Goal: Task Accomplishment & Management: Use online tool/utility

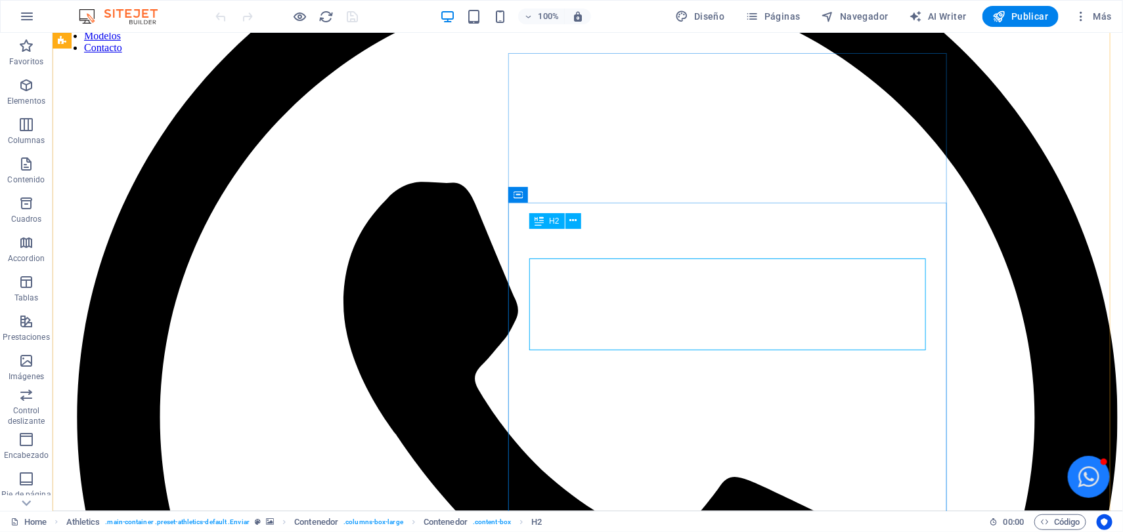
scroll to position [246, 0]
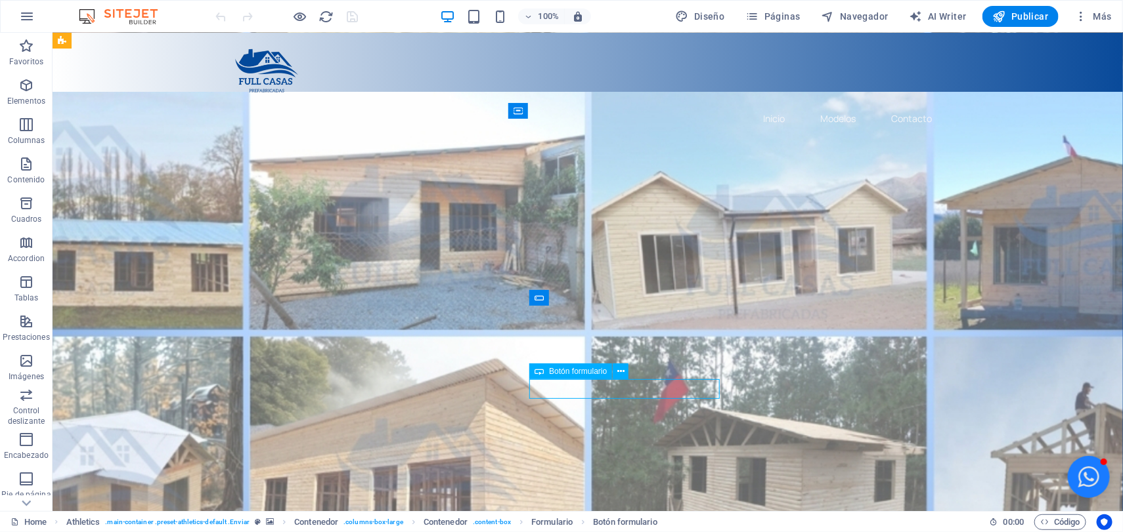
click at [612, 379] on div "Botón formulario" at bounding box center [570, 372] width 83 height 16
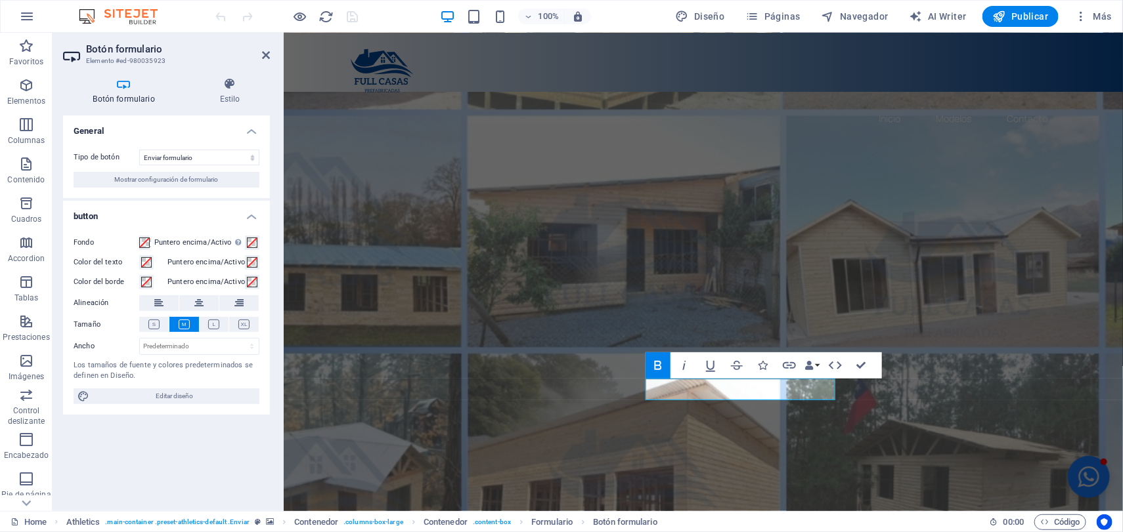
click at [127, 100] on h4 "Botón formulario" at bounding box center [126, 91] width 127 height 28
click at [228, 93] on h4 "Estilo" at bounding box center [230, 91] width 80 height 28
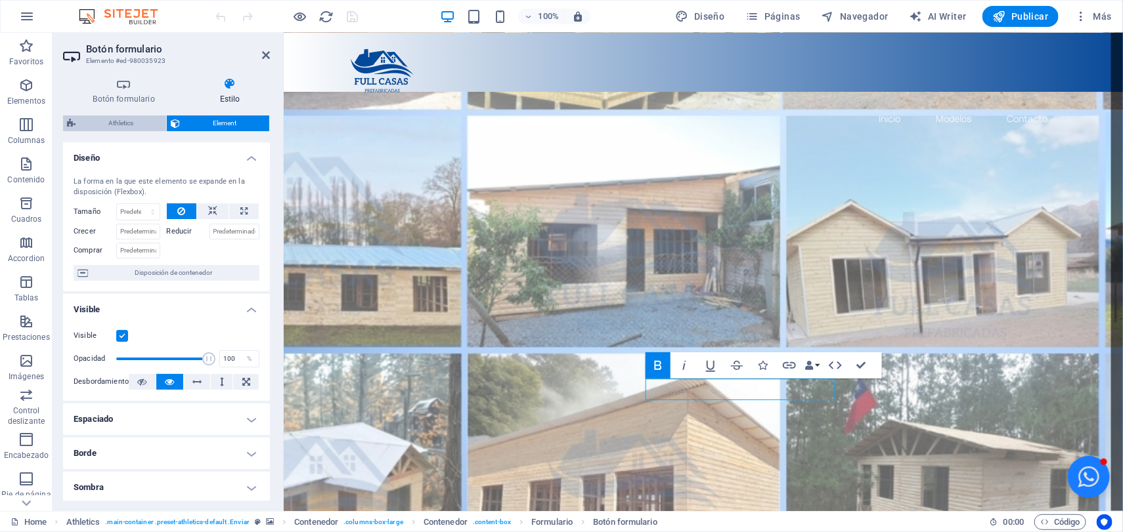
click at [118, 116] on span "Athletics" at bounding box center [120, 124] width 83 height 16
select select "%"
select select "rem"
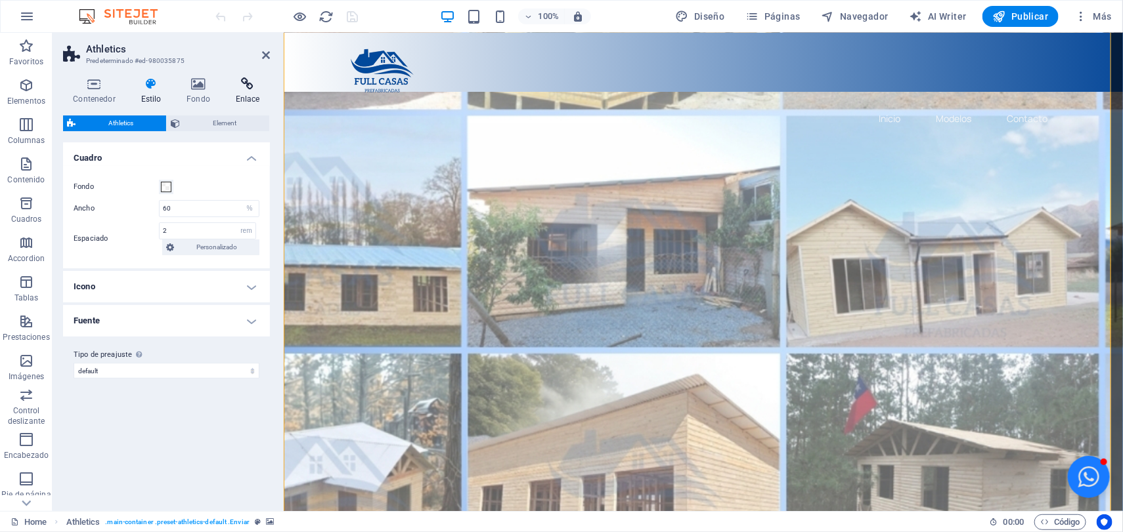
click at [250, 97] on h4 "Enlace" at bounding box center [247, 91] width 45 height 28
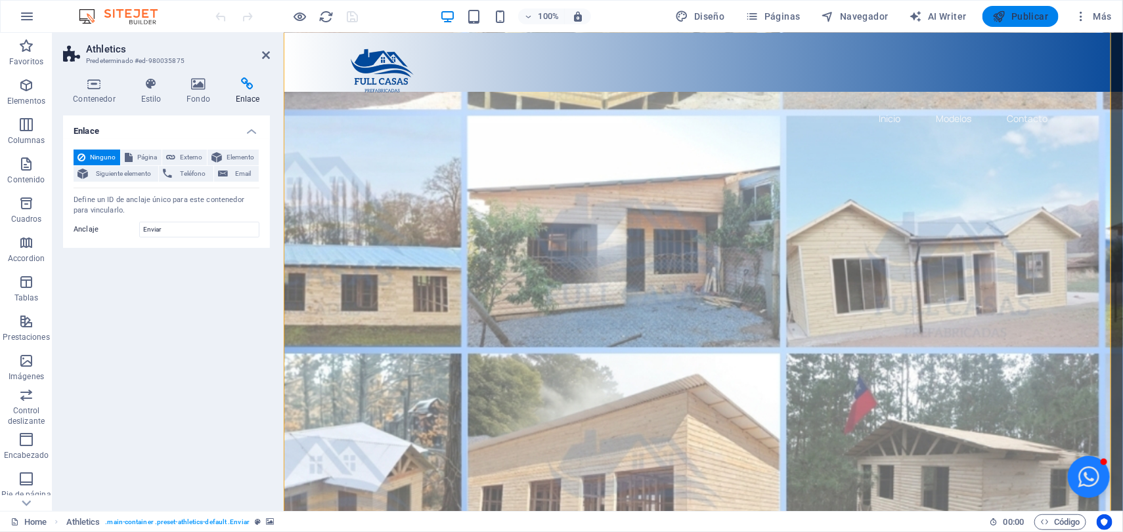
click at [1037, 11] on span "Publicar" at bounding box center [1021, 16] width 56 height 13
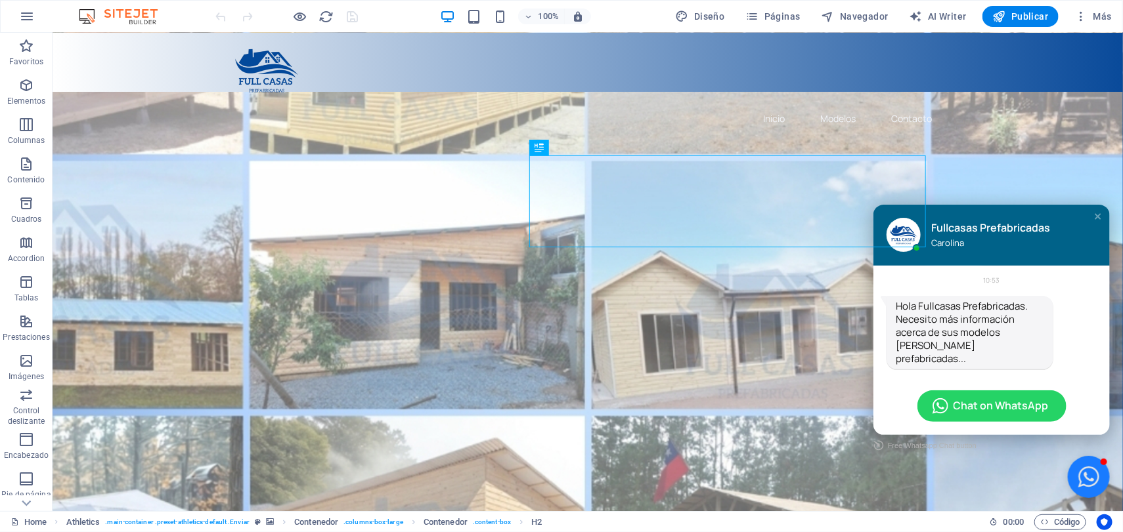
scroll to position [164, 0]
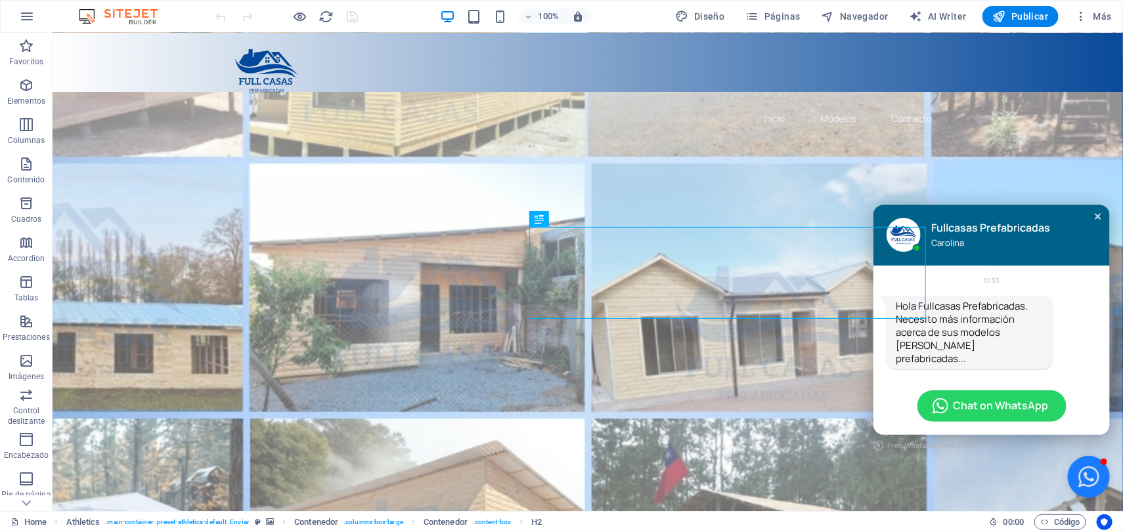
click at [1090, 220] on div "Close chat window" at bounding box center [1096, 215] width 13 height 13
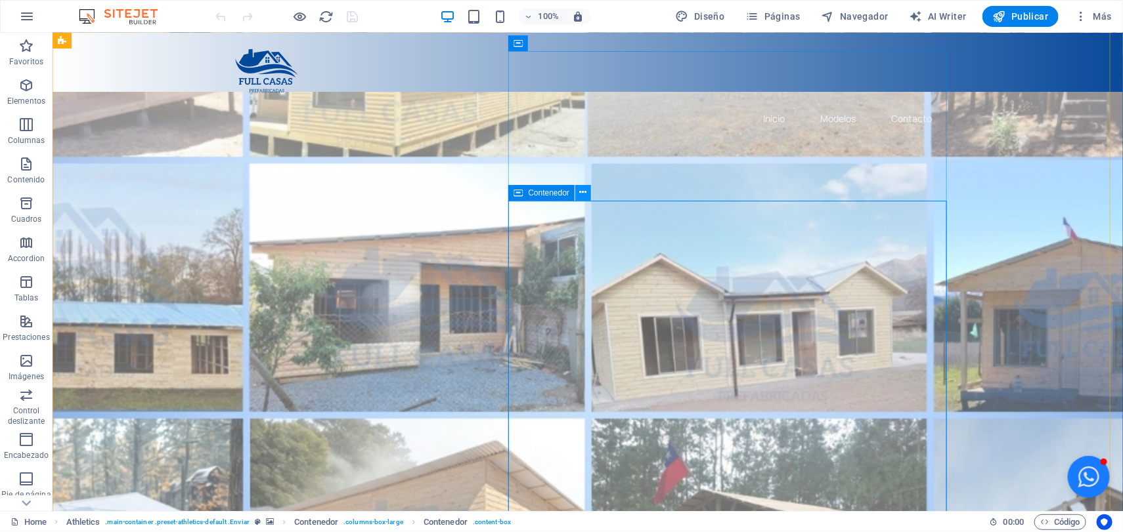
click at [582, 194] on icon at bounding box center [583, 193] width 7 height 14
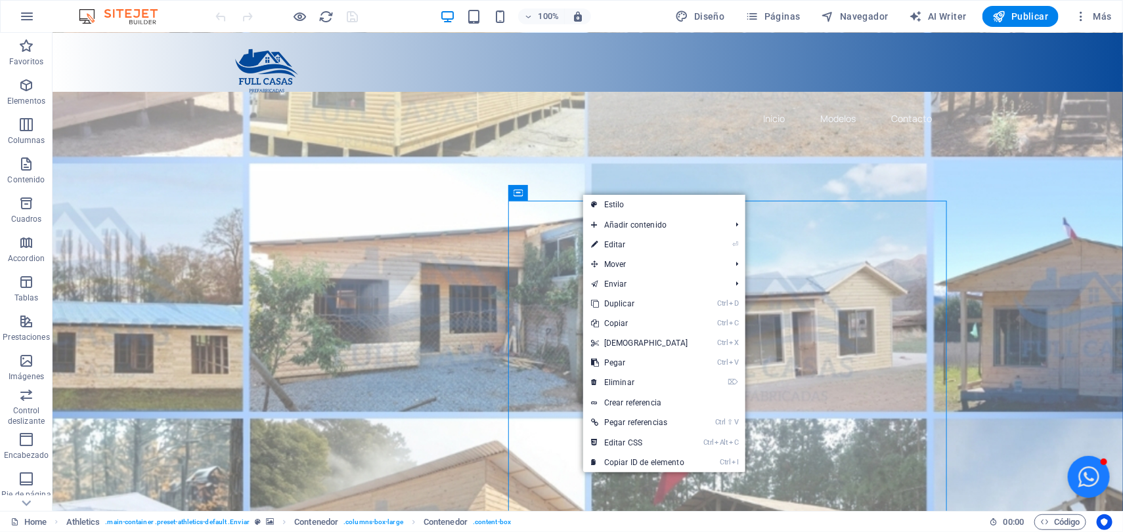
click at [216, 304] on figure at bounding box center [587, 313] width 1070 height 714
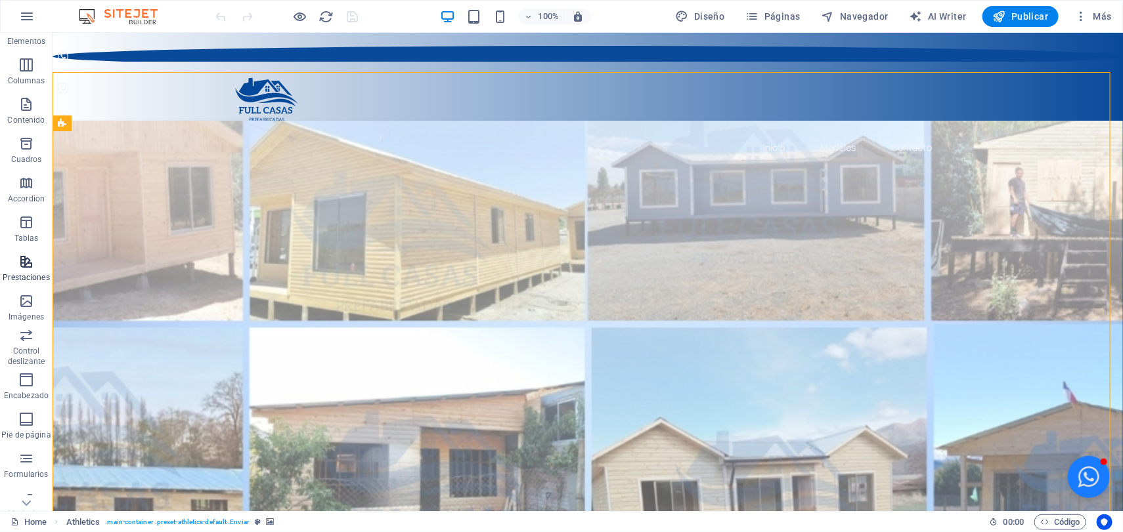
scroll to position [82, 0]
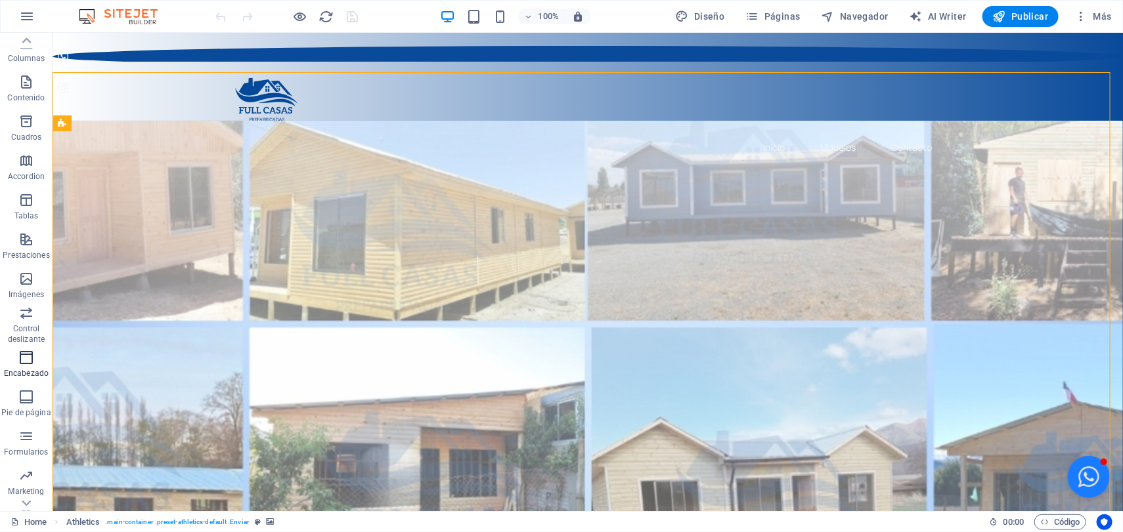
click at [27, 358] on icon "button" at bounding box center [26, 358] width 16 height 16
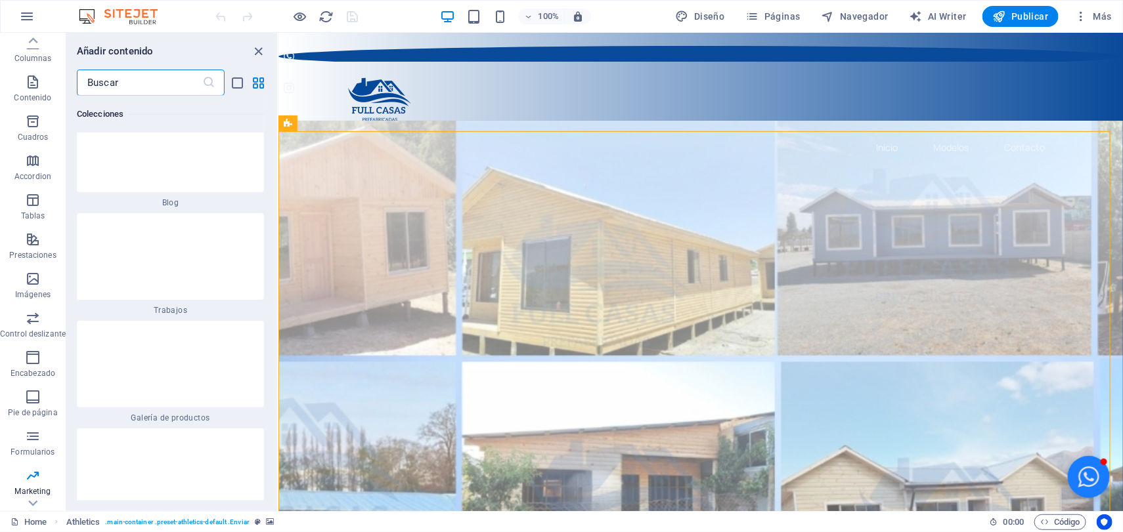
scroll to position [22492, 0]
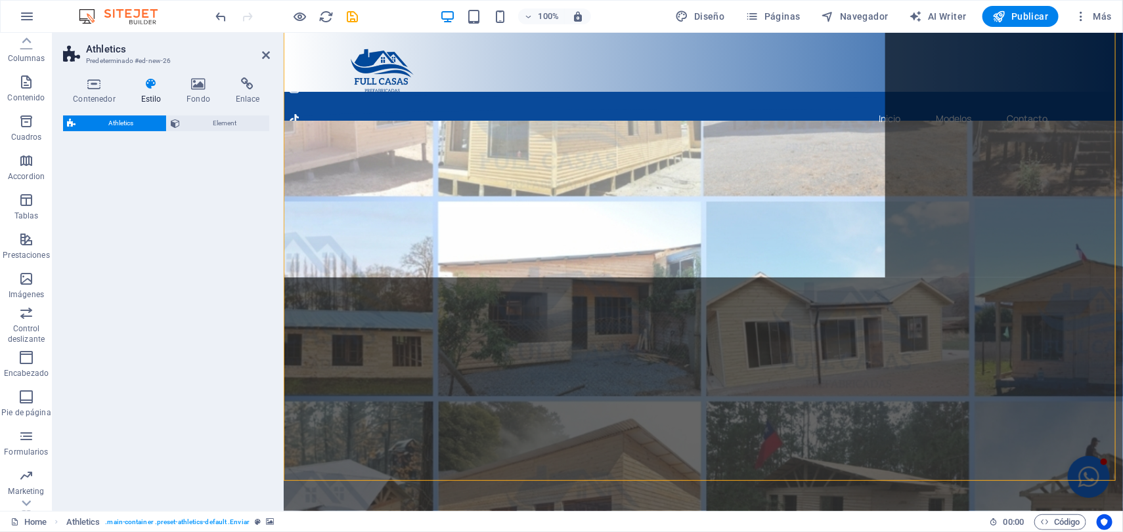
select select "%"
select select "rem"
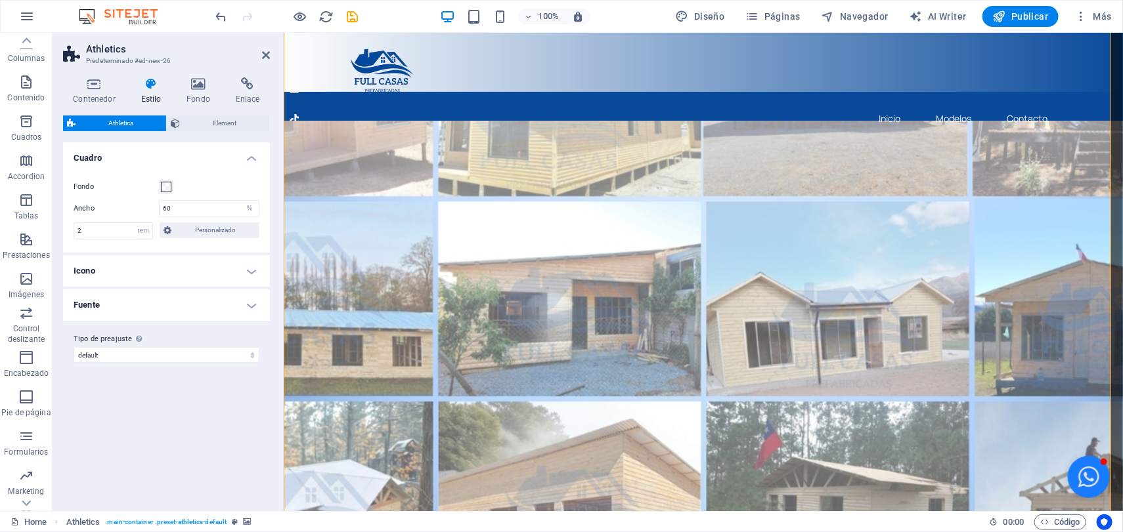
scroll to position [924, 0]
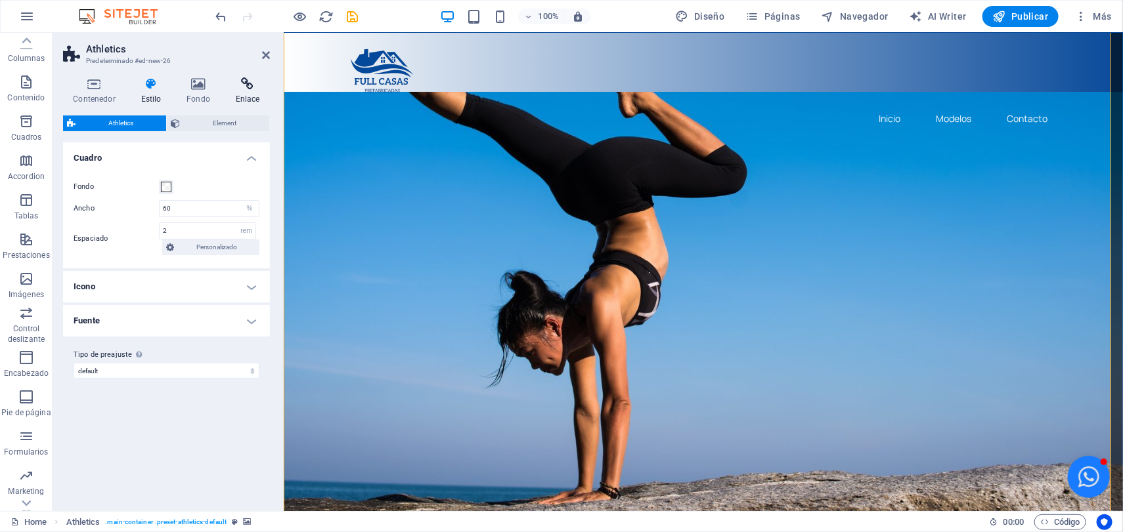
click at [239, 89] on icon at bounding box center [247, 83] width 45 height 13
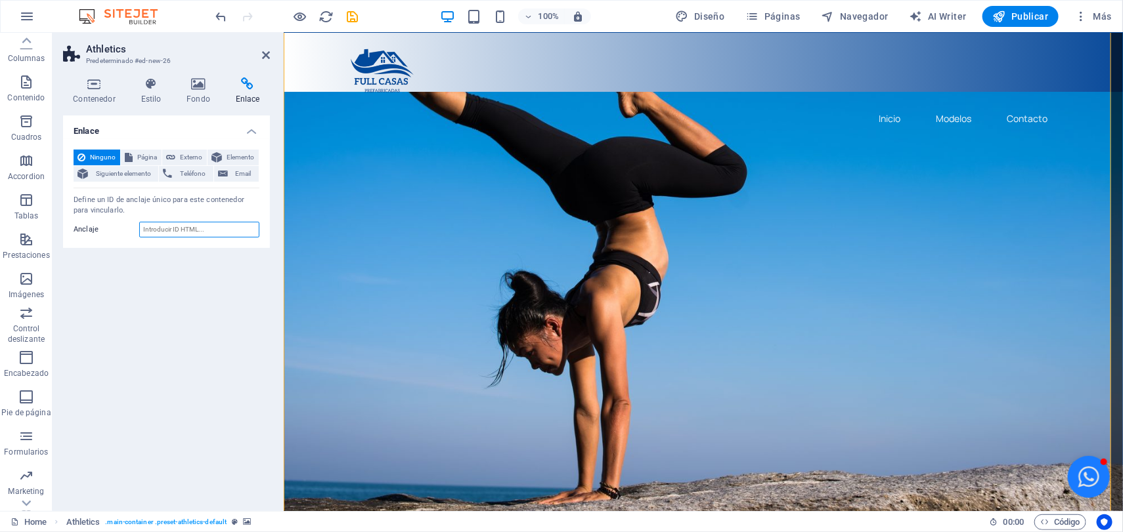
click at [166, 226] on input "Anclaje" at bounding box center [199, 230] width 120 height 16
click at [228, 167] on button "Email" at bounding box center [236, 174] width 45 height 16
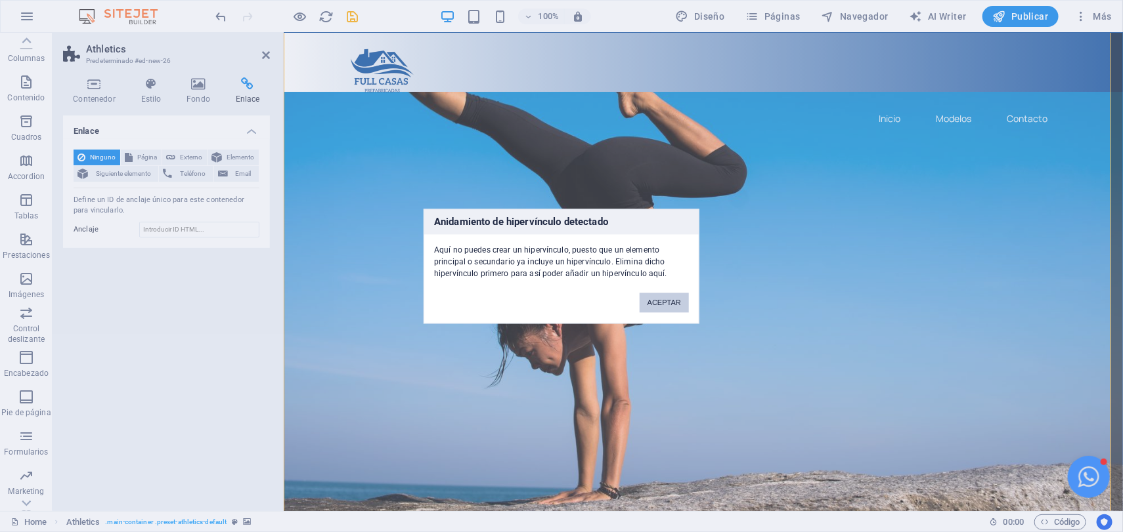
click at [655, 301] on button "ACEPTAR" at bounding box center [663, 303] width 49 height 20
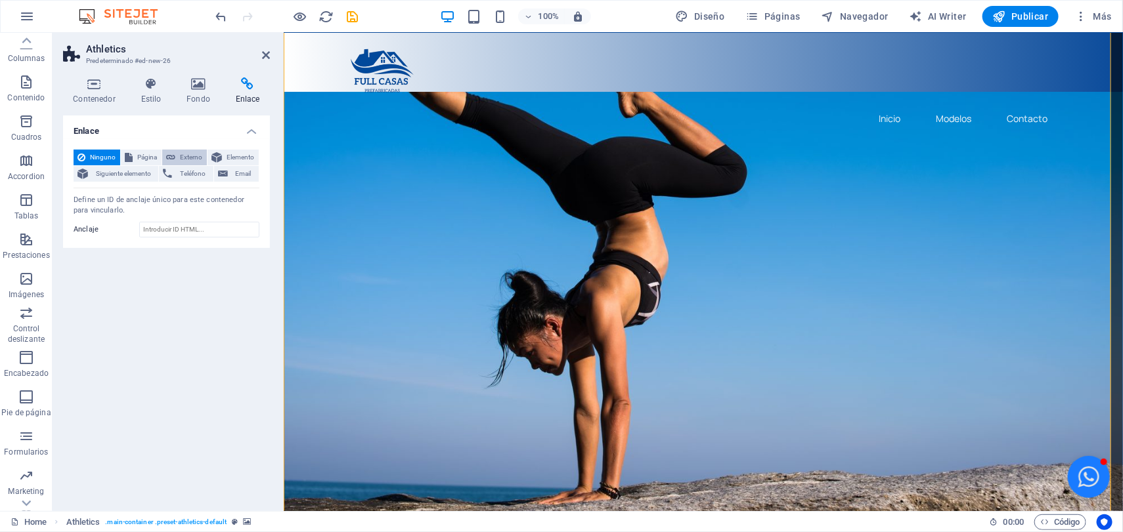
click at [172, 153] on icon at bounding box center [170, 158] width 9 height 16
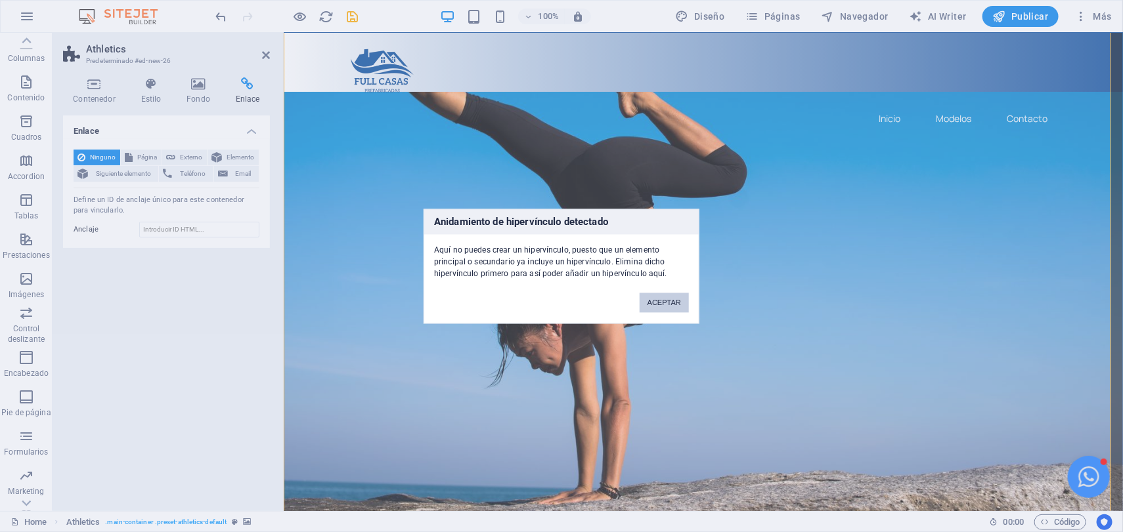
drag, startPoint x: 663, startPoint y: 299, endPoint x: 329, endPoint y: 244, distance: 338.7
click at [663, 299] on button "ACEPTAR" at bounding box center [663, 303] width 49 height 20
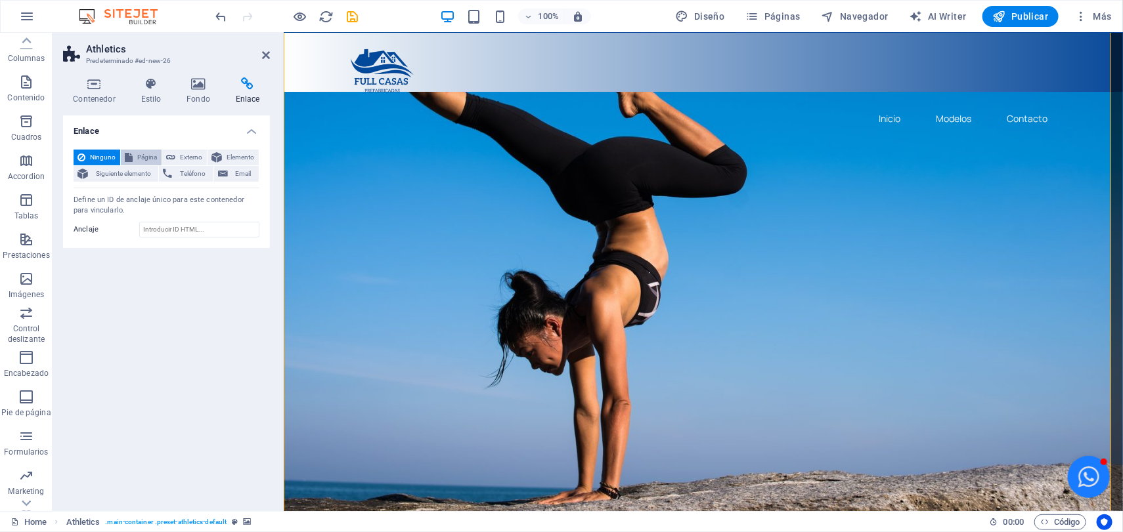
click at [137, 162] on span "Página" at bounding box center [147, 158] width 21 height 16
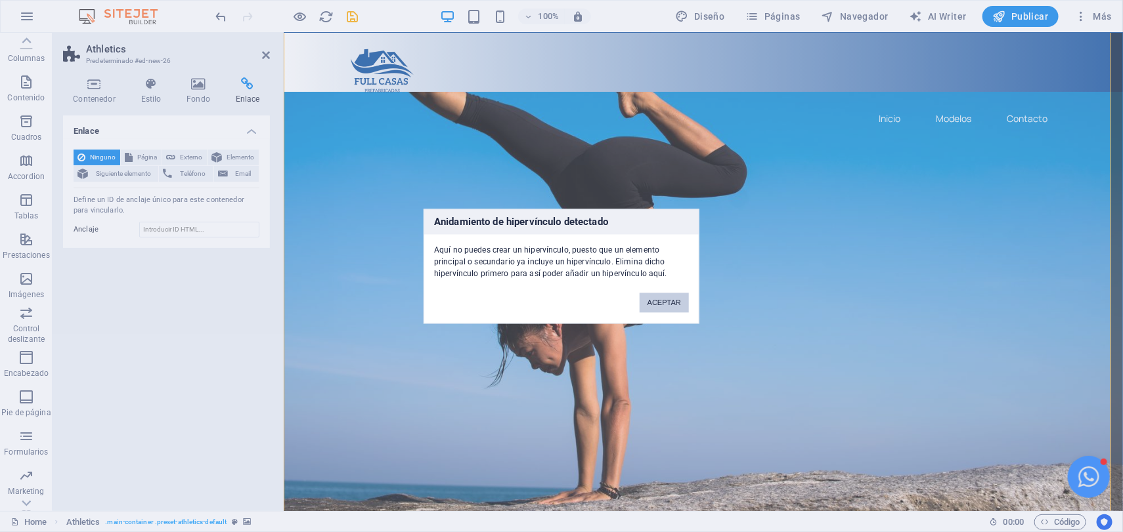
click at [654, 297] on button "ACEPTAR" at bounding box center [663, 303] width 49 height 20
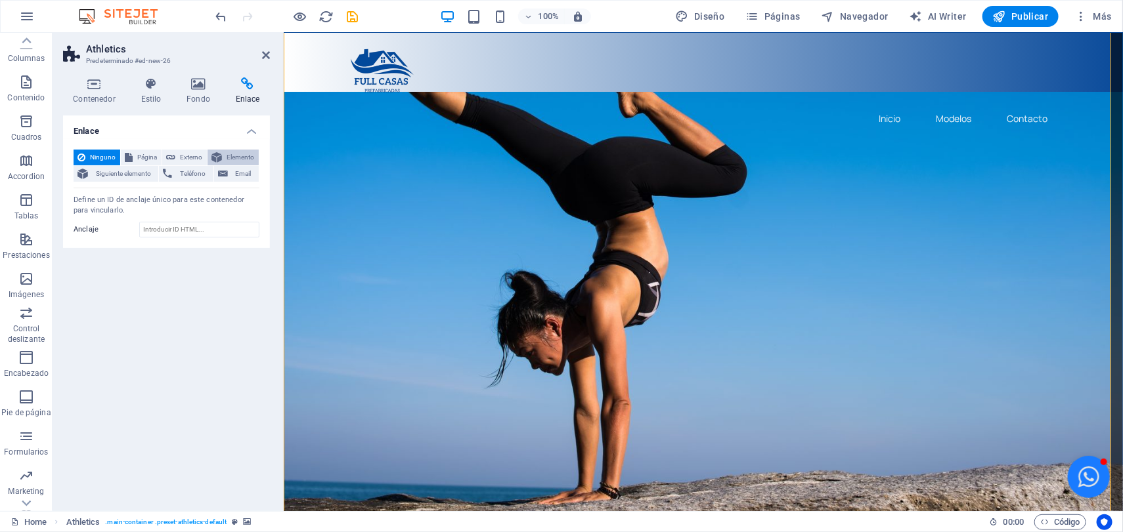
click at [230, 157] on span "Elemento" at bounding box center [240, 158] width 29 height 16
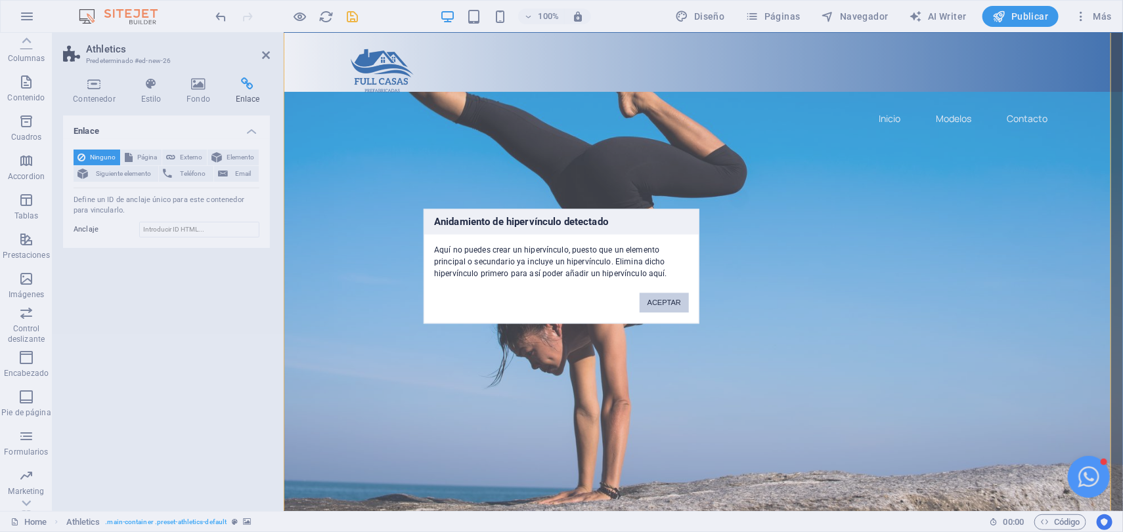
click at [659, 303] on button "ACEPTAR" at bounding box center [663, 303] width 49 height 20
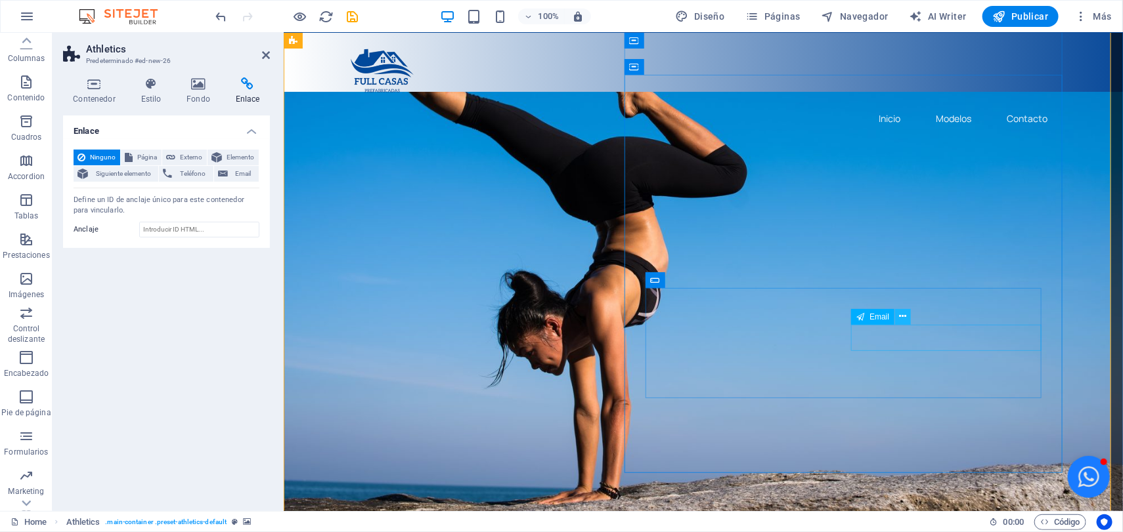
click at [903, 315] on icon at bounding box center [902, 317] width 7 height 14
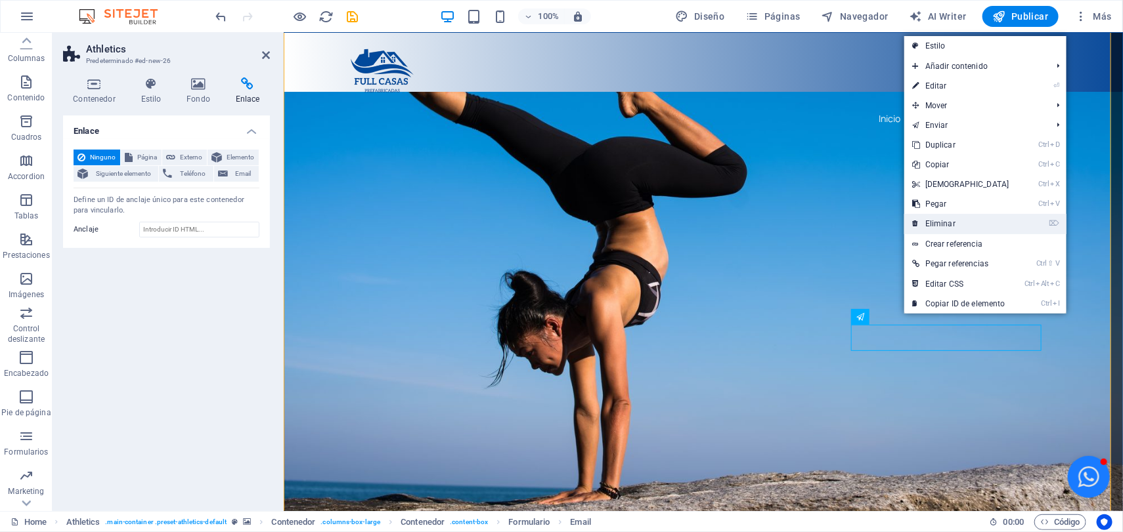
click at [982, 225] on link "⌦ Eliminar" at bounding box center [960, 224] width 113 height 20
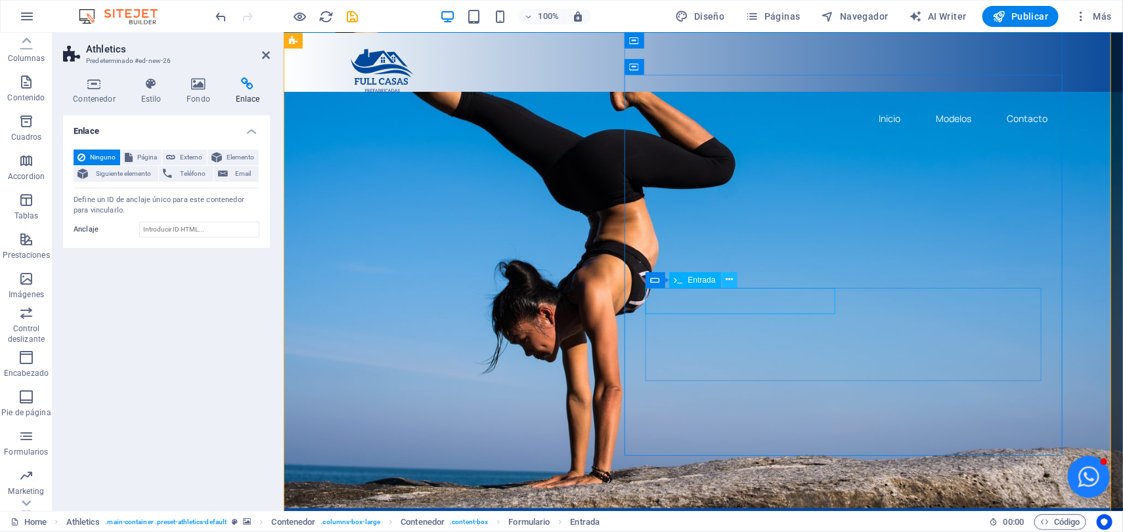
click at [730, 280] on icon at bounding box center [728, 280] width 7 height 14
click at [96, 94] on h4 "Contenedor" at bounding box center [97, 91] width 68 height 28
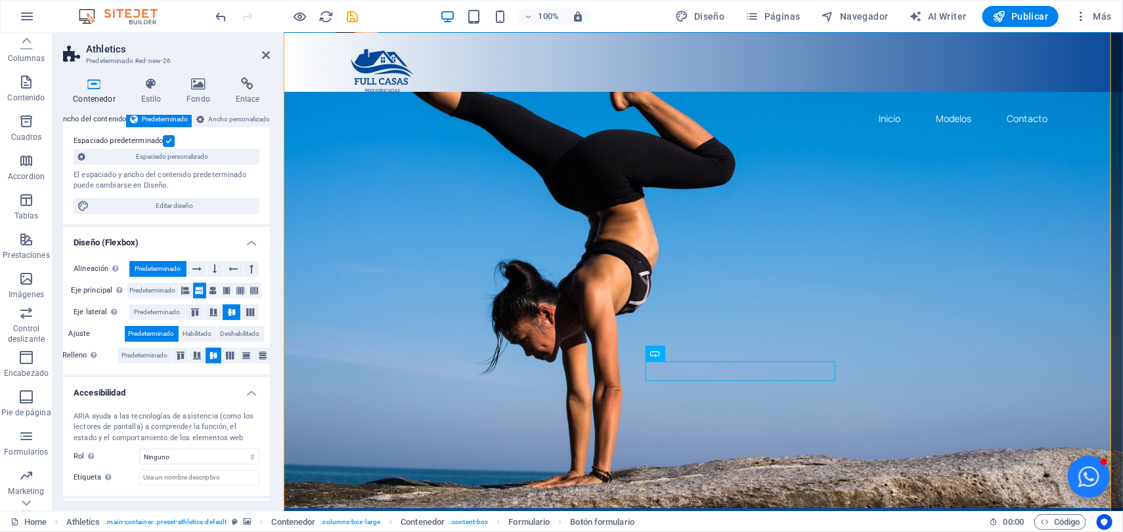
scroll to position [0, 0]
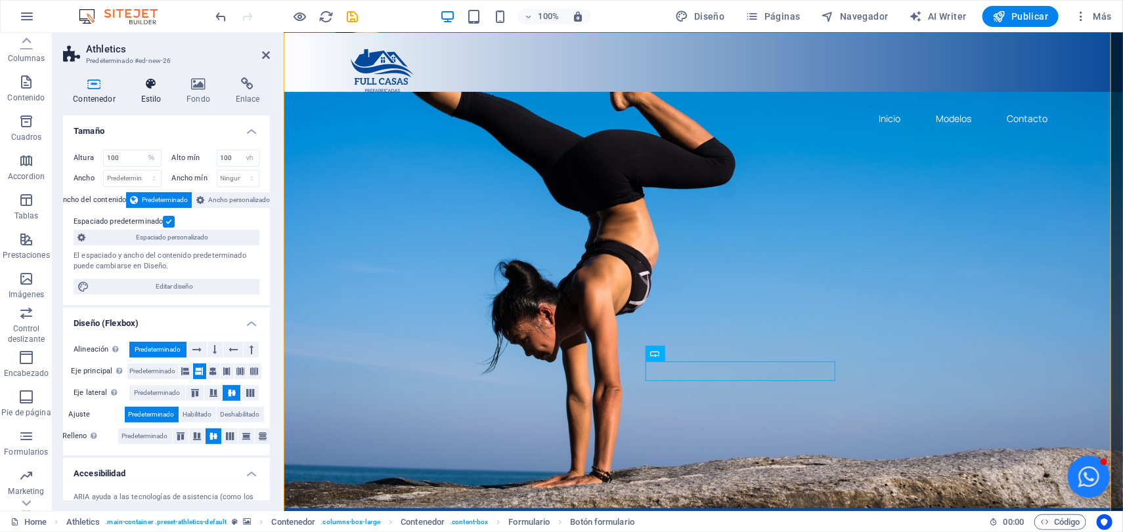
click at [151, 89] on icon at bounding box center [151, 83] width 41 height 13
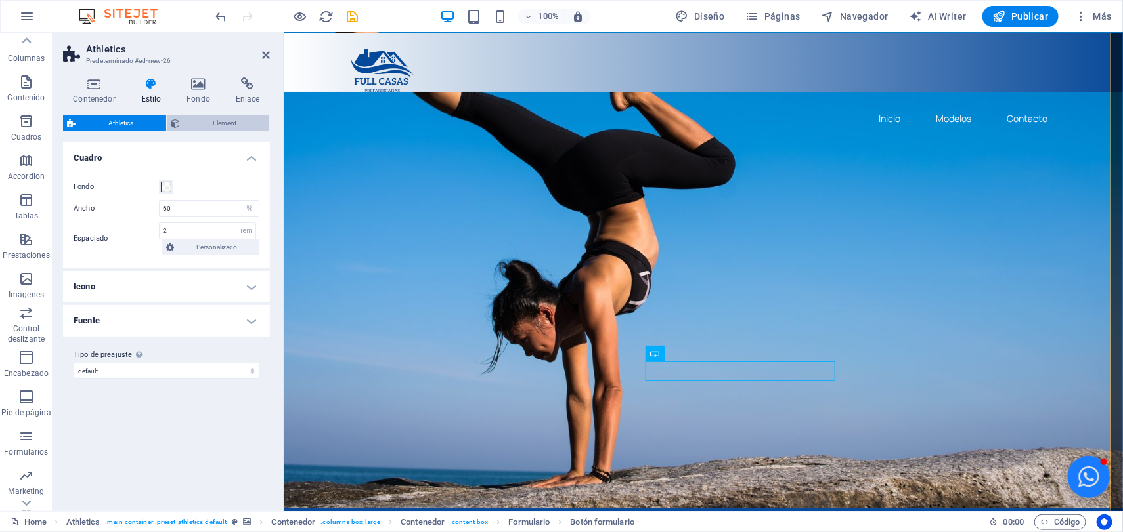
click at [190, 123] on span "Element" at bounding box center [224, 124] width 81 height 16
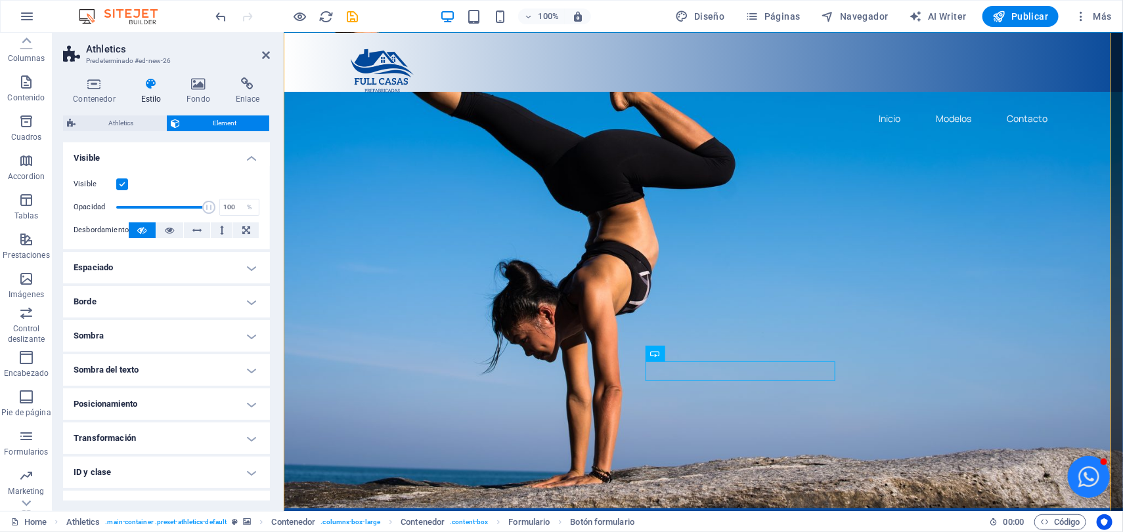
scroll to position [54, 0]
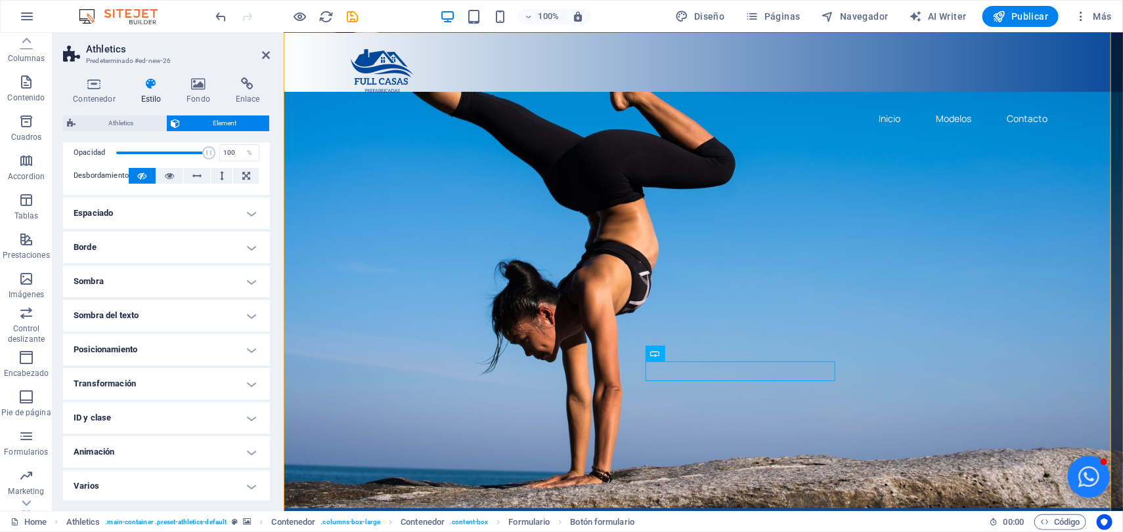
click at [150, 416] on h4 "ID y clase" at bounding box center [166, 418] width 207 height 32
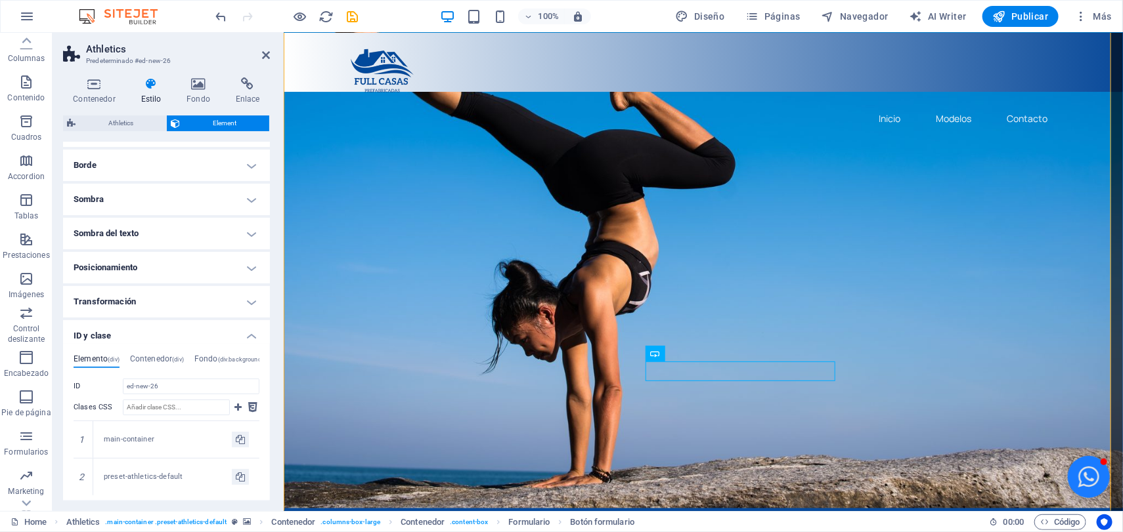
scroll to position [219, 0]
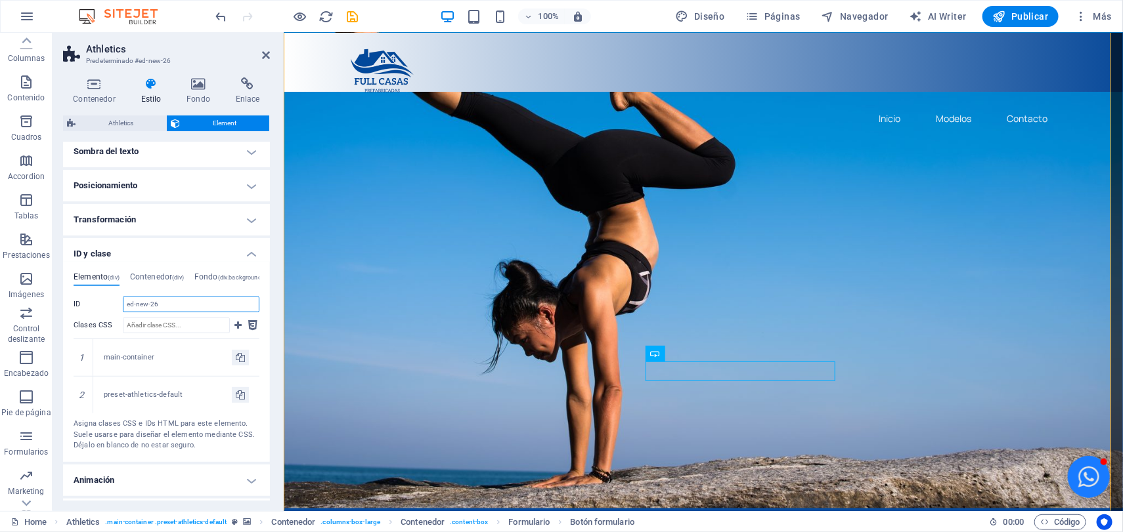
click at [173, 306] on input "ed-new-26" at bounding box center [191, 305] width 137 height 16
click at [165, 301] on input "ed-new-26" at bounding box center [191, 305] width 137 height 16
click at [178, 321] on input "Clases CSS" at bounding box center [176, 326] width 107 height 16
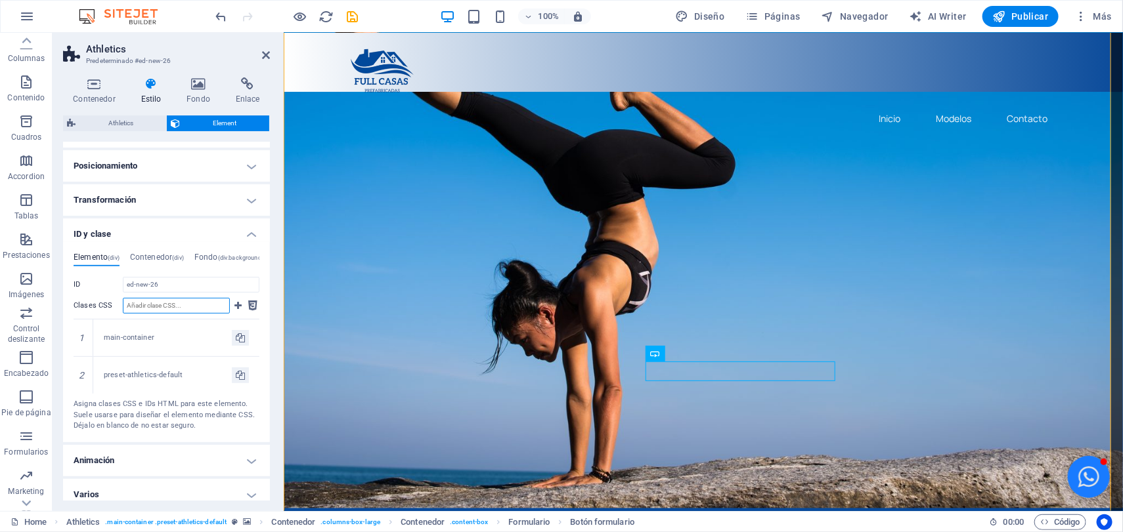
scroll to position [246, 0]
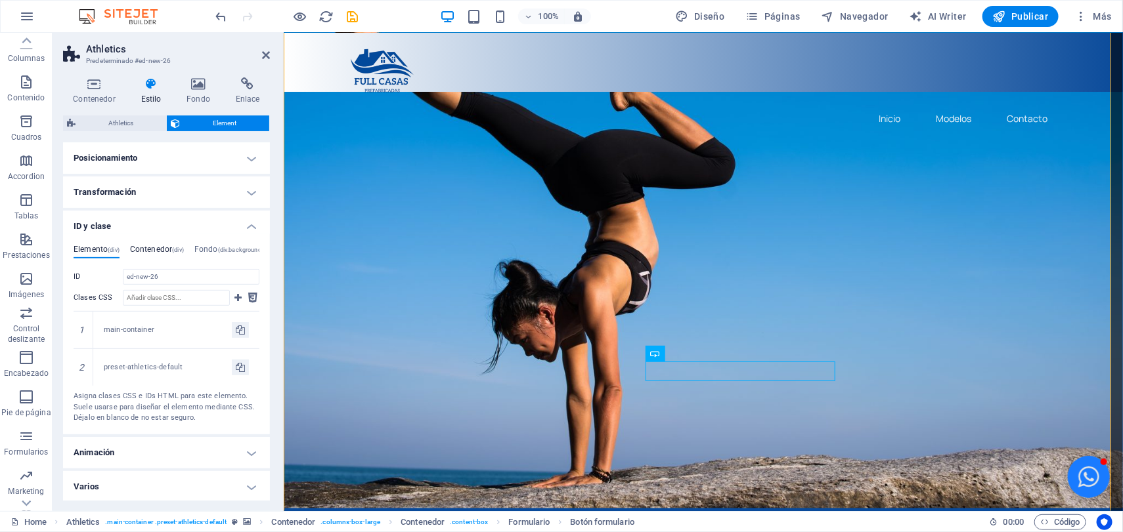
click at [156, 247] on h4 "Contenedor (div)" at bounding box center [157, 252] width 54 height 14
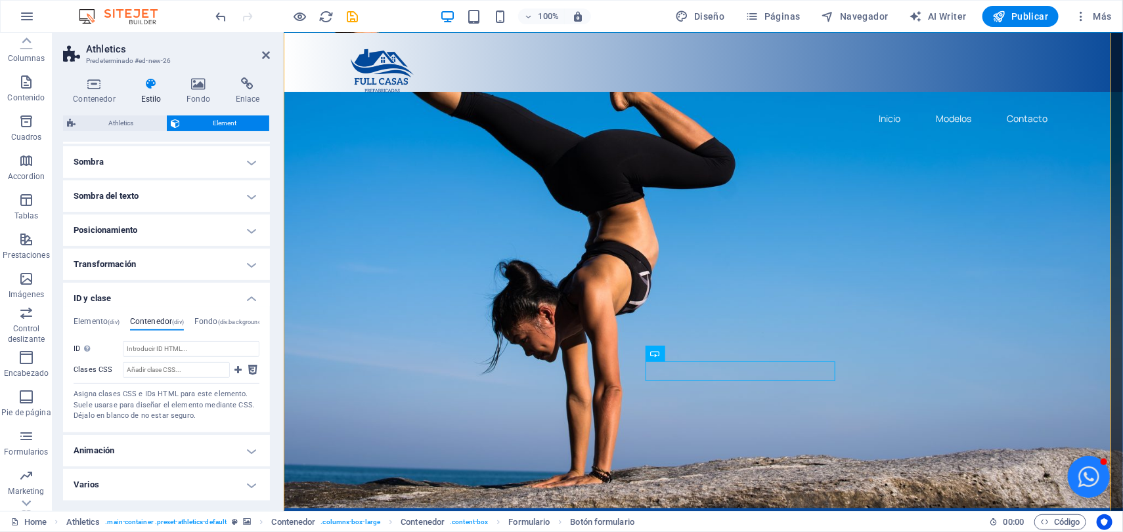
scroll to position [172, 0]
click at [167, 349] on input "ID No se aceptan espacios ni caracteres especiales (excepto "-" o "_")" at bounding box center [191, 351] width 137 height 16
paste input "https://wa.link/v7re8l"
type input "https://wa.link/v7re8l"
click at [170, 374] on input "Clases CSS" at bounding box center [176, 372] width 107 height 16
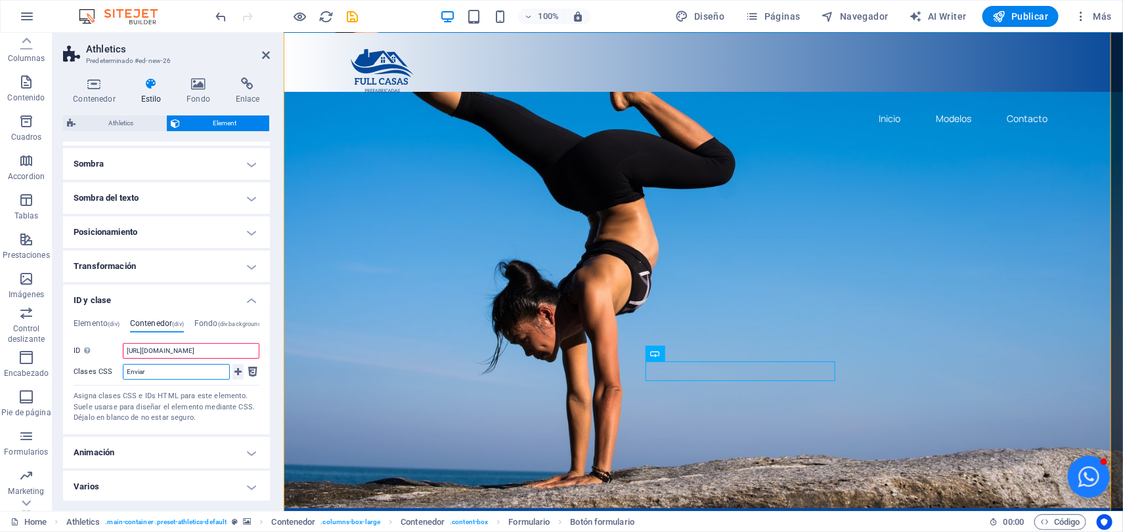
type input "Enviar"
click at [239, 371] on icon at bounding box center [237, 372] width 7 height 16
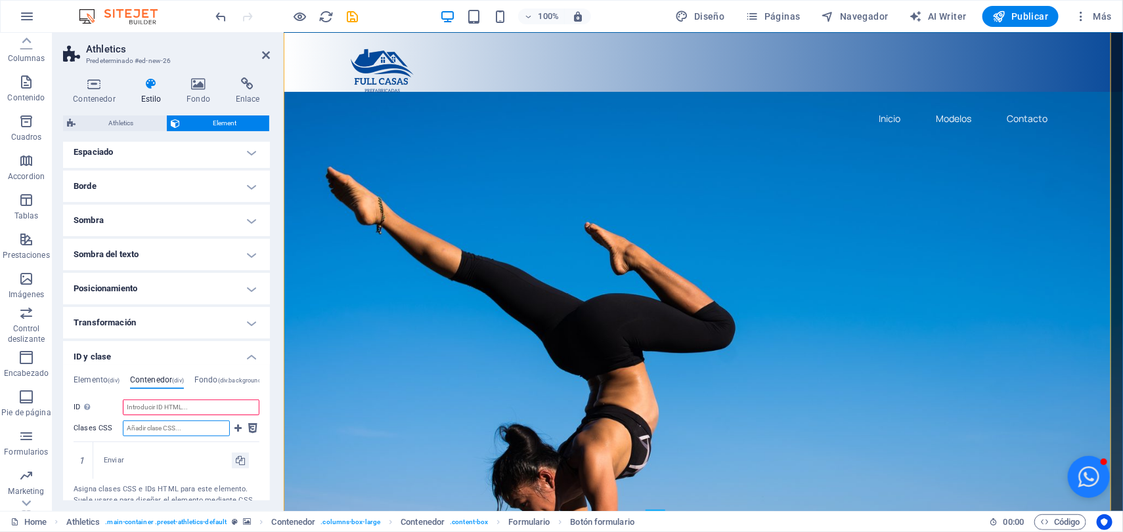
scroll to position [90, 0]
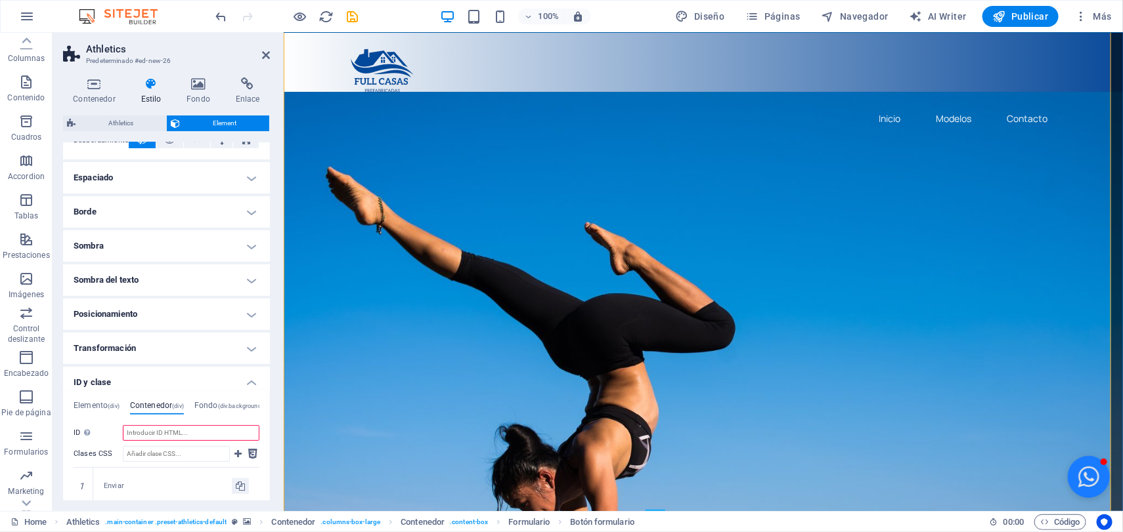
click at [196, 75] on div "Contenedor Estilo Fondo Enlace Tamaño Altura 100 Predeterminado px rem % vh vw …" at bounding box center [167, 289] width 228 height 444
click at [196, 87] on icon at bounding box center [199, 83] width 44 height 13
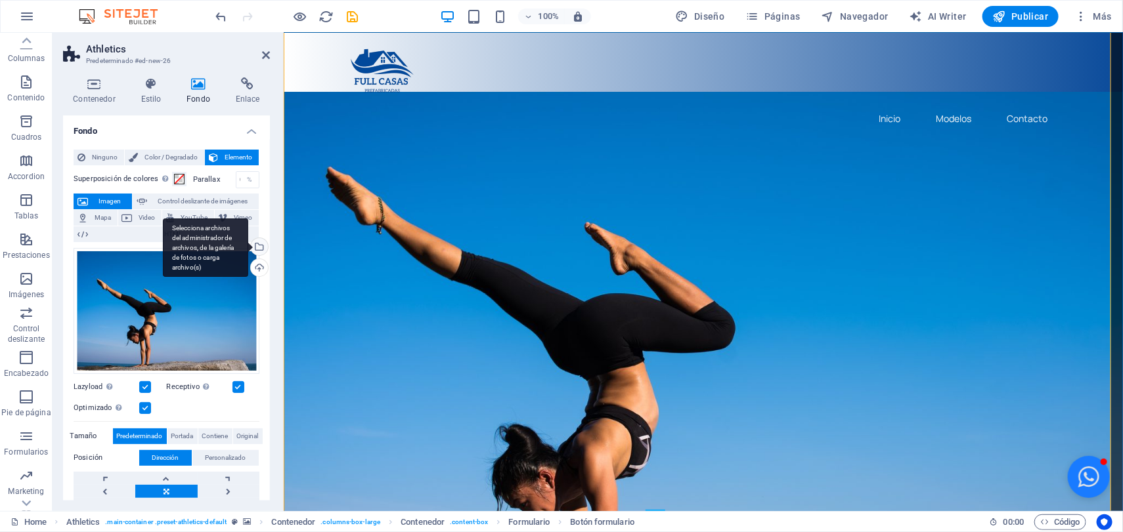
click at [257, 249] on div "Selecciona archivos del administrador de archivos, de la galería de fotos o car…" at bounding box center [258, 248] width 20 height 20
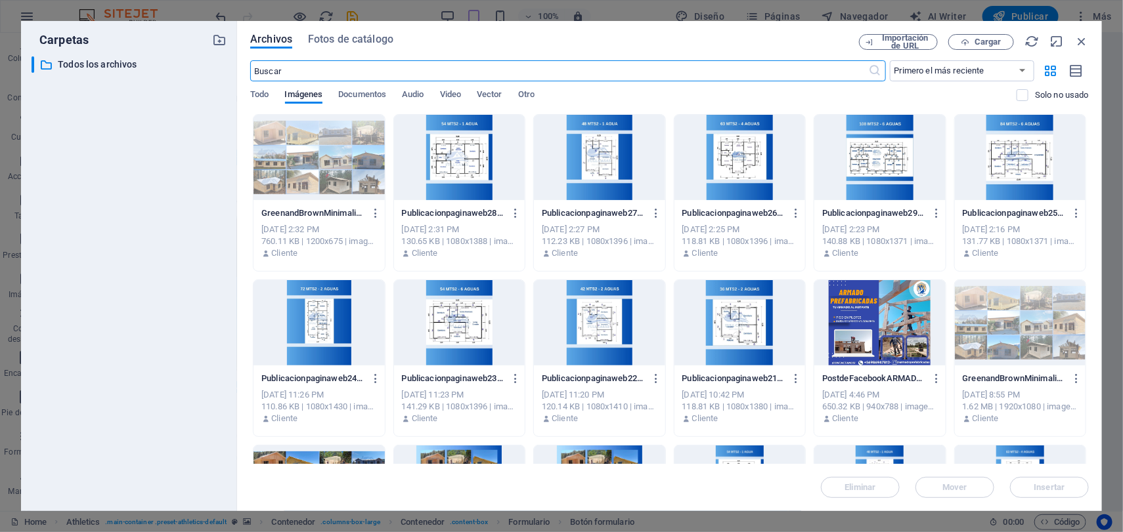
scroll to position [766, 0]
click at [326, 176] on div at bounding box center [318, 157] width 131 height 85
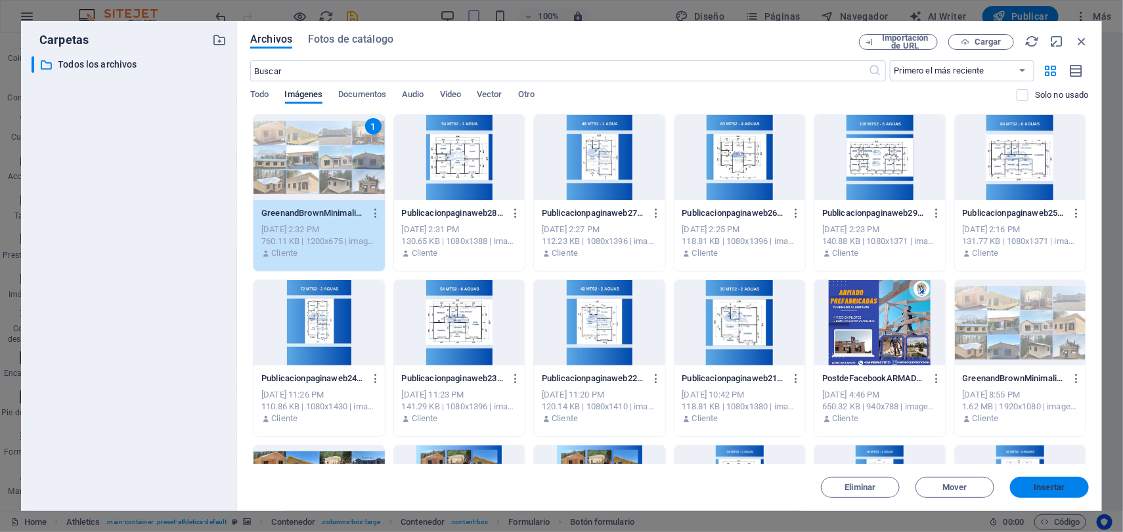
drag, startPoint x: 1052, startPoint y: 489, endPoint x: 715, endPoint y: 454, distance: 339.2
click at [1052, 489] on span "Insertar" at bounding box center [1049, 488] width 31 height 8
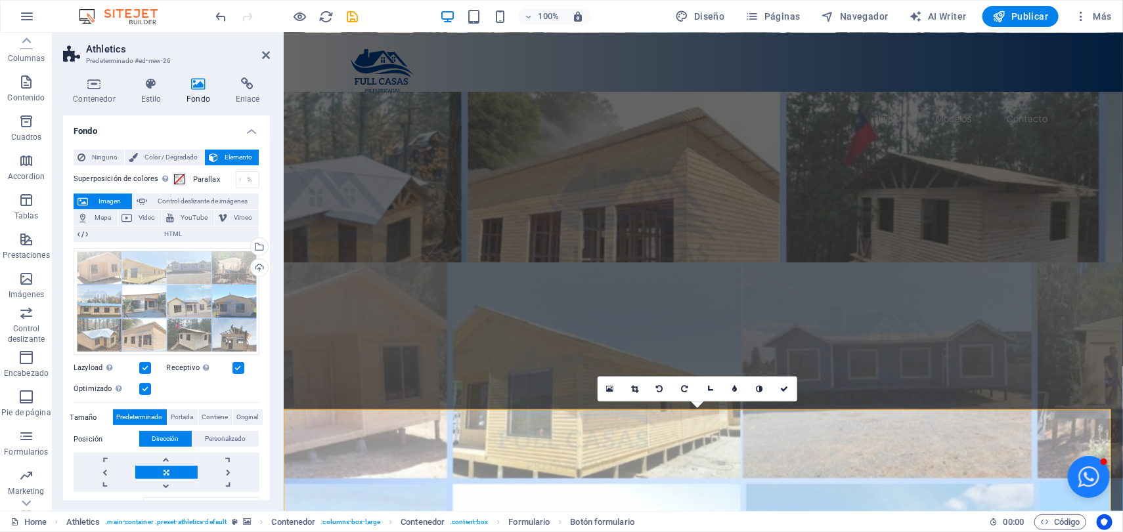
scroll to position [537, 0]
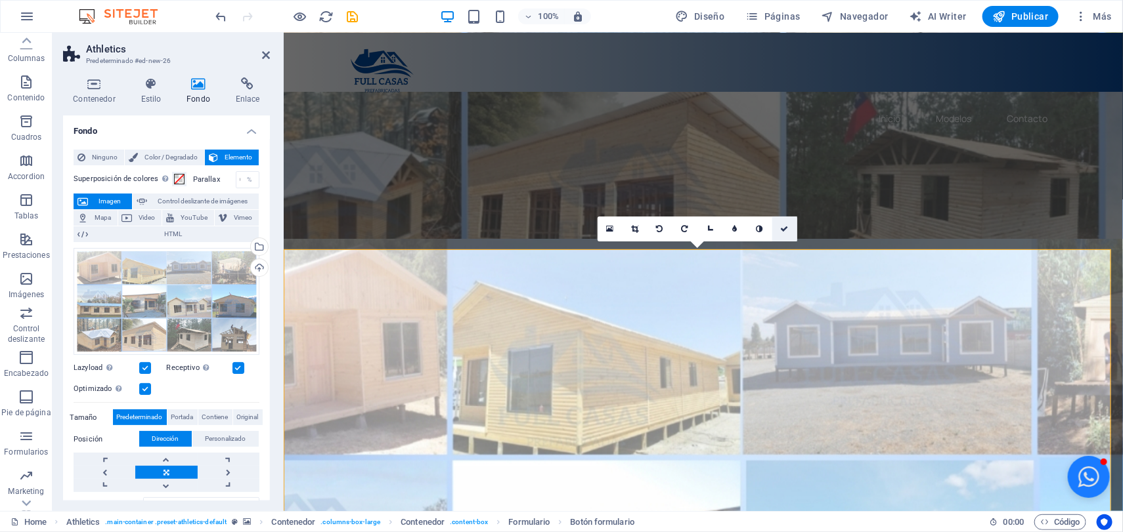
click at [784, 226] on icon at bounding box center [785, 229] width 8 height 8
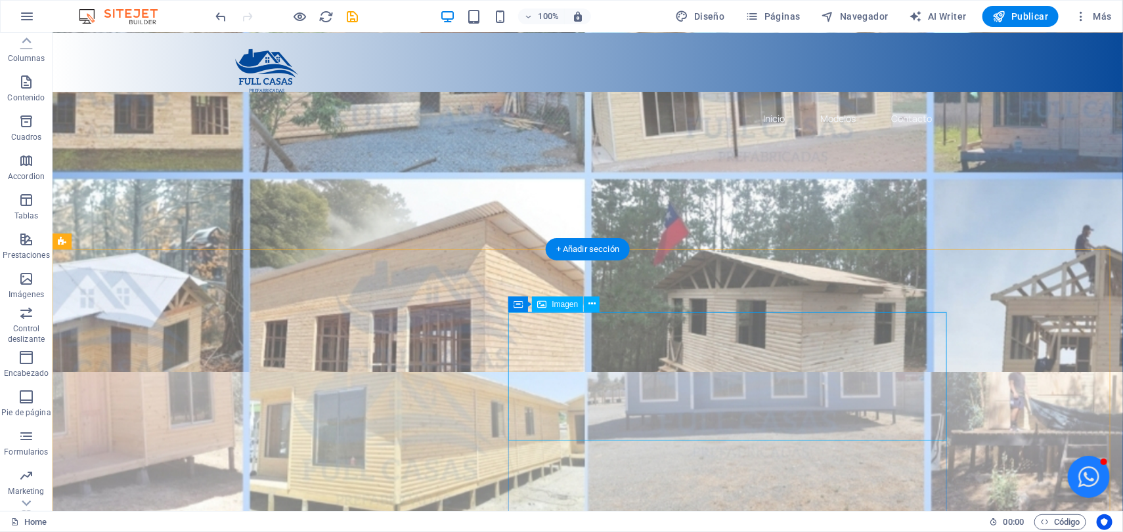
scroll to position [209, 0]
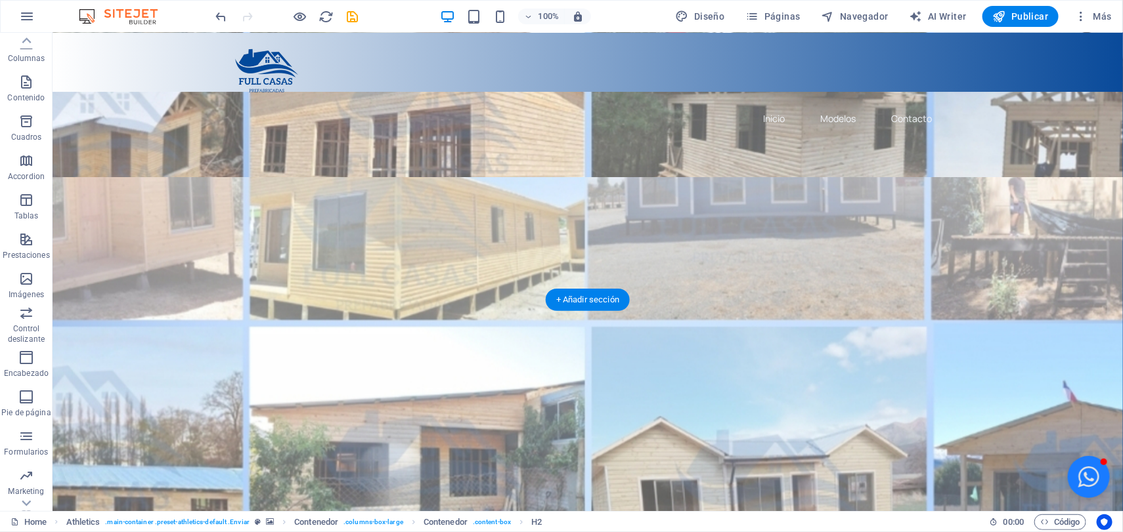
scroll to position [701, 0]
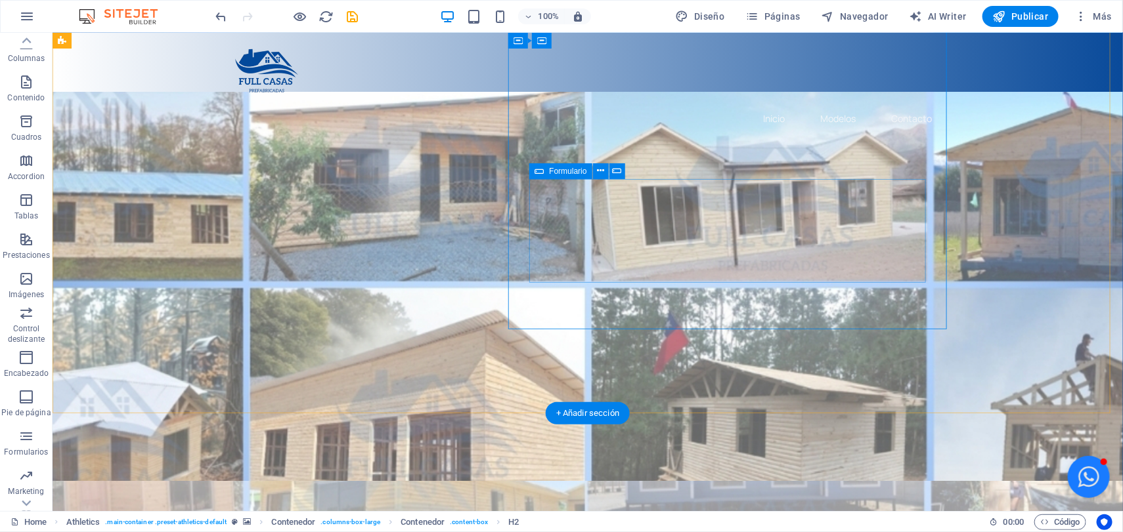
scroll to position [209, 0]
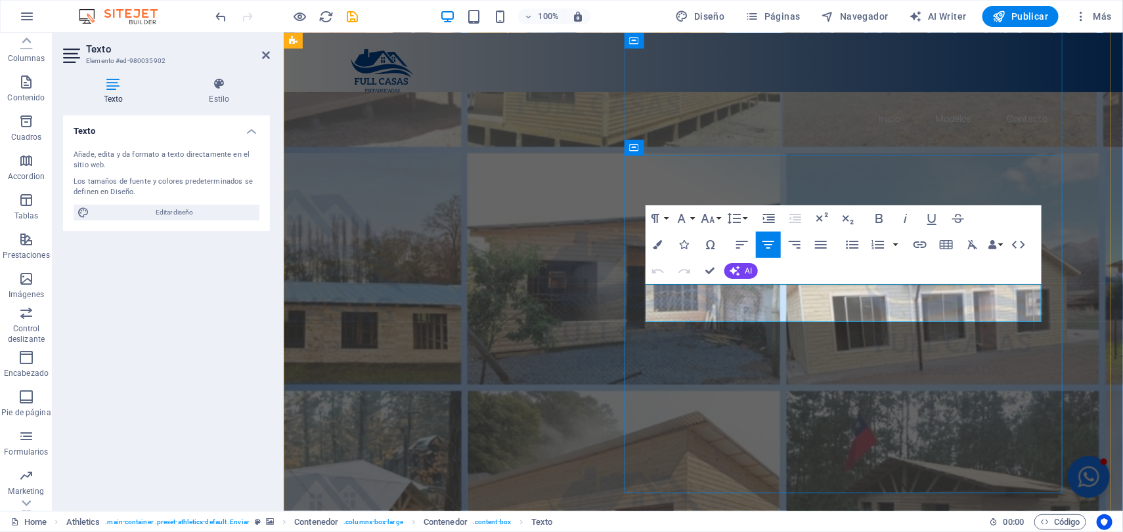
drag, startPoint x: 1002, startPoint y: 316, endPoint x: 681, endPoint y: 292, distance: 322.5
copy p "Tu nueva casa prefabricada: rápida, hermosa y hecha para ti. El futuro empieza …"
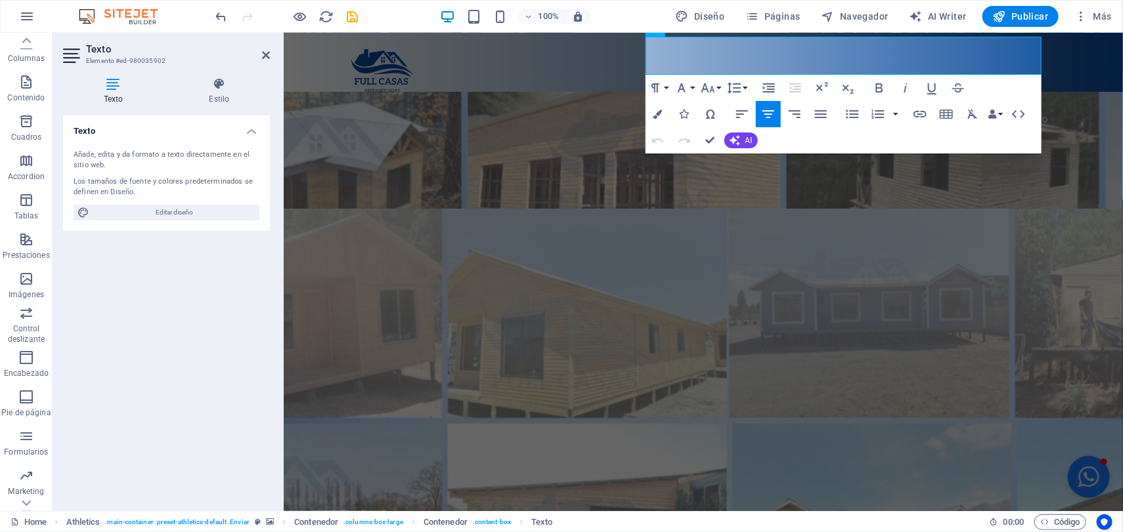
scroll to position [619, 0]
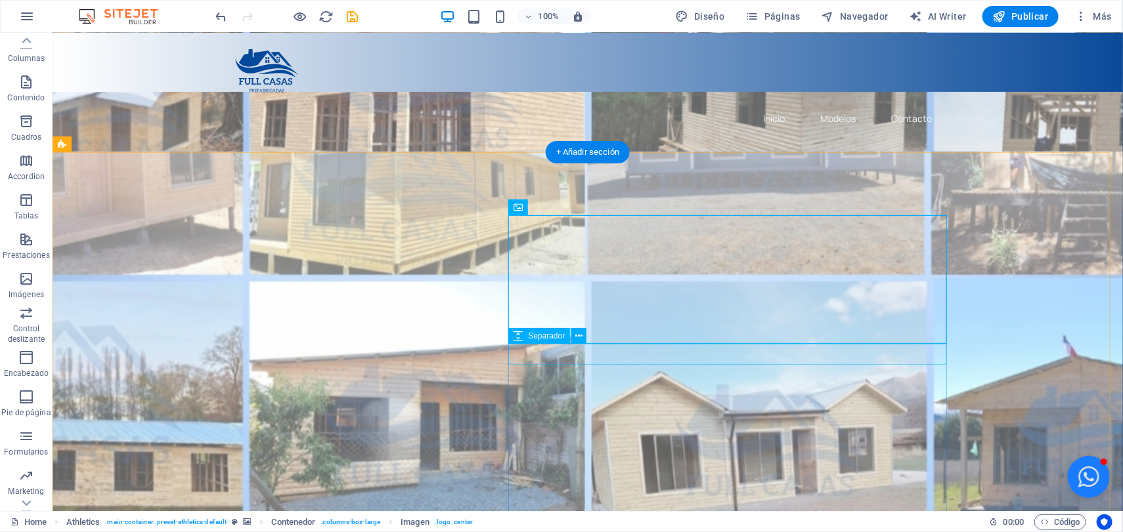
scroll to position [783, 0]
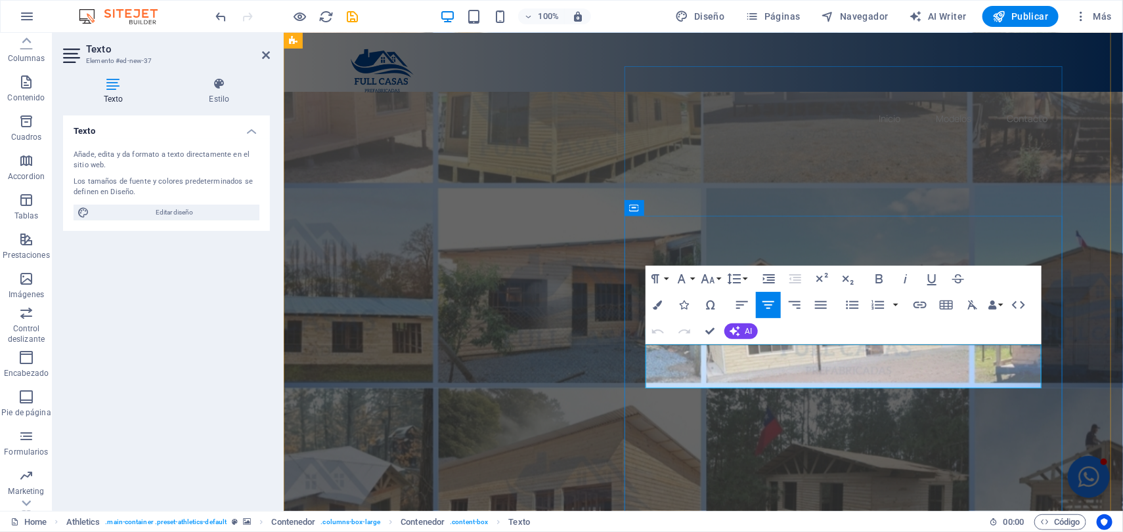
drag, startPoint x: 968, startPoint y: 383, endPoint x: 657, endPoint y: 354, distance: 312.4
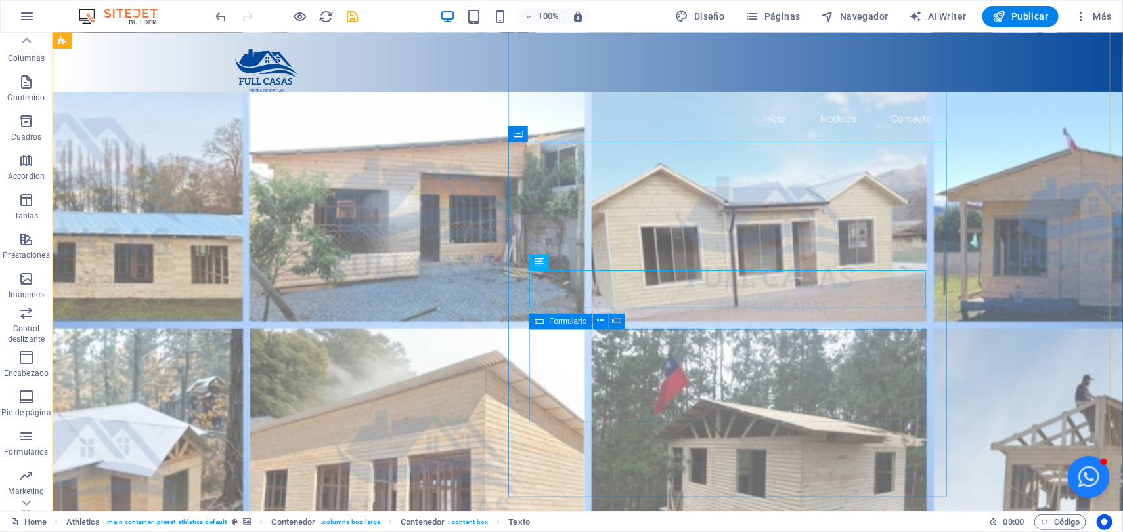
scroll to position [865, 0]
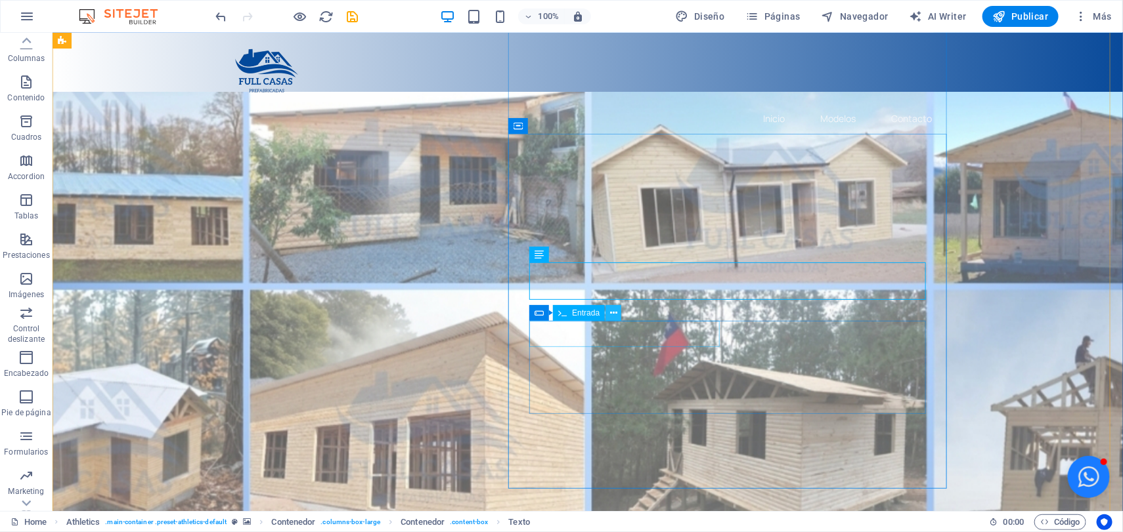
click at [616, 312] on icon at bounding box center [613, 314] width 7 height 14
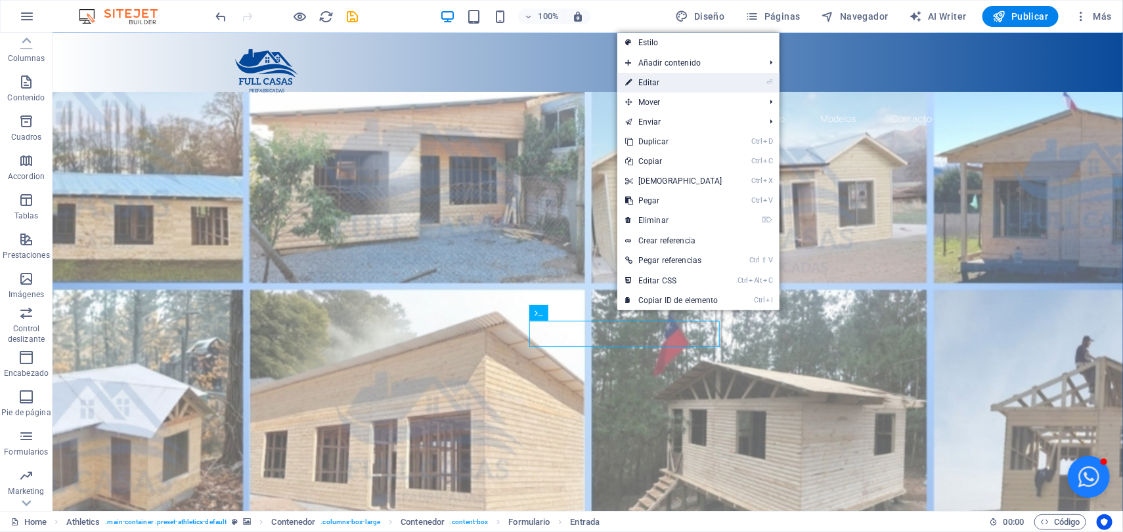
drag, startPoint x: 706, startPoint y: 91, endPoint x: 838, endPoint y: 232, distance: 193.2
click at [706, 91] on link "⏎ Editar" at bounding box center [673, 83] width 113 height 20
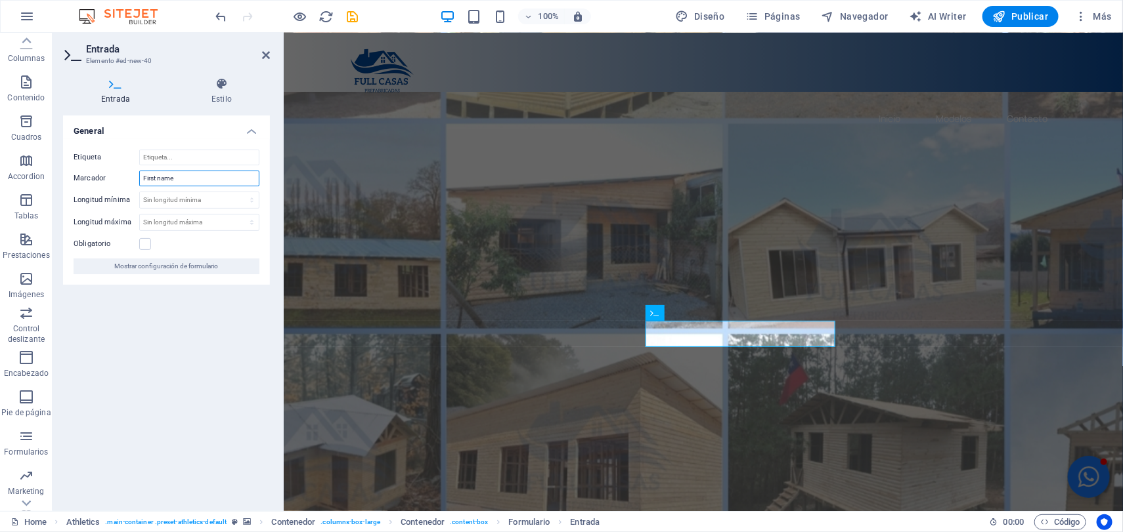
drag, startPoint x: 178, startPoint y: 181, endPoint x: 132, endPoint y: 181, distance: 46.0
click at [132, 181] on div "Marcador First name" at bounding box center [167, 179] width 186 height 16
type input "Nombre:"
drag, startPoint x: 354, startPoint y: 15, endPoint x: 301, endPoint y: 18, distance: 52.6
click at [354, 15] on icon "save" at bounding box center [352, 16] width 15 height 15
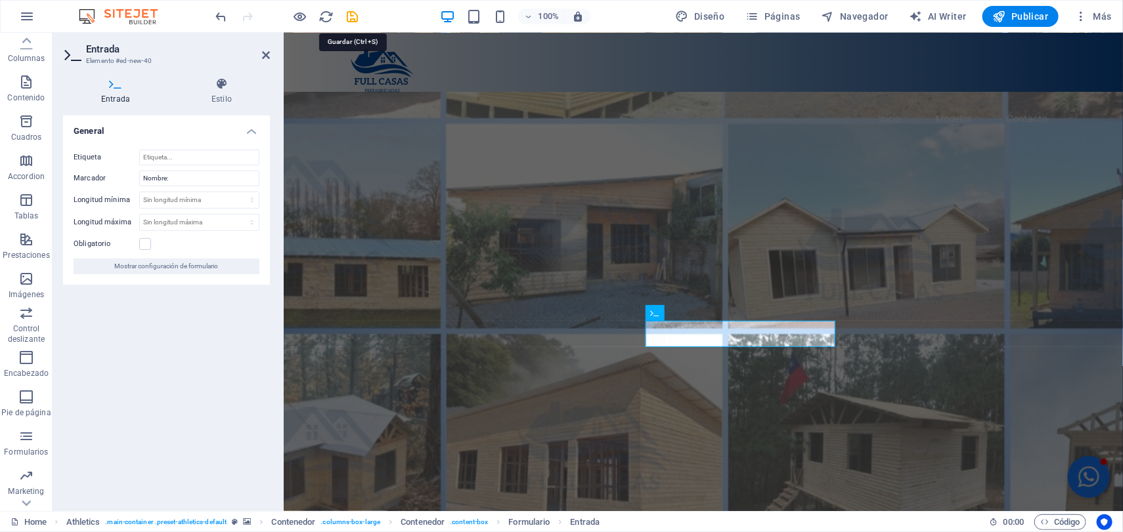
checkbox input "false"
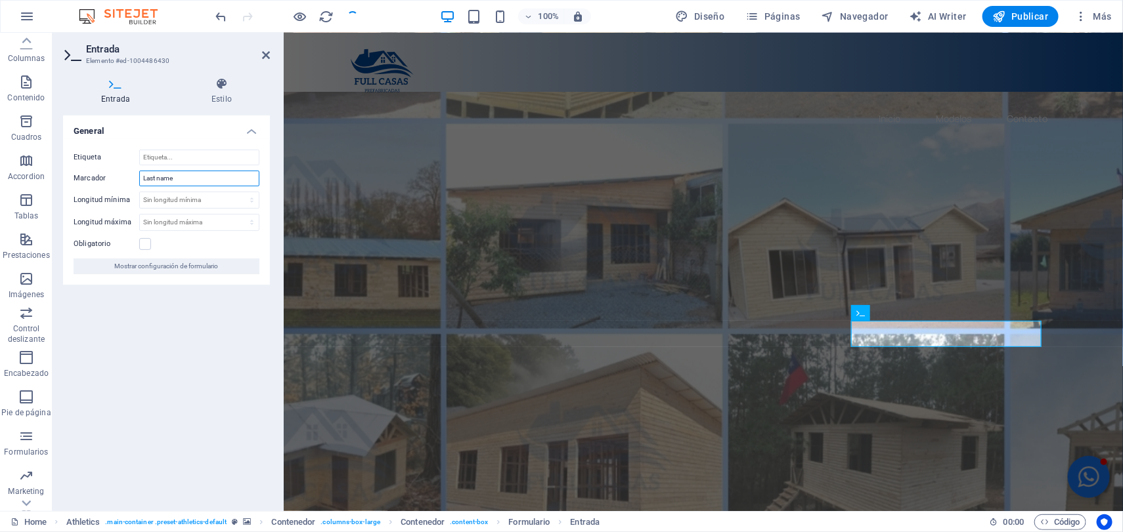
drag, startPoint x: 177, startPoint y: 181, endPoint x: 135, endPoint y: 179, distance: 41.4
click at [135, 179] on div "Marcador Last name" at bounding box center [167, 179] width 186 height 16
drag, startPoint x: 167, startPoint y: 176, endPoint x: 135, endPoint y: 176, distance: 32.2
click at [135, 176] on div "Marcador Apellido:" at bounding box center [167, 179] width 186 height 16
type input "Ubicacion:"
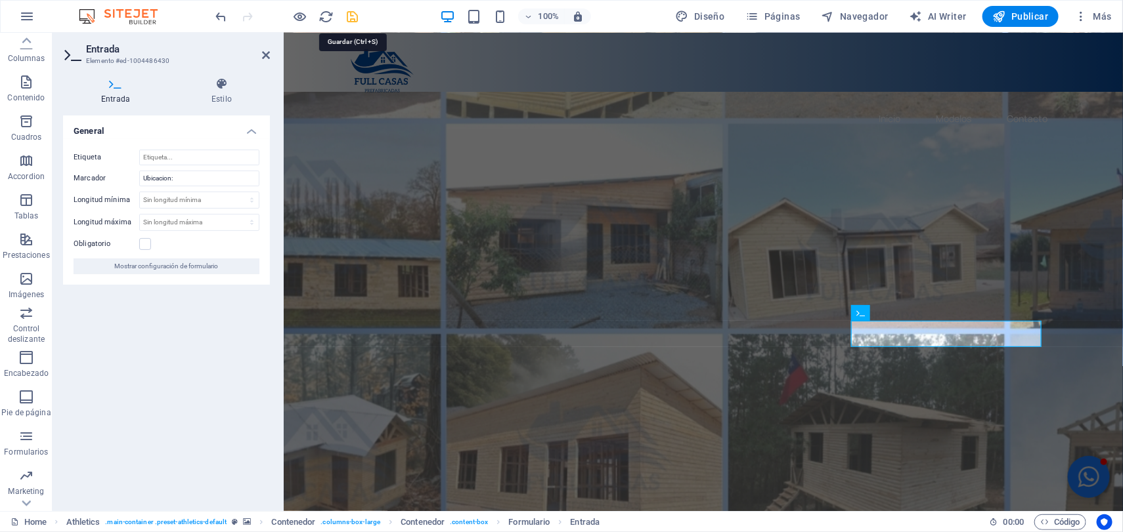
click at [352, 16] on icon "save" at bounding box center [352, 16] width 15 height 15
checkbox input "false"
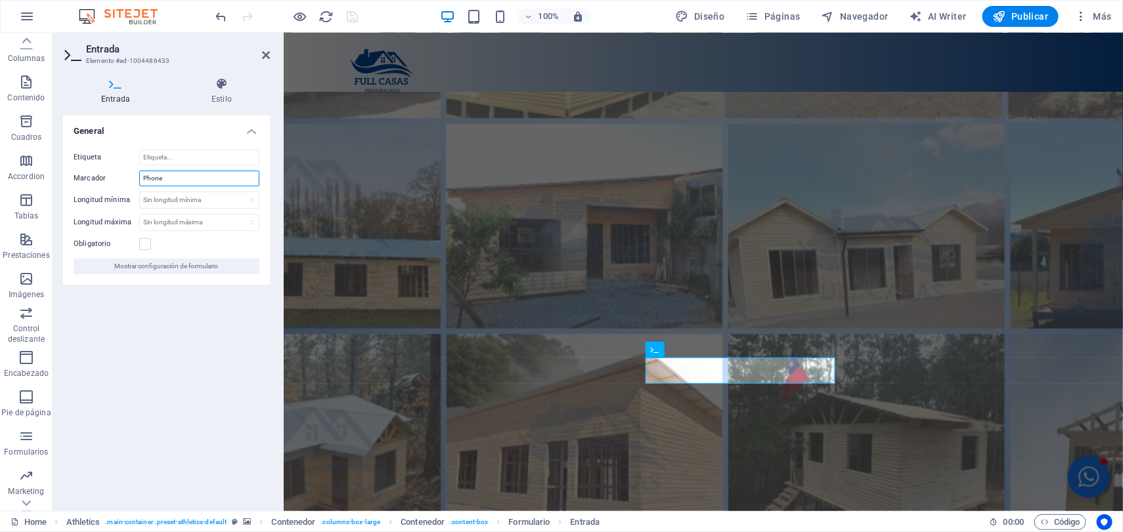
drag, startPoint x: 165, startPoint y: 183, endPoint x: 129, endPoint y: 183, distance: 36.1
click at [129, 183] on div "Marcador Phone" at bounding box center [167, 179] width 186 height 16
type input "Telefono"
click at [351, 17] on icon "save" at bounding box center [352, 16] width 15 height 15
checkbox input "false"
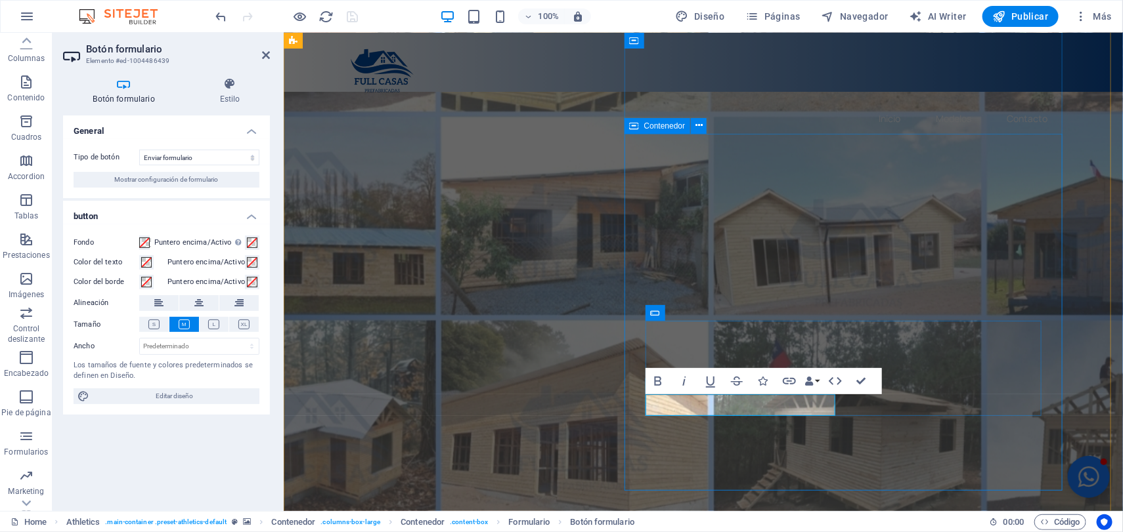
type button "Sign up now"
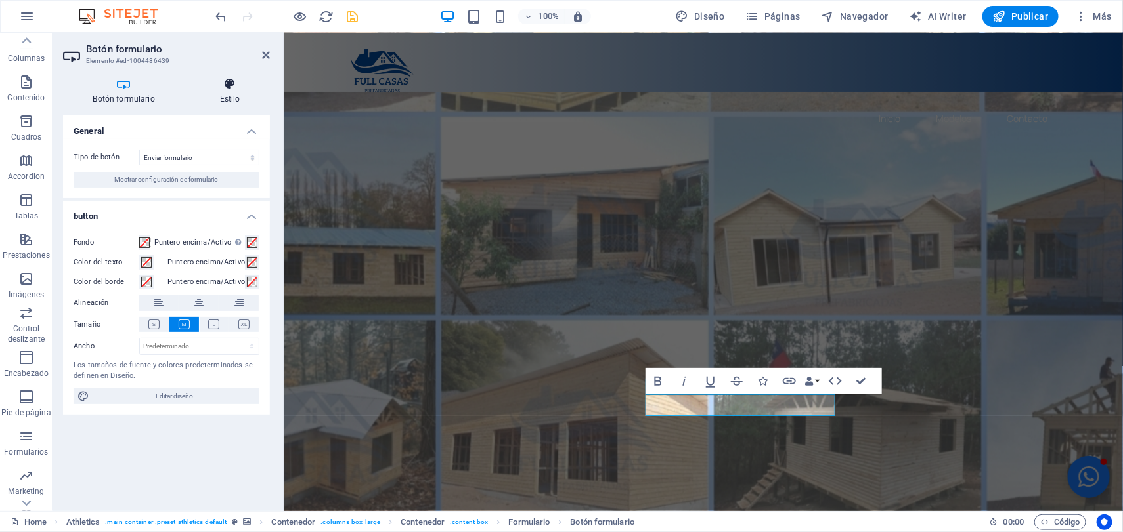
click at [233, 98] on h4 "Estilo" at bounding box center [230, 91] width 80 height 28
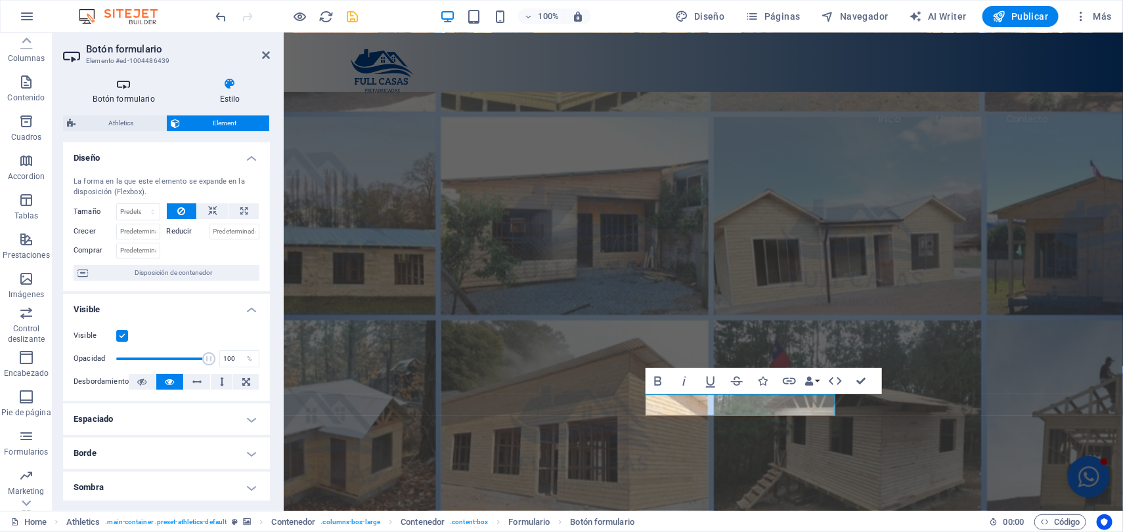
click at [121, 91] on h4 "Botón formulario" at bounding box center [126, 91] width 127 height 28
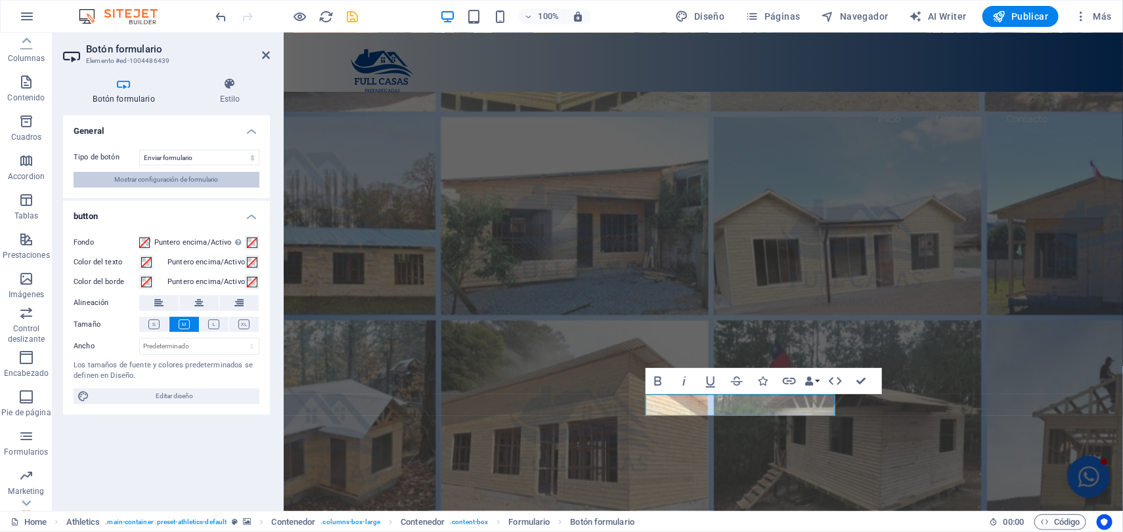
click at [161, 176] on span "Mostrar configuración de formulario" at bounding box center [167, 180] width 104 height 16
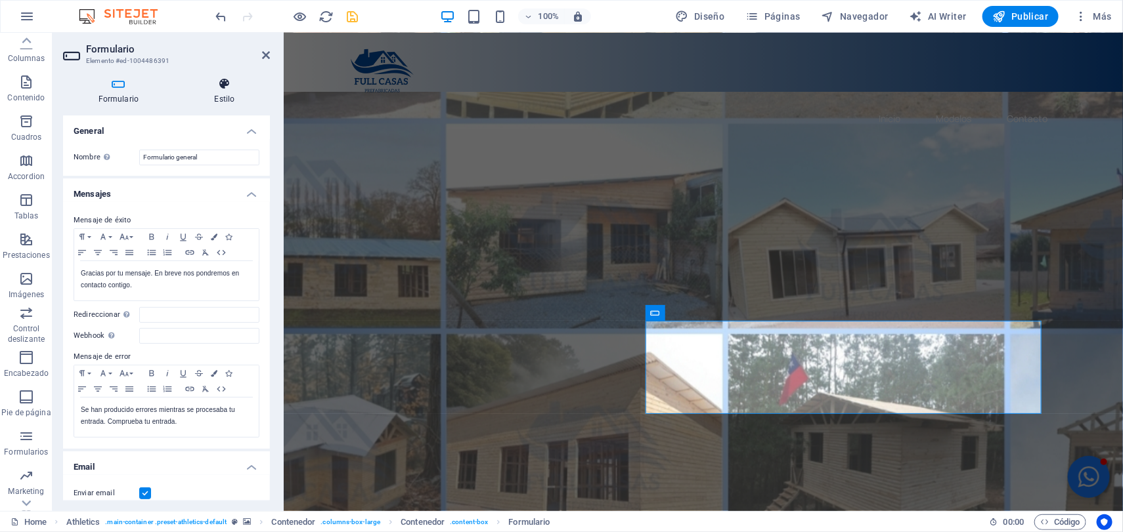
click at [219, 89] on icon at bounding box center [224, 83] width 91 height 13
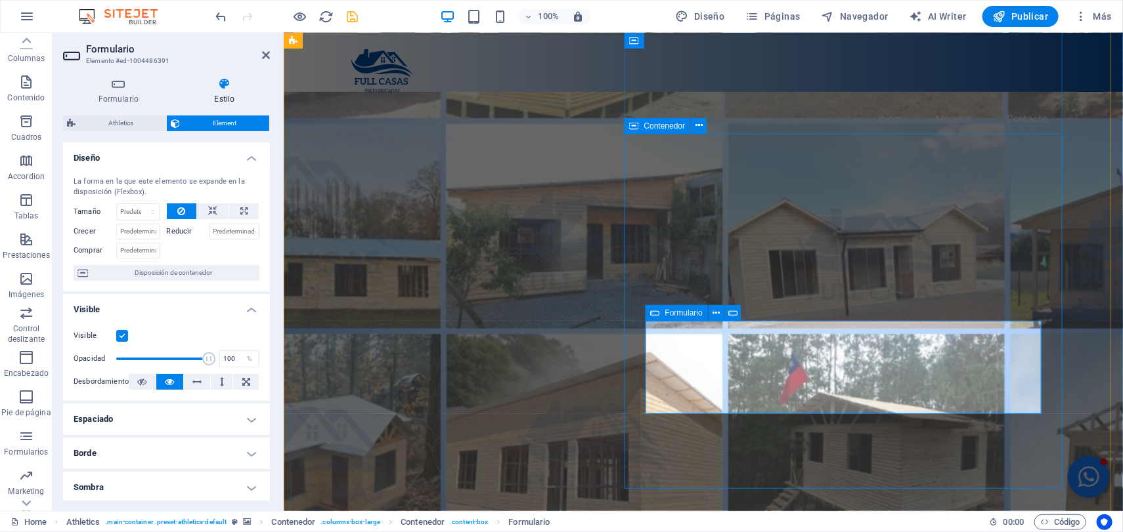
click at [268, 52] on icon at bounding box center [266, 55] width 8 height 11
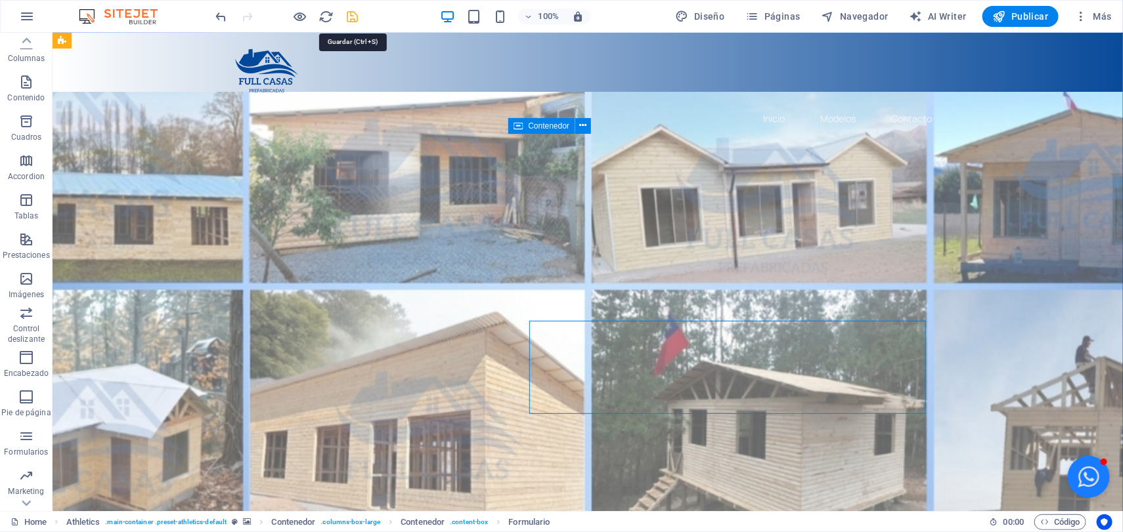
click at [351, 15] on icon "save" at bounding box center [352, 16] width 15 height 15
checkbox input "false"
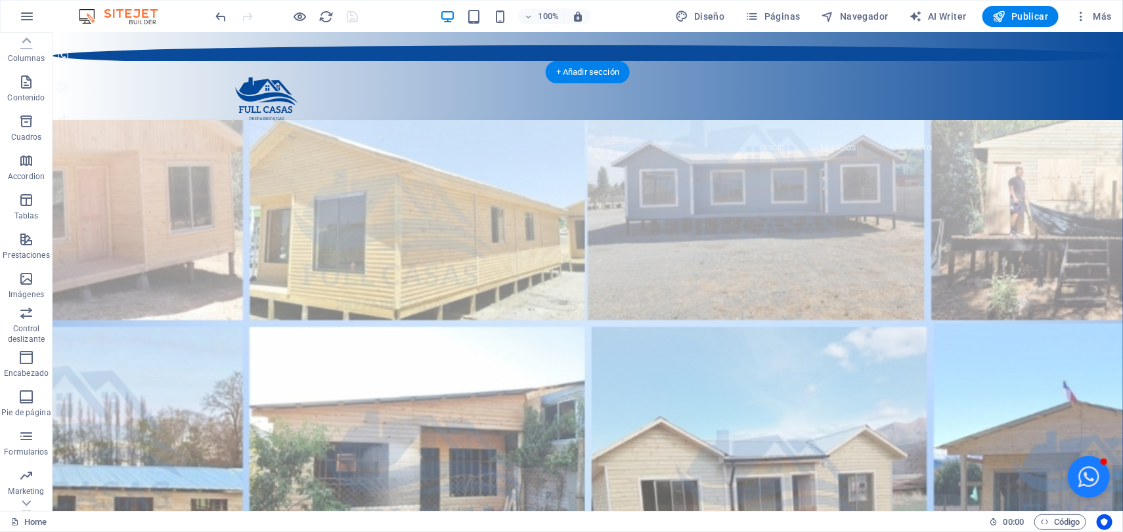
scroll to position [0, 0]
click at [74, 141] on figure at bounding box center [587, 477] width 1070 height 714
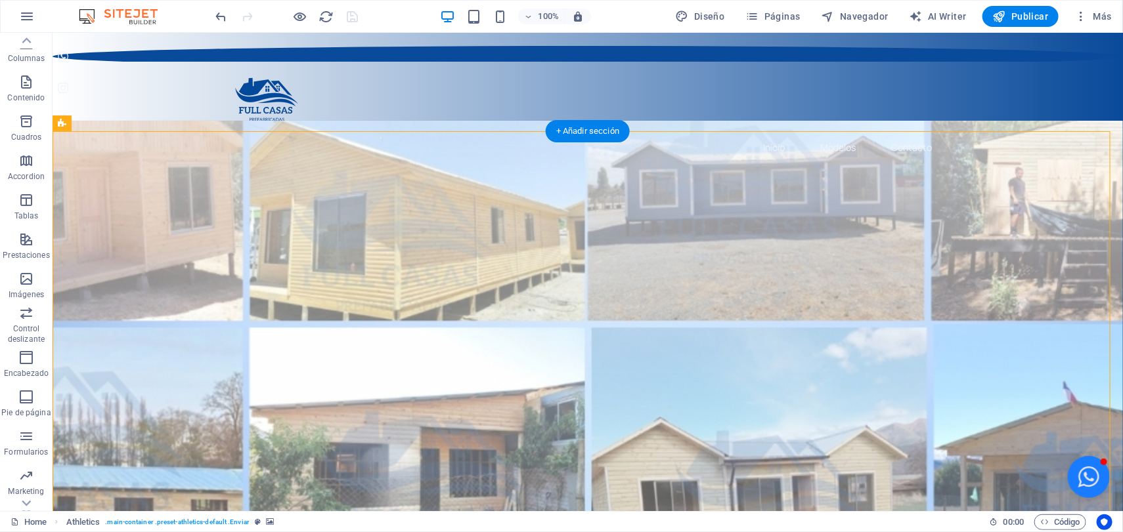
click at [135, 158] on figure at bounding box center [587, 477] width 1070 height 714
click at [116, 126] on icon at bounding box center [115, 123] width 7 height 14
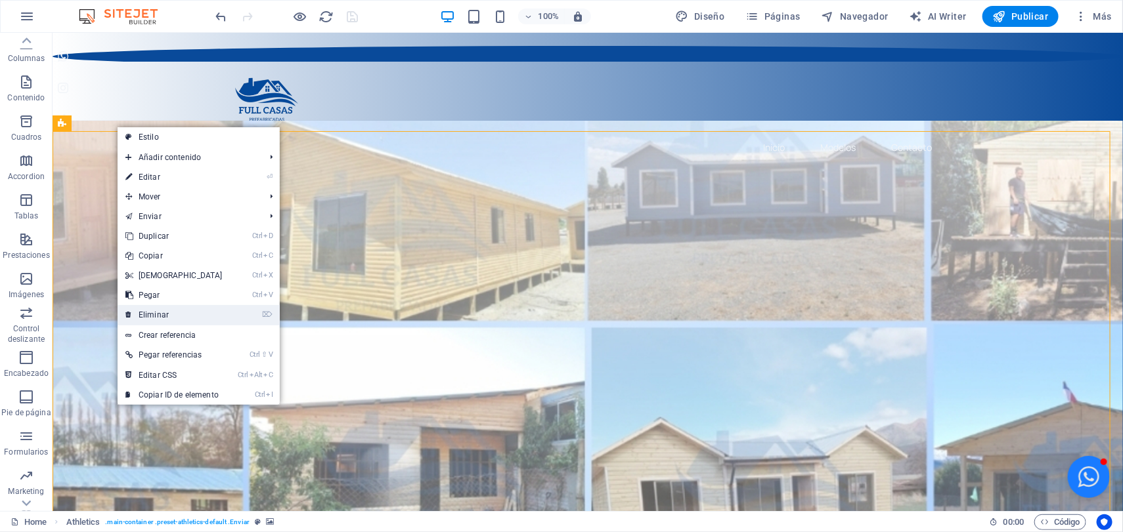
click at [151, 307] on link "⌦ Eliminar" at bounding box center [174, 315] width 113 height 20
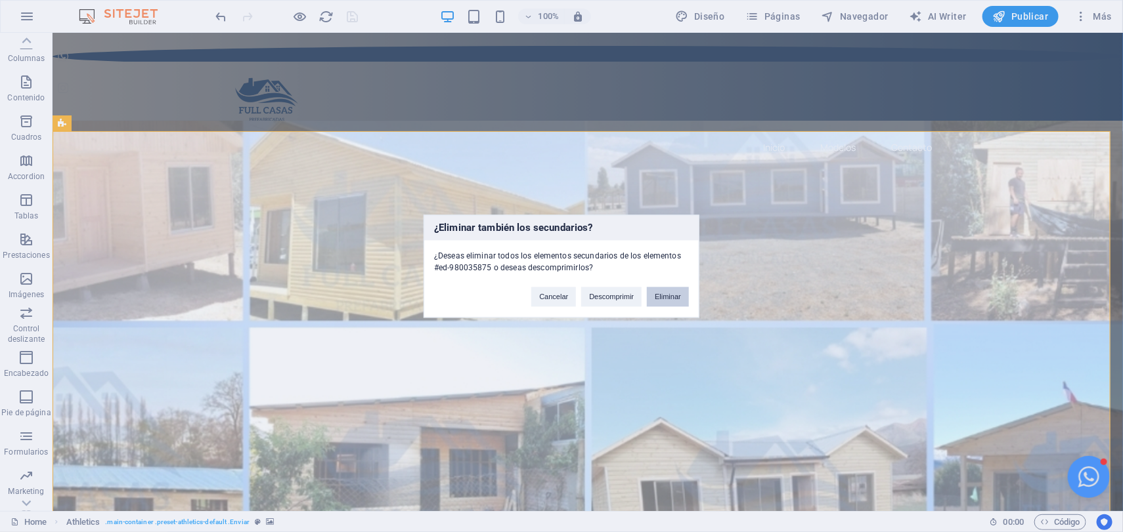
click at [668, 290] on button "Eliminar" at bounding box center [668, 297] width 42 height 20
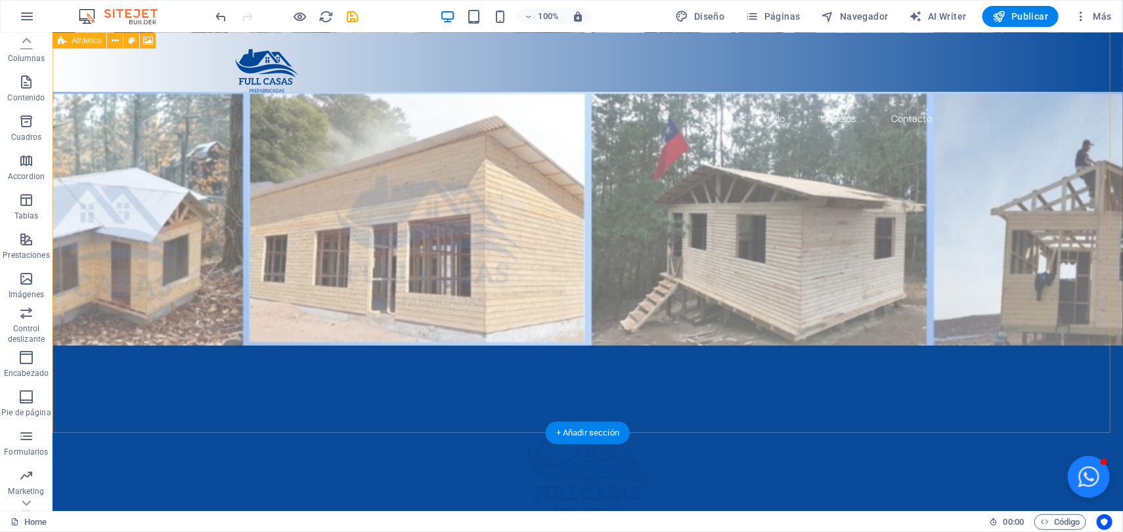
scroll to position [492, 0]
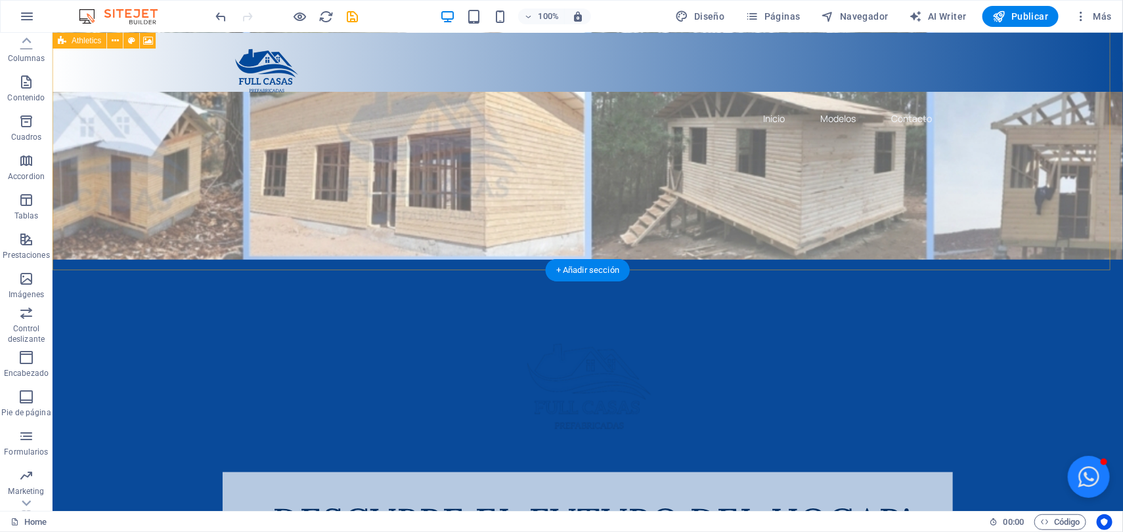
click at [160, 238] on div "¡DESCUBRE EL FUTURO DEL HOGAR! Tu nueva casa prefabricada: rápida, hermosa y he…" at bounding box center [587, 209] width 1070 height 1280
click at [114, 41] on icon at bounding box center [115, 41] width 7 height 14
click at [131, 39] on icon at bounding box center [131, 41] width 7 height 14
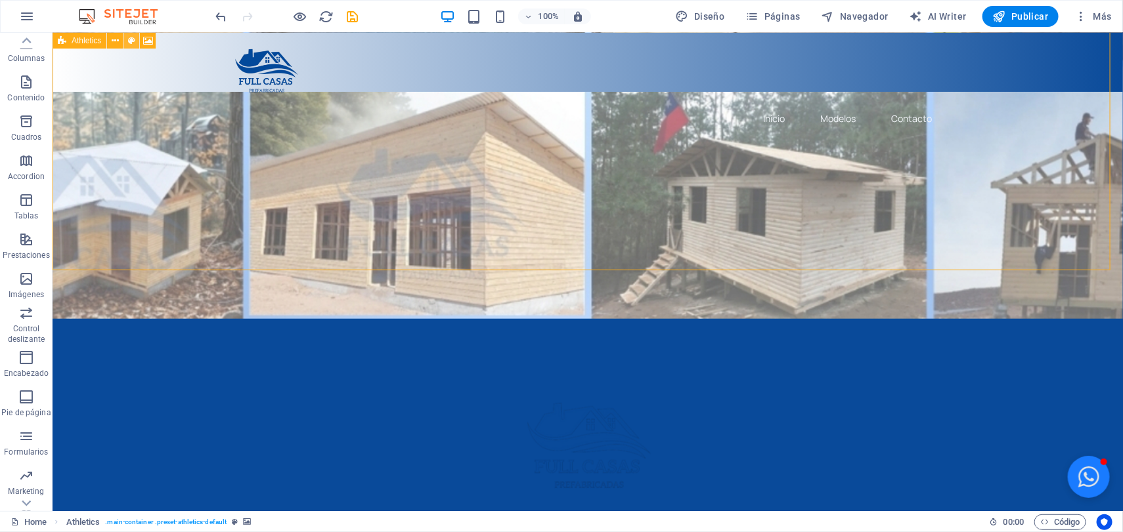
select select "%"
select select "rem"
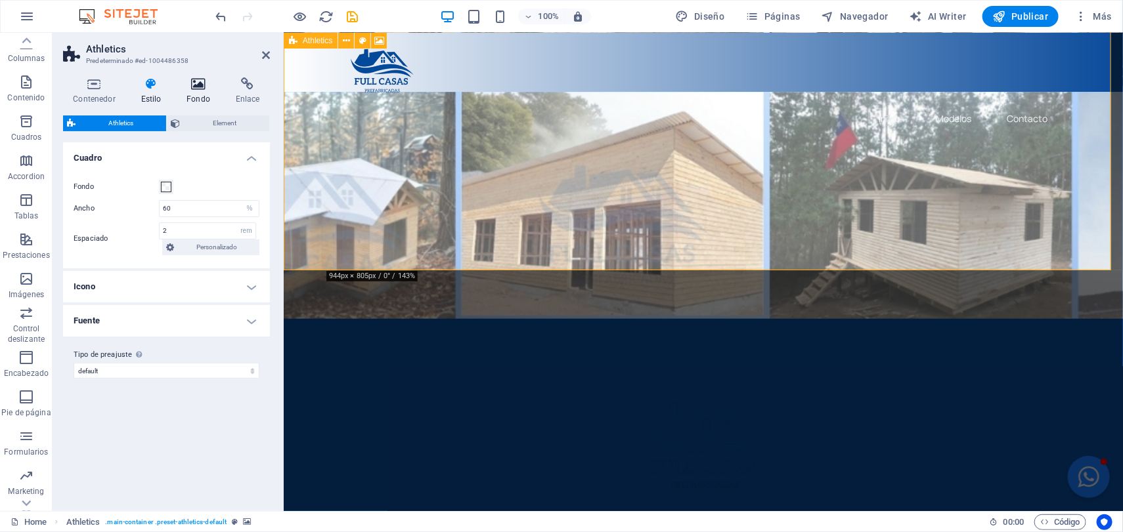
click at [194, 85] on icon at bounding box center [199, 83] width 44 height 13
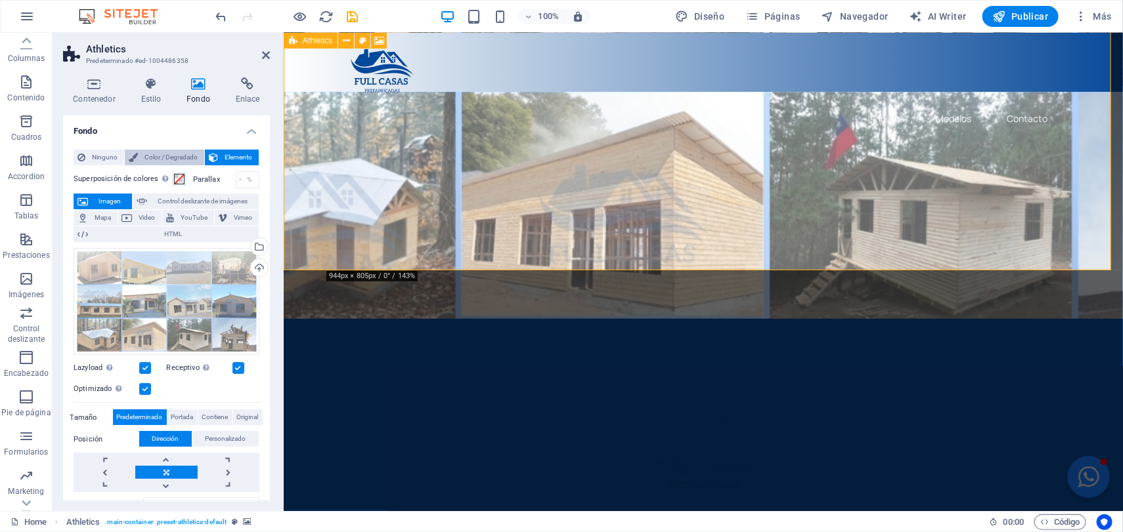
click at [161, 157] on span "Color / Degradado" at bounding box center [171, 158] width 58 height 16
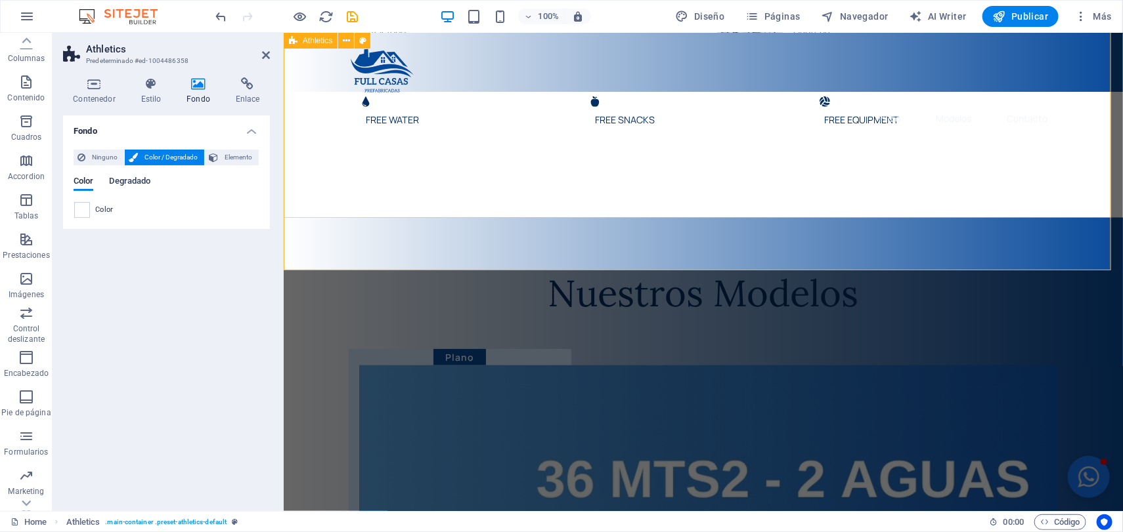
click at [127, 177] on span "Degradado" at bounding box center [129, 182] width 41 height 18
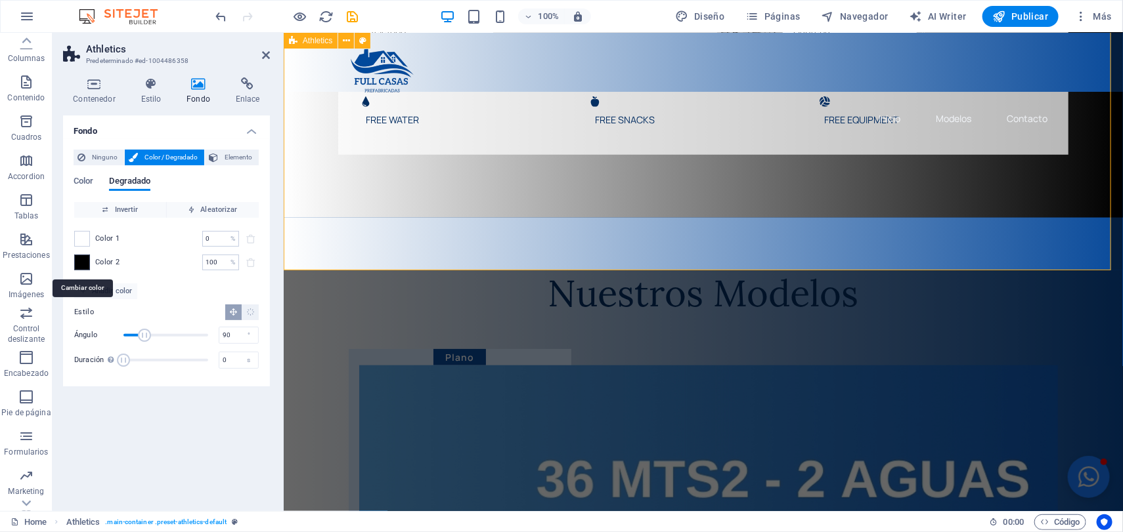
click at [81, 255] on div at bounding box center [82, 263] width 16 height 16
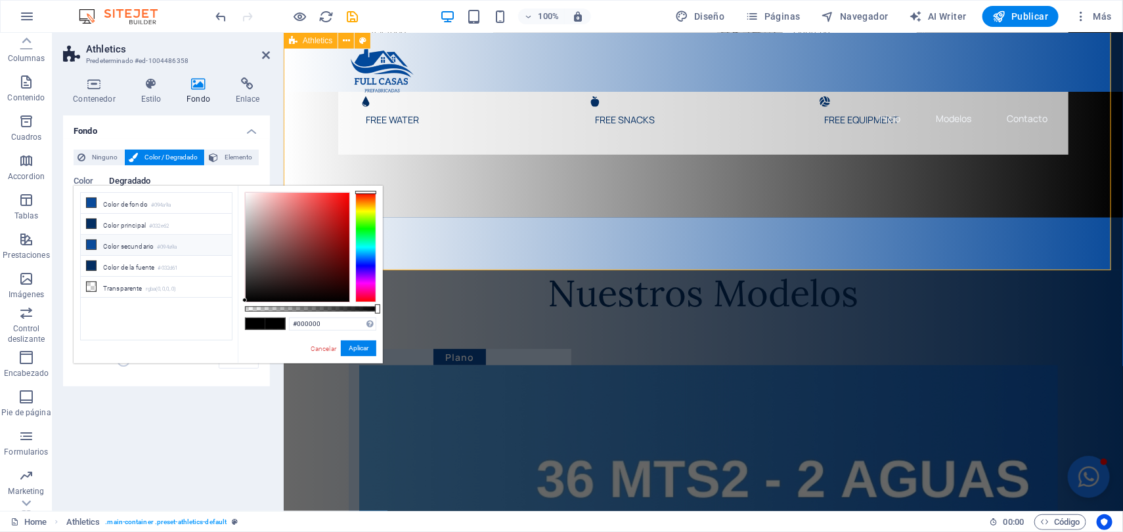
click at [175, 247] on small "#094a9a" at bounding box center [167, 247] width 20 height 9
type input "#094a9a"
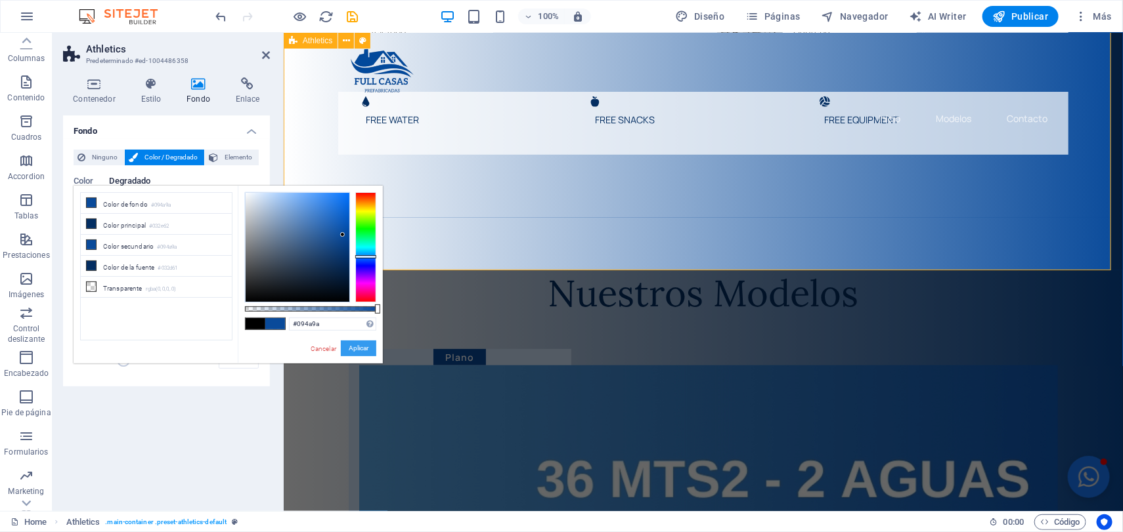
click at [354, 349] on button "Aplicar" at bounding box center [358, 349] width 35 height 16
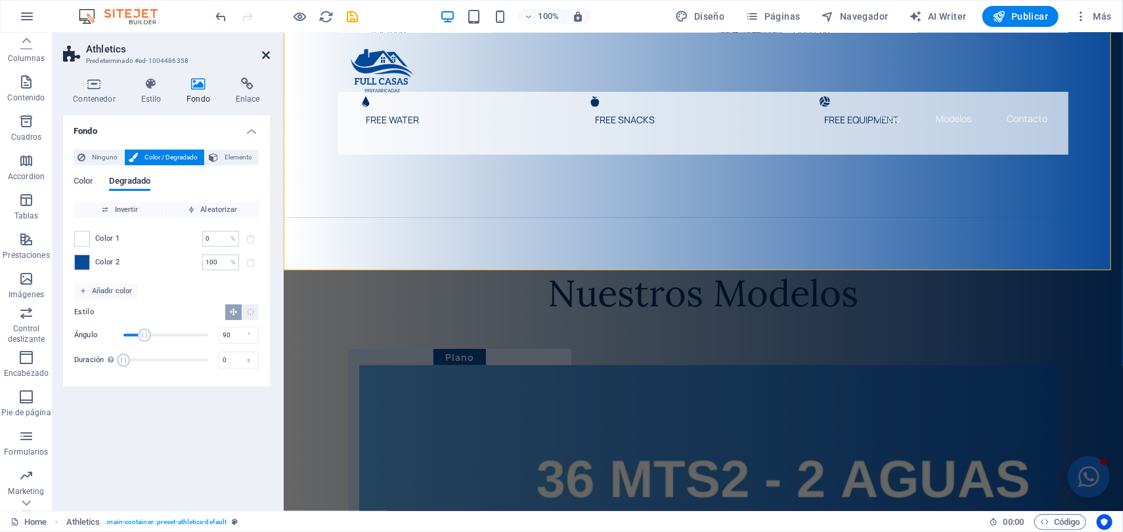
click at [264, 52] on icon at bounding box center [266, 55] width 8 height 11
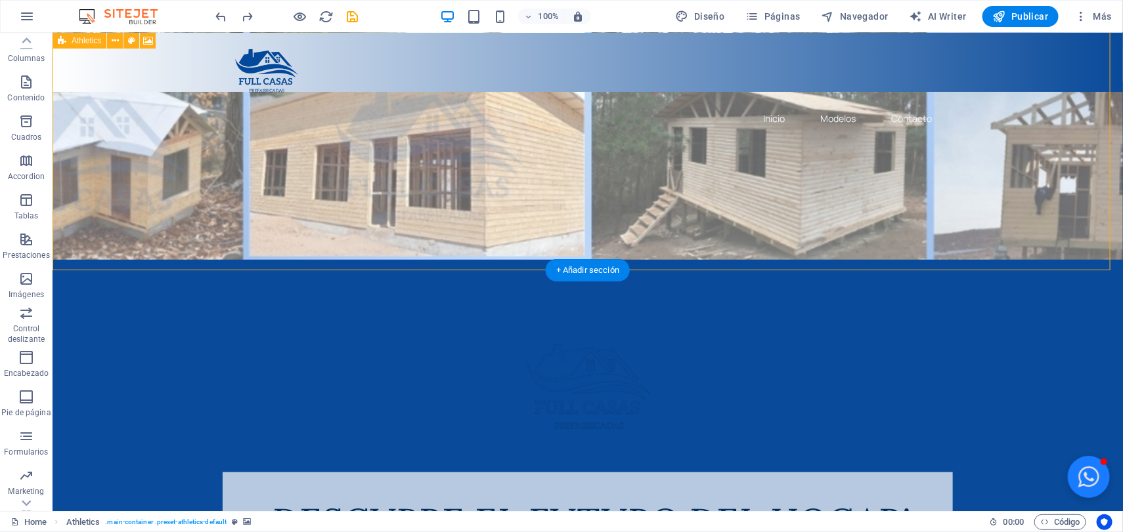
click at [246, 253] on div "¡DESCUBRE EL FUTURO DEL HOGAR! Tu nueva casa prefabricada: rápida, hermosa y he…" at bounding box center [587, 209] width 1070 height 1280
click at [231, 246] on div "¡DESCUBRE EL FUTURO DEL HOGAR! Tu nueva casa prefabricada: rápida, hermosa y he…" at bounding box center [587, 209] width 1070 height 1280
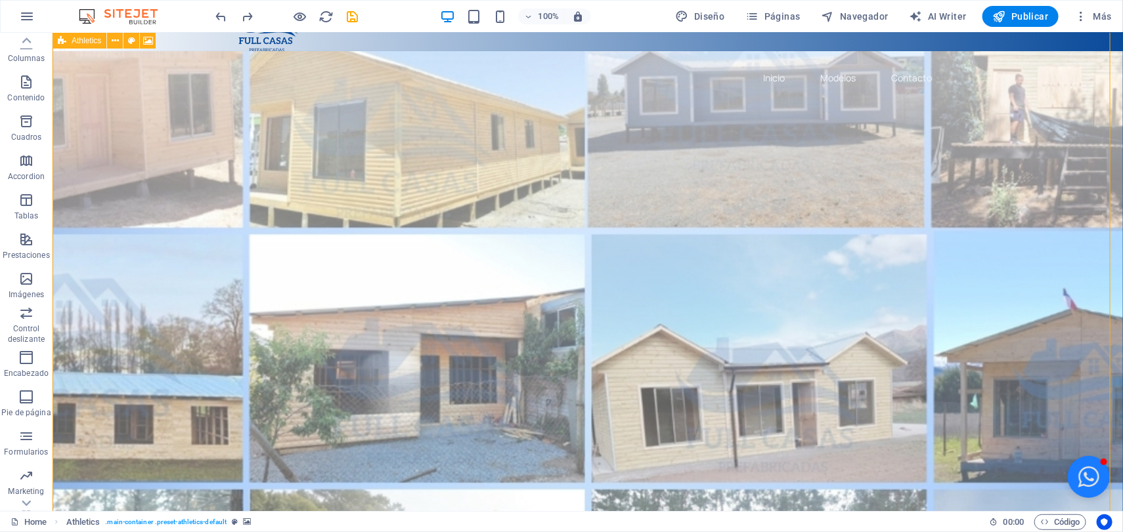
scroll to position [0, 0]
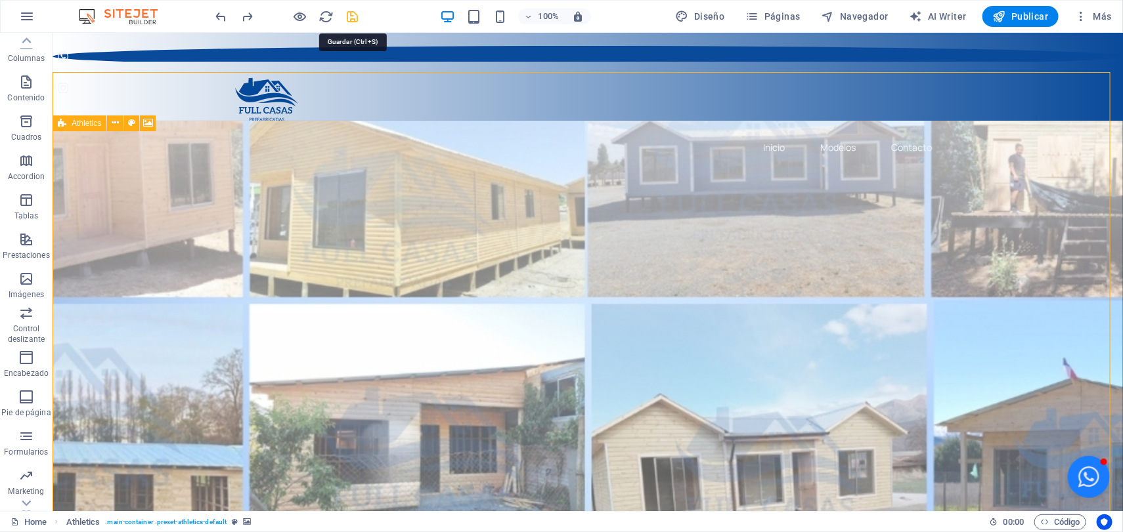
click at [354, 11] on icon "save" at bounding box center [352, 16] width 15 height 15
checkbox input "false"
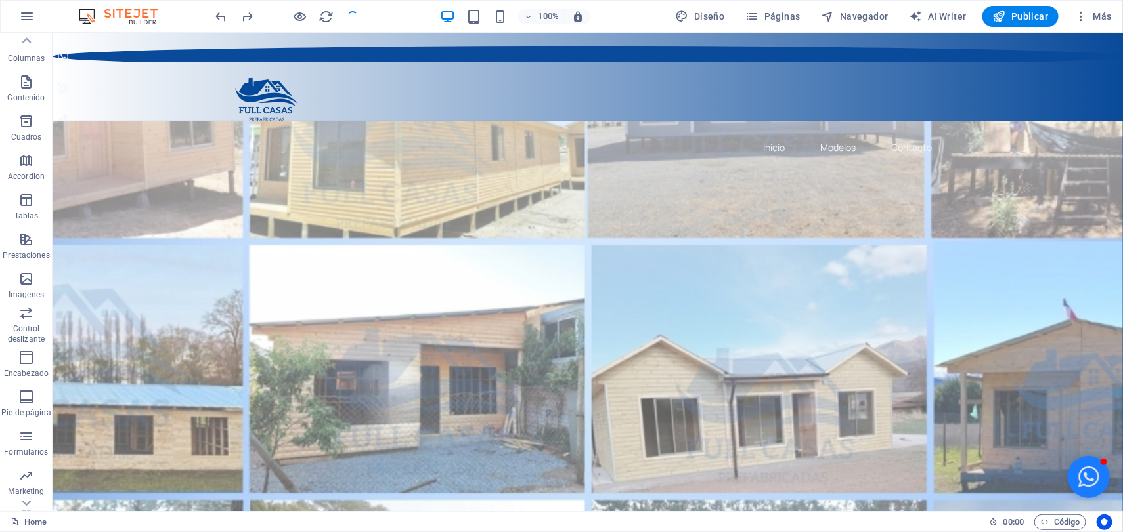
scroll to position [164, 0]
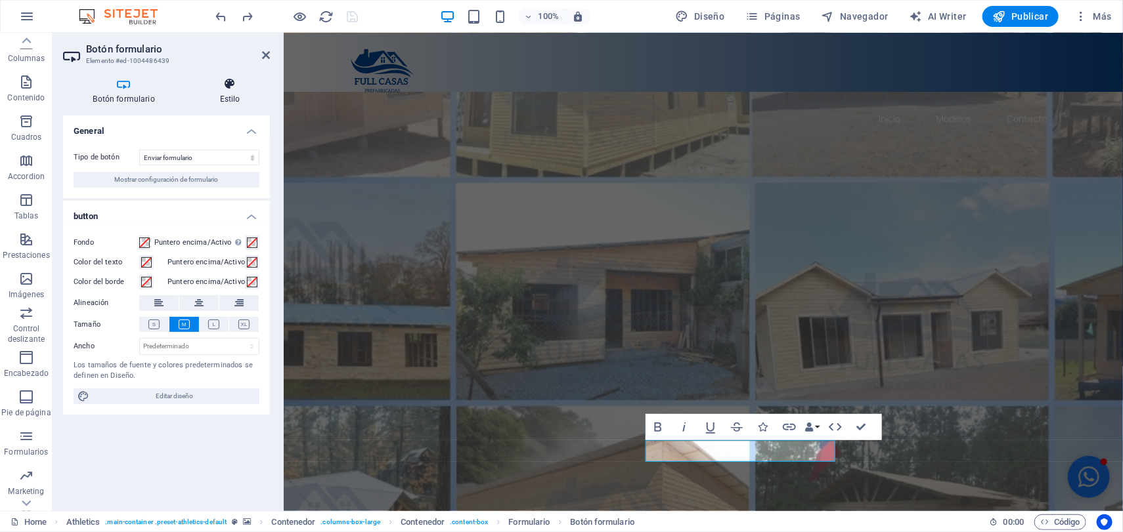
click at [233, 92] on h4 "Estilo" at bounding box center [230, 91] width 80 height 28
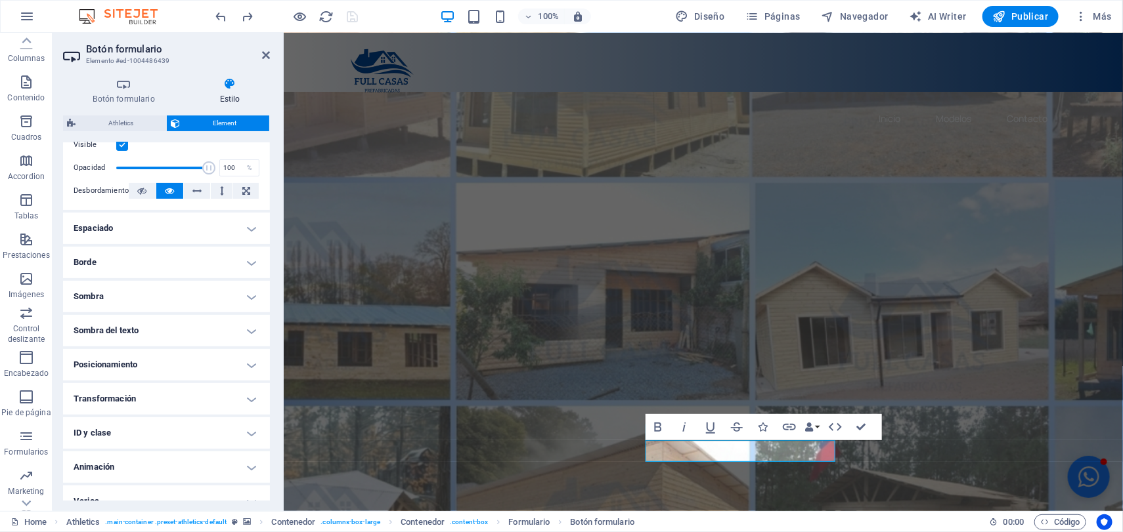
scroll to position [206, 0]
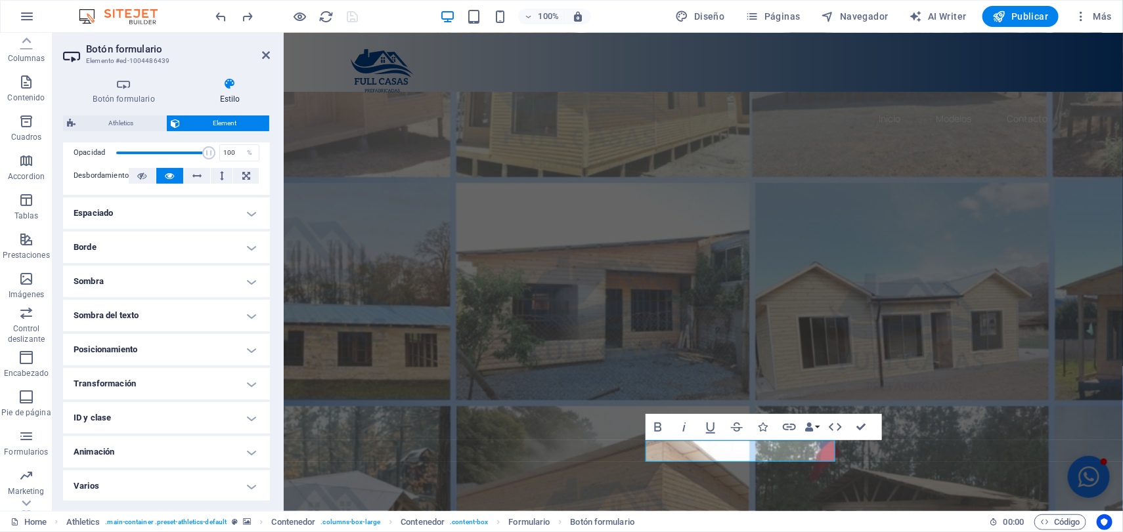
click at [245, 412] on h4 "ID y clase" at bounding box center [166, 418] width 207 height 32
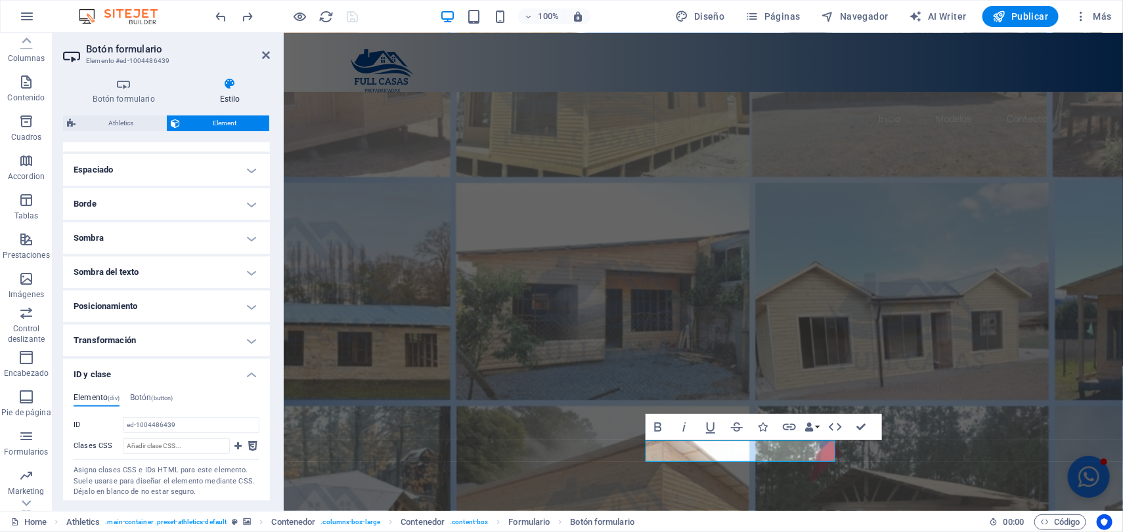
scroll to position [288, 0]
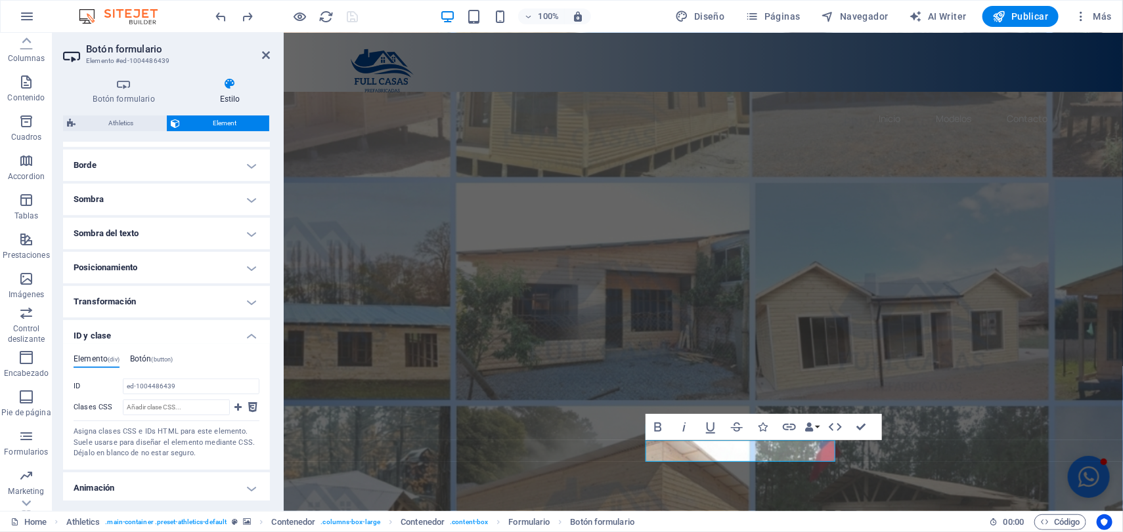
click at [150, 357] on h4 "Botón (button)" at bounding box center [151, 361] width 43 height 14
click at [200, 400] on input "Clases CSS" at bounding box center [176, 408] width 107 height 16
paste input "Tu nueva casa prefabricada: rápida, hermosa y hecha para ti. El futuro empieza …"
type input "T"
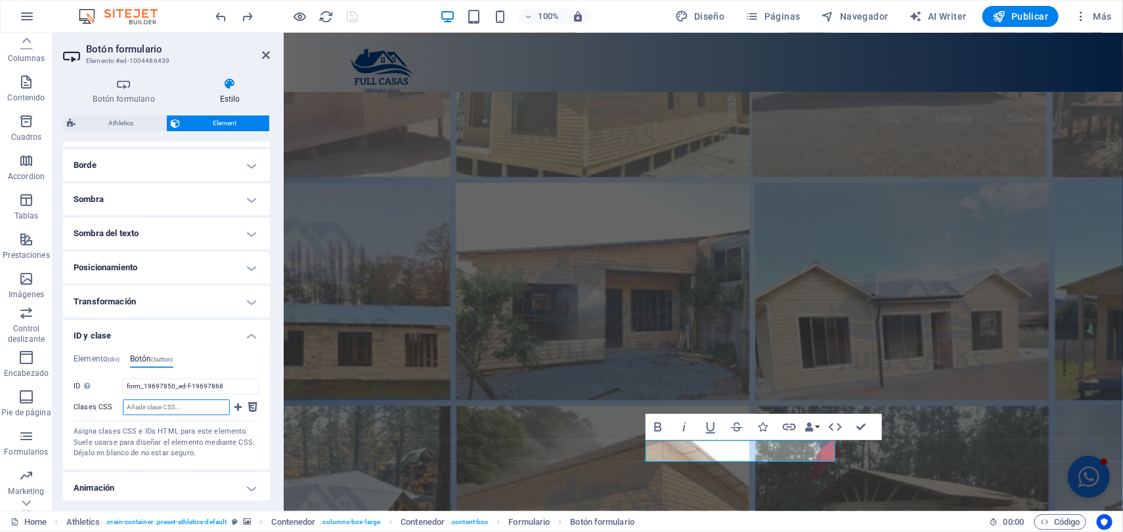
click at [177, 409] on input "Clases CSS" at bounding box center [176, 408] width 107 height 16
paste input "https://wa.link/v7re8l"
type input "https://wa.link/v7re8l"
drag, startPoint x: 223, startPoint y: 387, endPoint x: 108, endPoint y: 387, distance: 114.2
click at [108, 387] on div "ID No se aceptan espacios ni caracteres especiales (excepto "-" o "_") form_196…" at bounding box center [167, 387] width 186 height 16
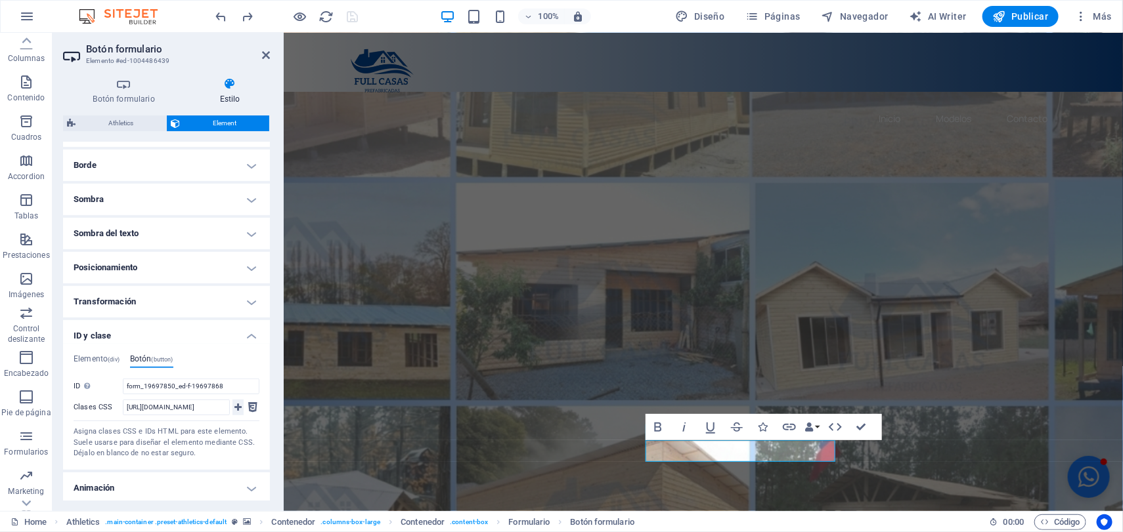
click at [238, 404] on icon at bounding box center [237, 408] width 7 height 16
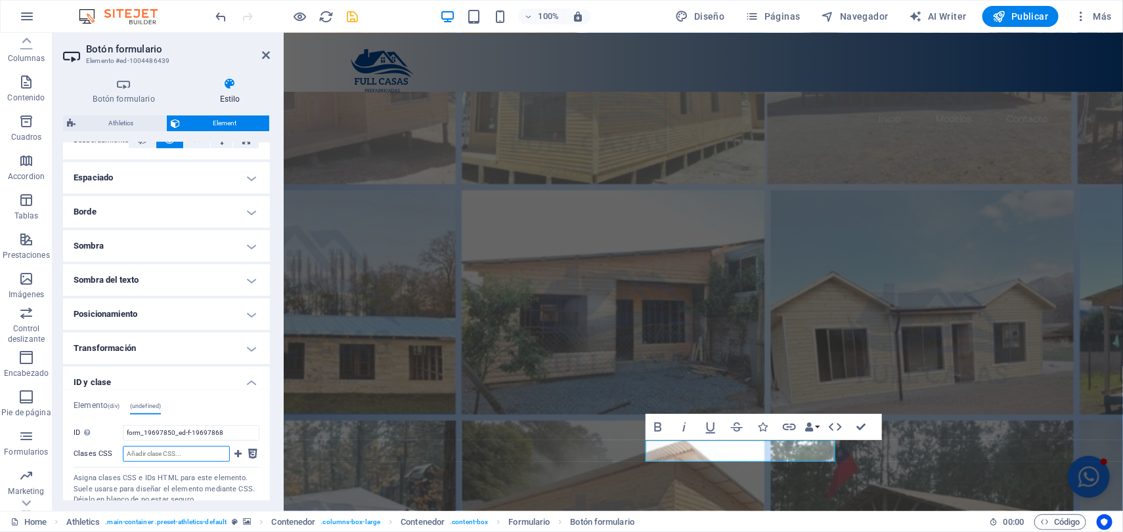
scroll to position [324, 0]
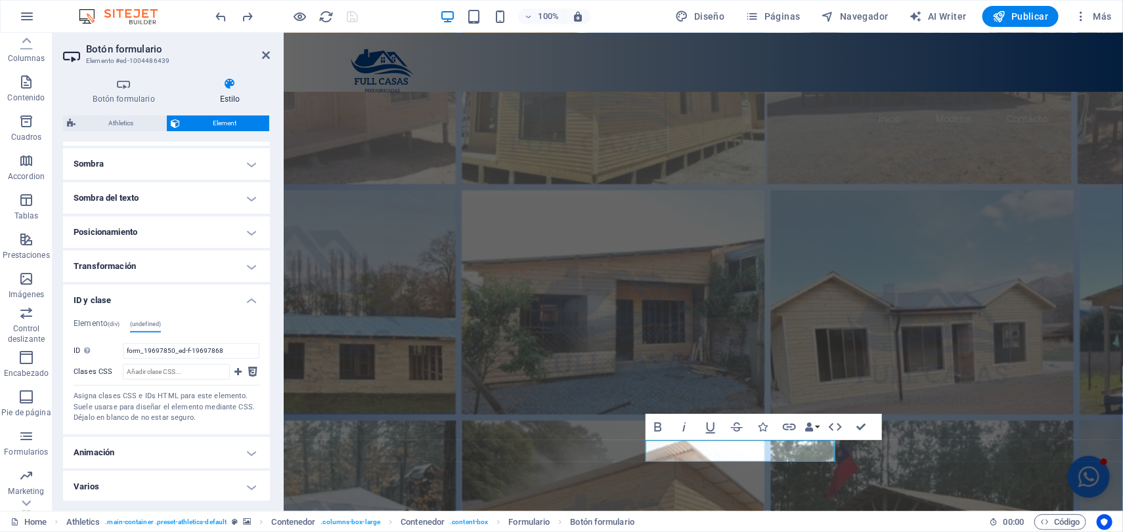
click at [144, 324] on span "(undefined)" at bounding box center [146, 324] width 32 height 7
click at [100, 321] on h4 "Elemento (div)" at bounding box center [97, 326] width 46 height 14
click at [144, 324] on span "(undefined)" at bounding box center [146, 324] width 32 height 7
click at [96, 323] on h4 "Elemento (div)" at bounding box center [97, 326] width 46 height 14
click at [176, 349] on input "ed-1004486439" at bounding box center [191, 351] width 137 height 16
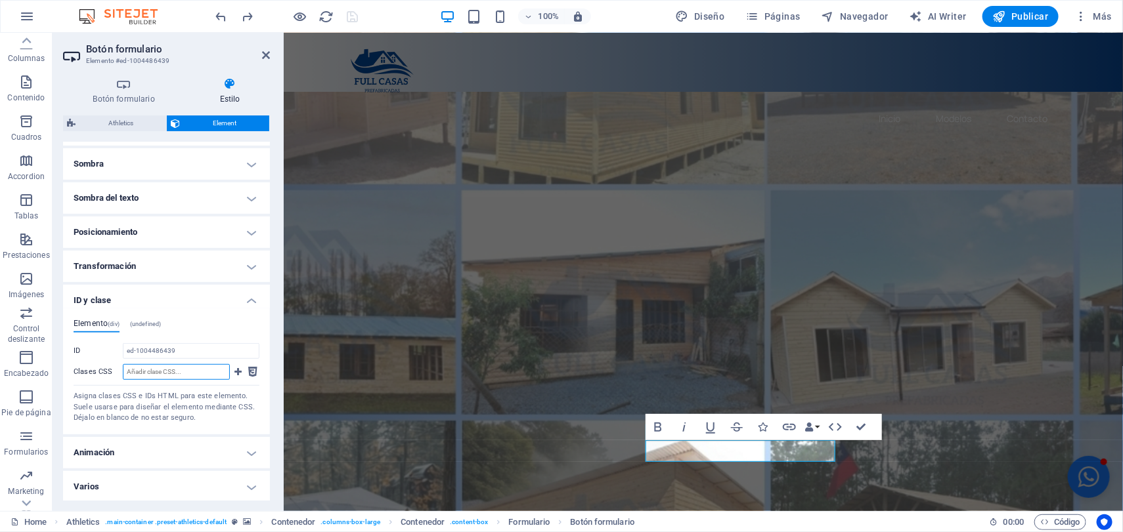
click at [160, 374] on input "Clases CSS" at bounding box center [176, 372] width 107 height 16
click at [179, 347] on input "ed-1004486439" at bounding box center [191, 351] width 137 height 16
click at [154, 324] on span "(undefined)" at bounding box center [146, 324] width 32 height 7
drag, startPoint x: 225, startPoint y: 350, endPoint x: 66, endPoint y: 357, distance: 158.4
click at [66, 357] on div "Elemento (div) (undefined) ID ed-1004486439 Clases CSS Asigna clases CSS e IDs …" at bounding box center [166, 372] width 207 height 126
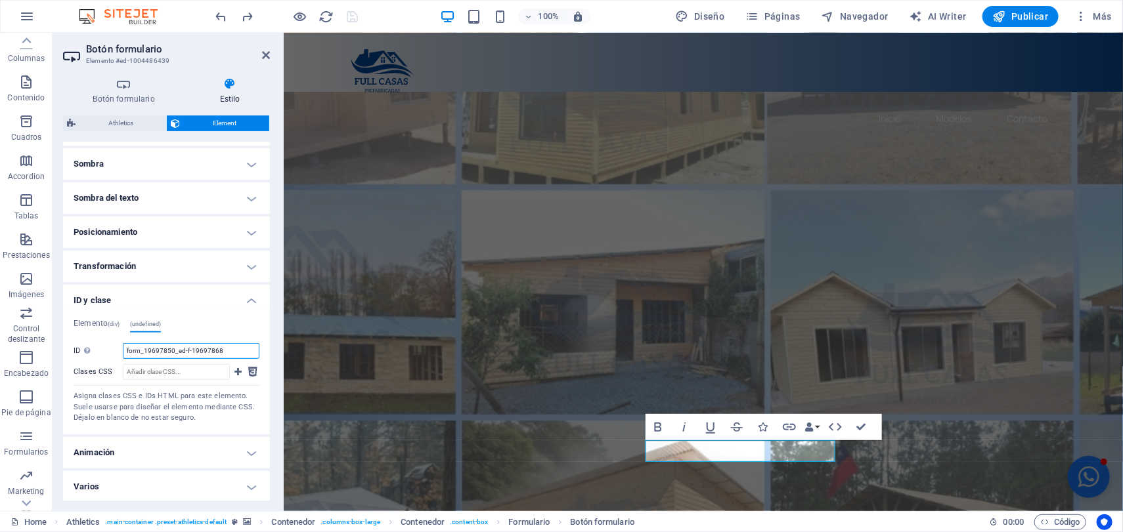
drag, startPoint x: 221, startPoint y: 348, endPoint x: 52, endPoint y: 357, distance: 169.0
click at [58, 357] on div "Botón formulario Estilo General Tipo de botón Enviar formulario Restablecer for…" at bounding box center [167, 289] width 228 height 444
paste input "https://wa.link/v7re8l"
type input "https://wa.link/v7re8l"
click at [134, 372] on input "Clases CSS" at bounding box center [176, 372] width 107 height 16
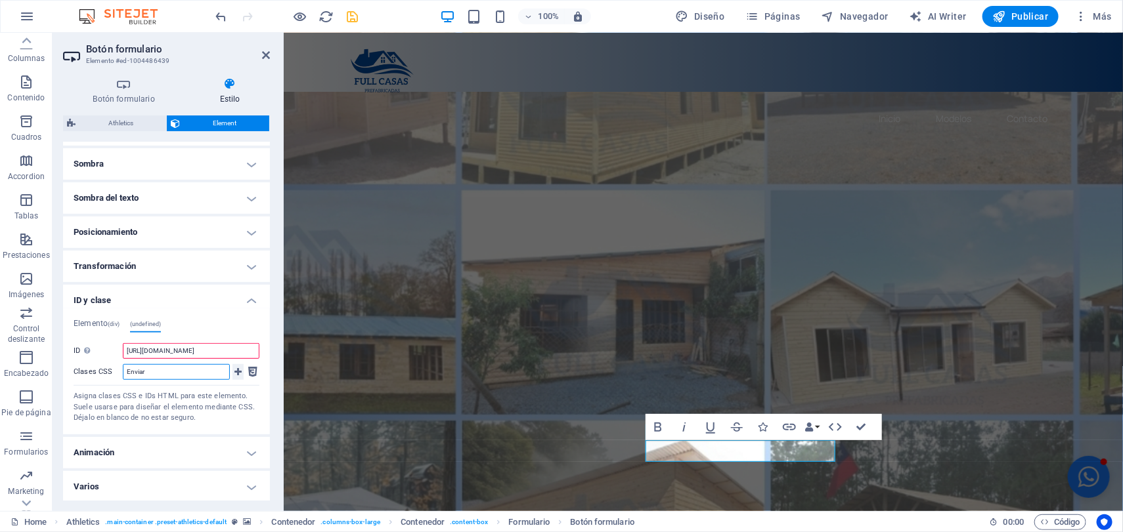
type input "Enviar"
click at [235, 371] on icon at bounding box center [237, 372] width 7 height 16
type input "form_19697850_ed-f-19697868"
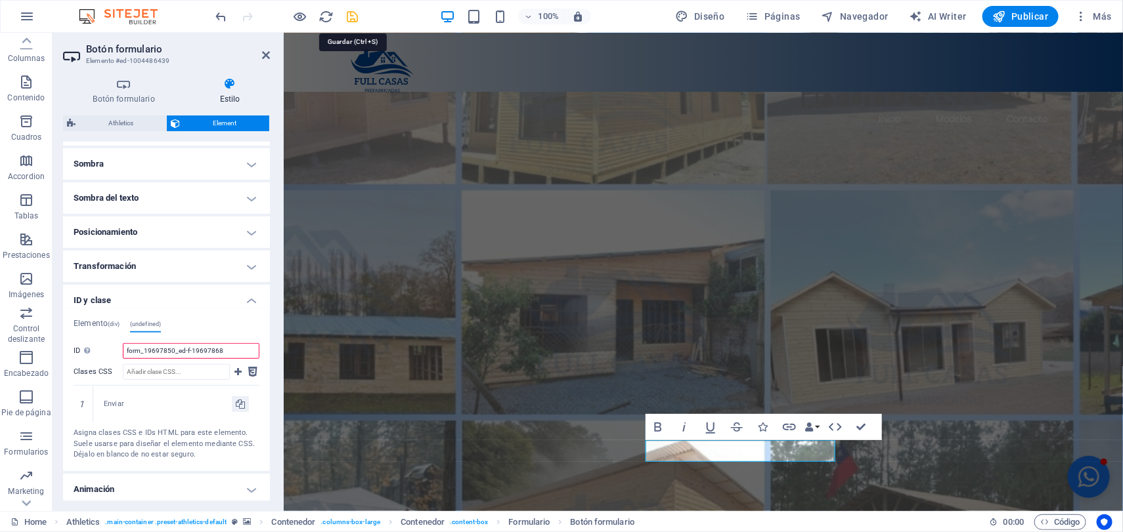
click at [359, 12] on icon "save" at bounding box center [352, 16] width 15 height 15
checkbox input "false"
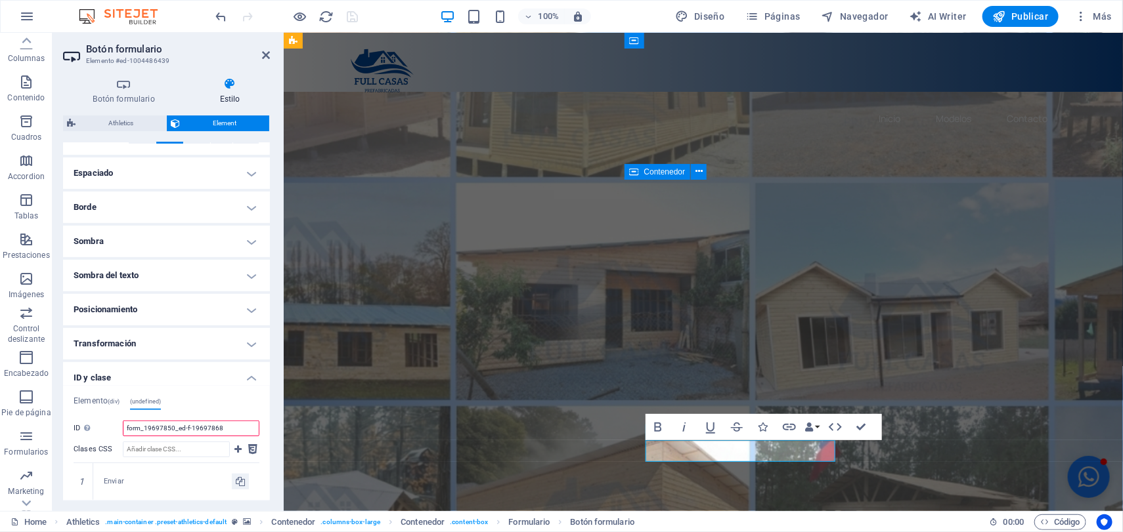
scroll to position [328, 0]
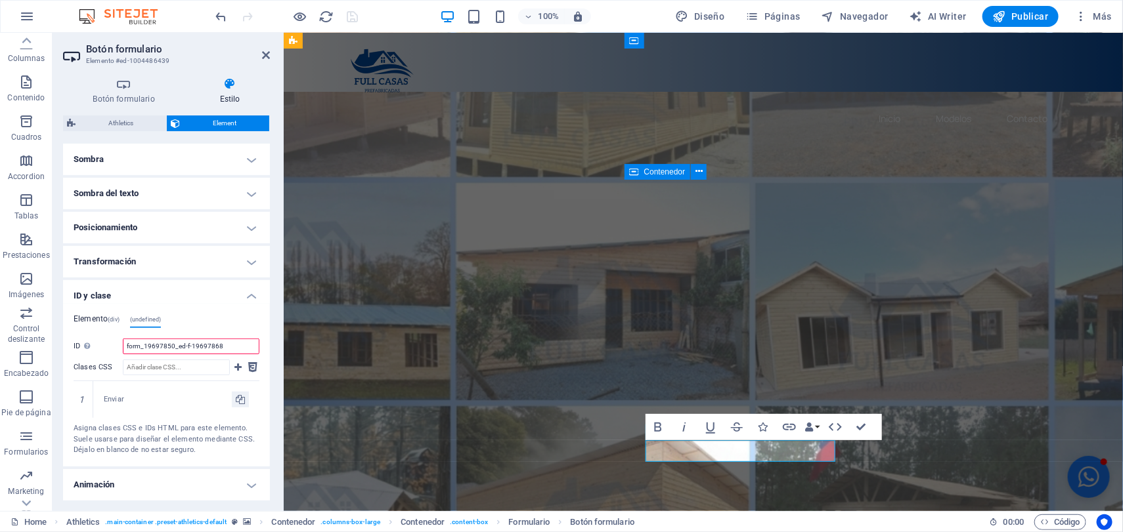
click at [91, 314] on h4 "Elemento (div)" at bounding box center [97, 321] width 46 height 14
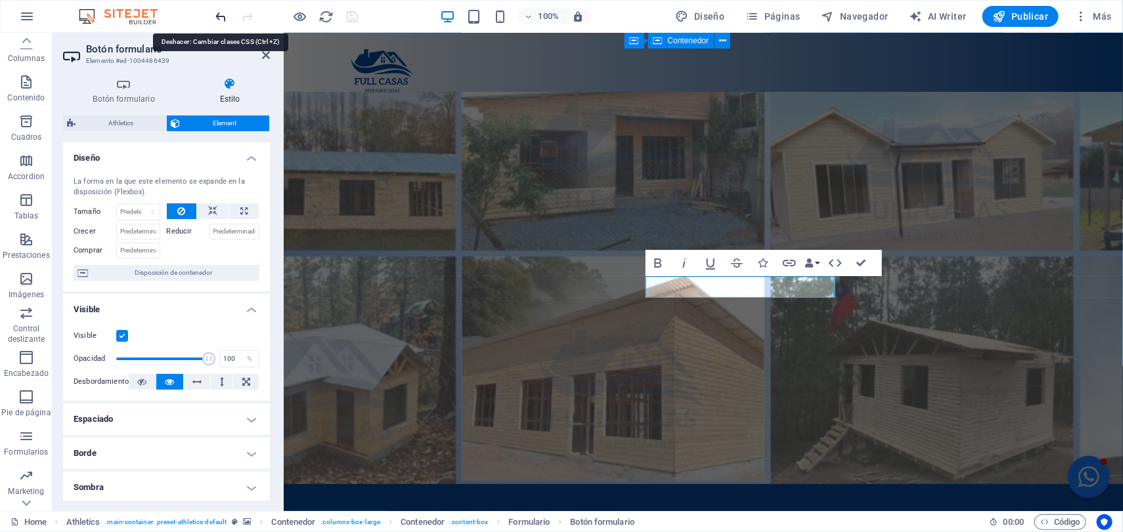
click at [225, 19] on icon "undo" at bounding box center [221, 16] width 15 height 15
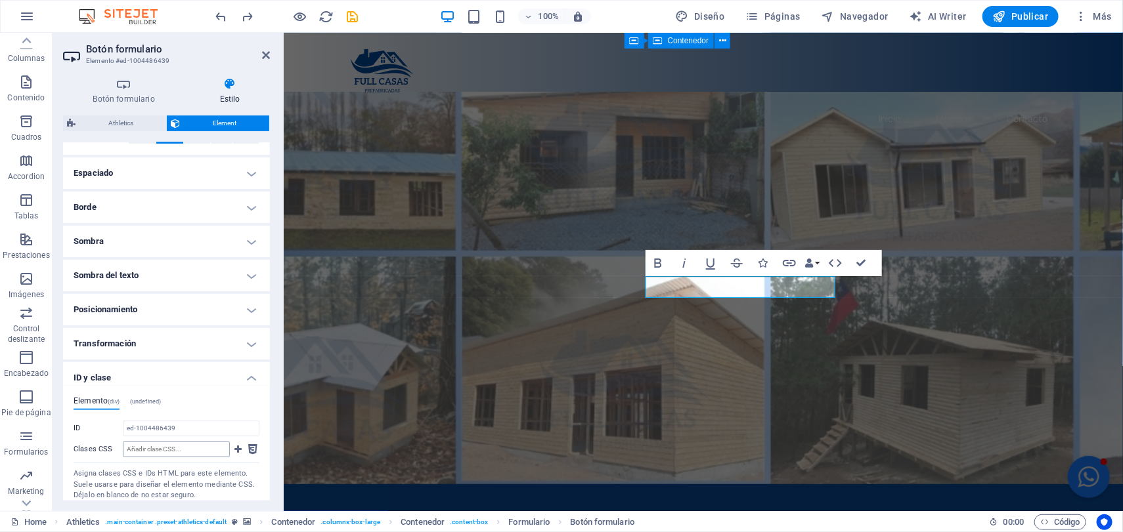
scroll to position [324, 0]
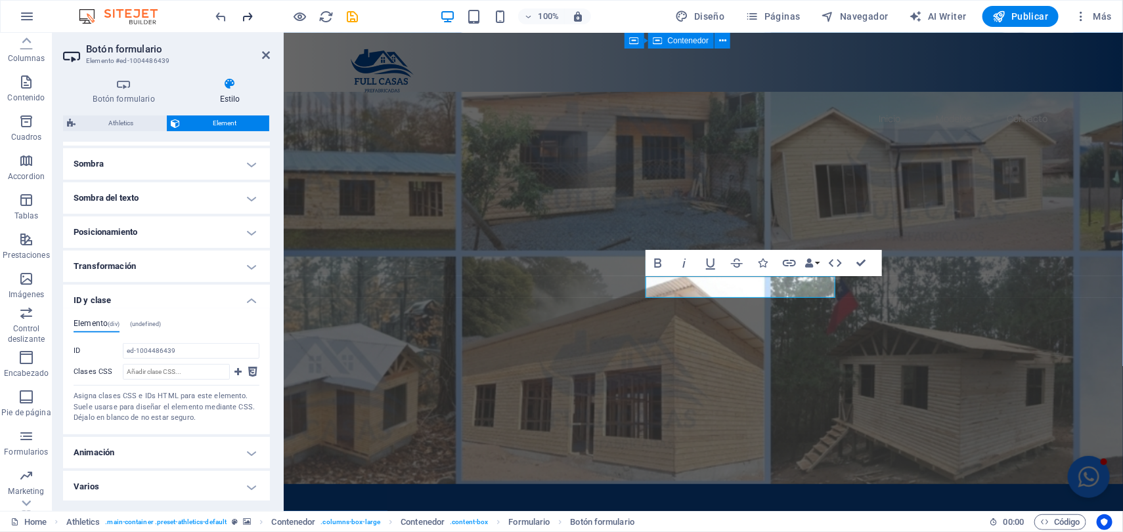
click at [243, 17] on icon "redo" at bounding box center [247, 16] width 15 height 15
click at [221, 20] on icon "undo" at bounding box center [221, 16] width 15 height 15
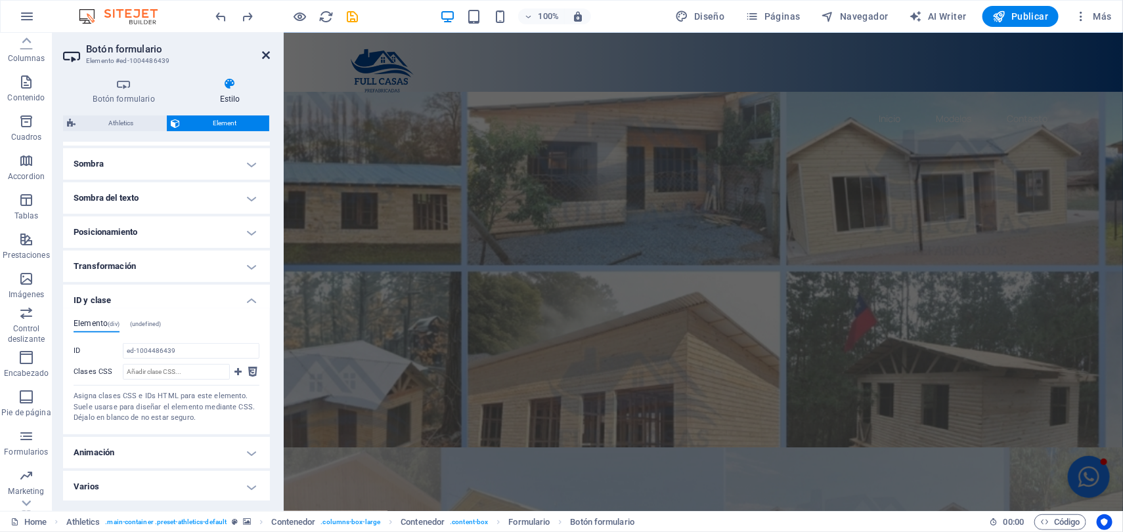
click at [263, 51] on icon at bounding box center [266, 55] width 8 height 11
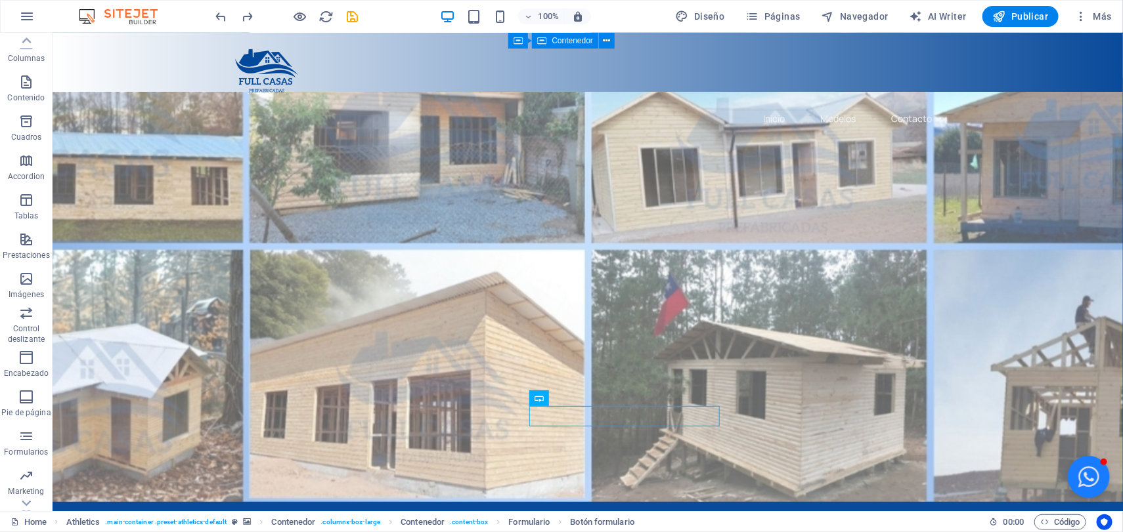
scroll to position [758, 0]
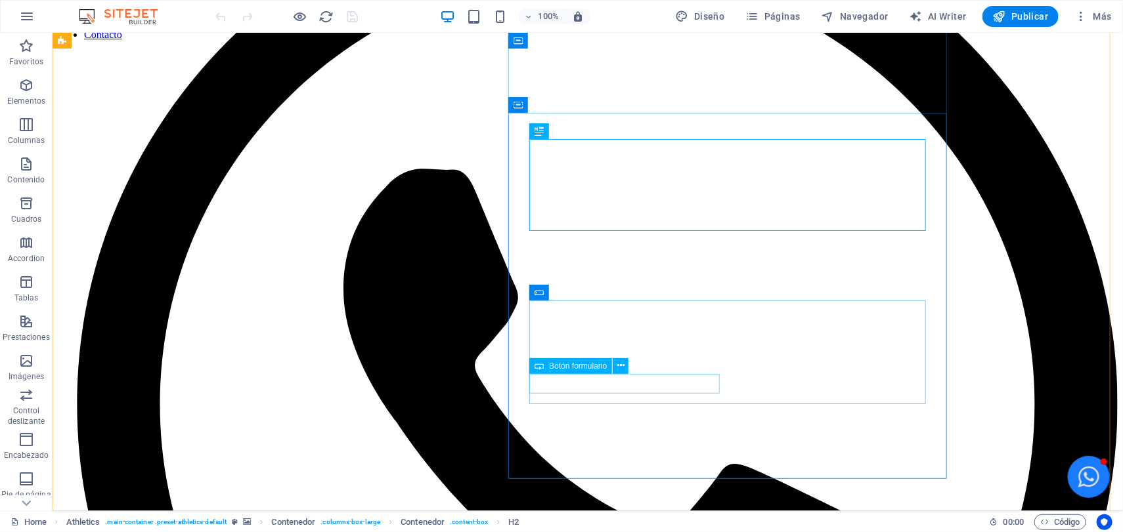
scroll to position [246, 0]
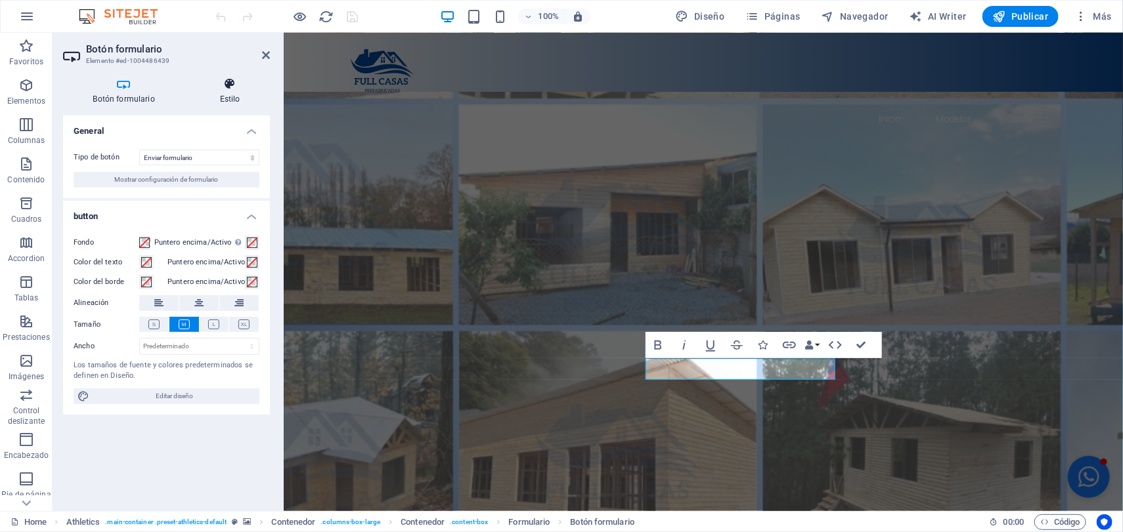
click at [234, 85] on icon at bounding box center [230, 83] width 80 height 13
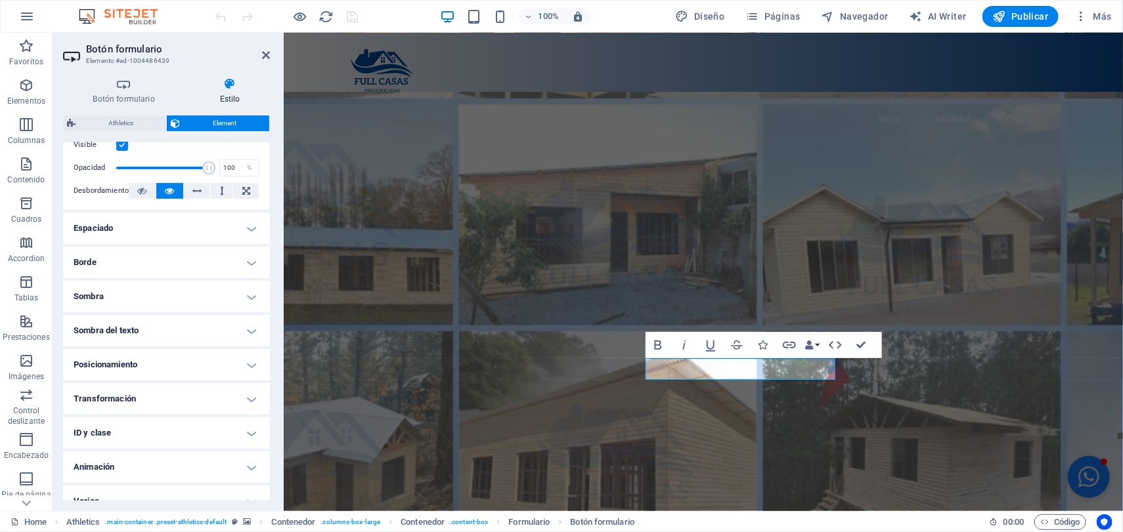
scroll to position [206, 0]
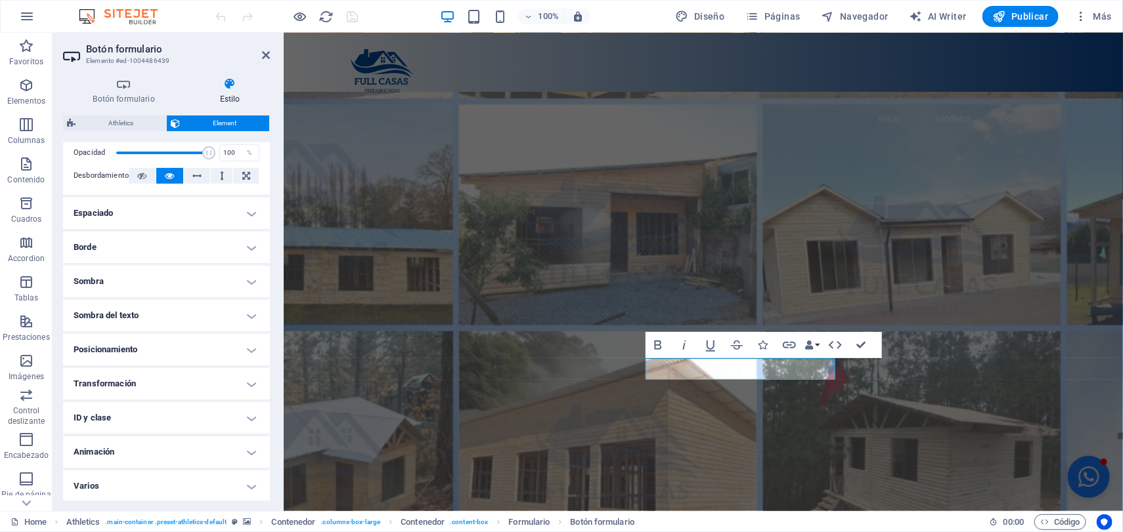
click at [173, 417] on h4 "ID y clase" at bounding box center [166, 418] width 207 height 32
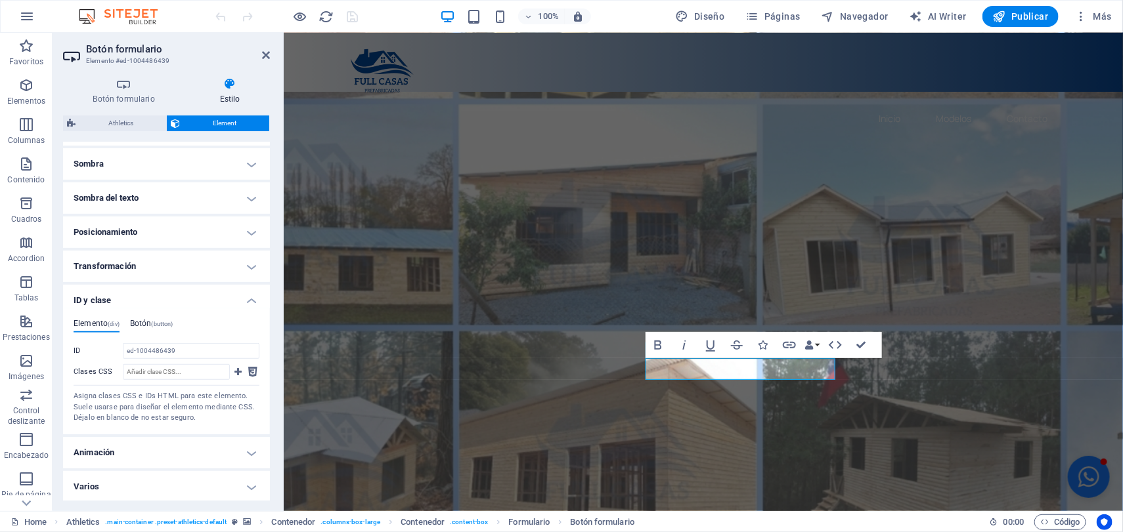
click at [146, 319] on h4 "Botón (button)" at bounding box center [151, 326] width 43 height 14
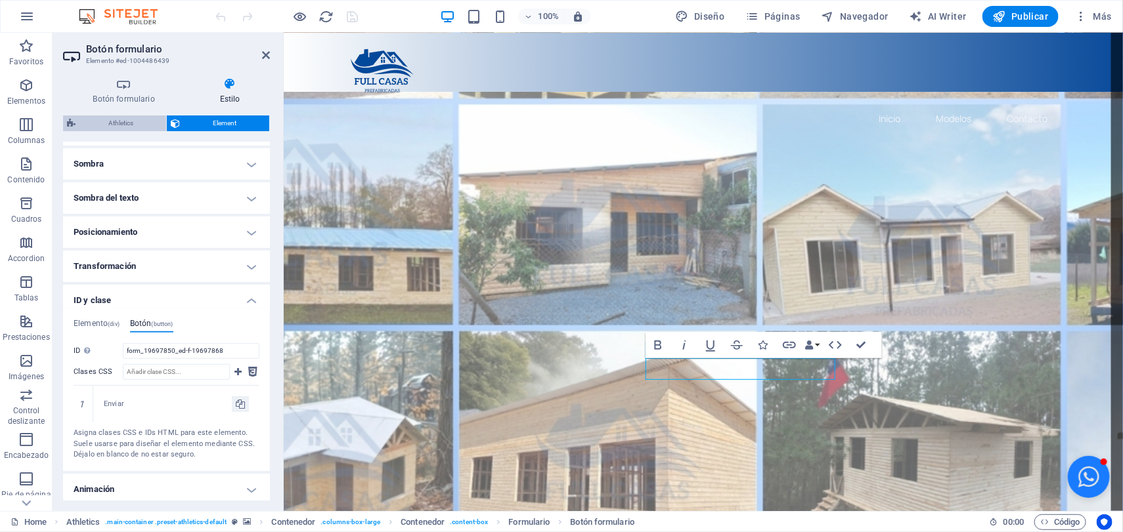
click at [133, 123] on span "Athletics" at bounding box center [120, 124] width 83 height 16
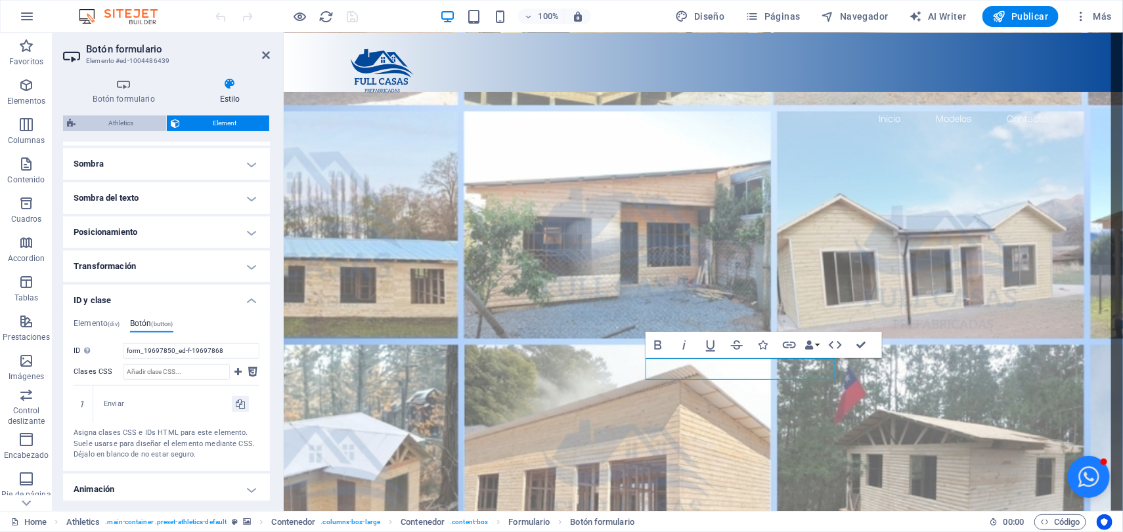
select select "%"
select select "rem"
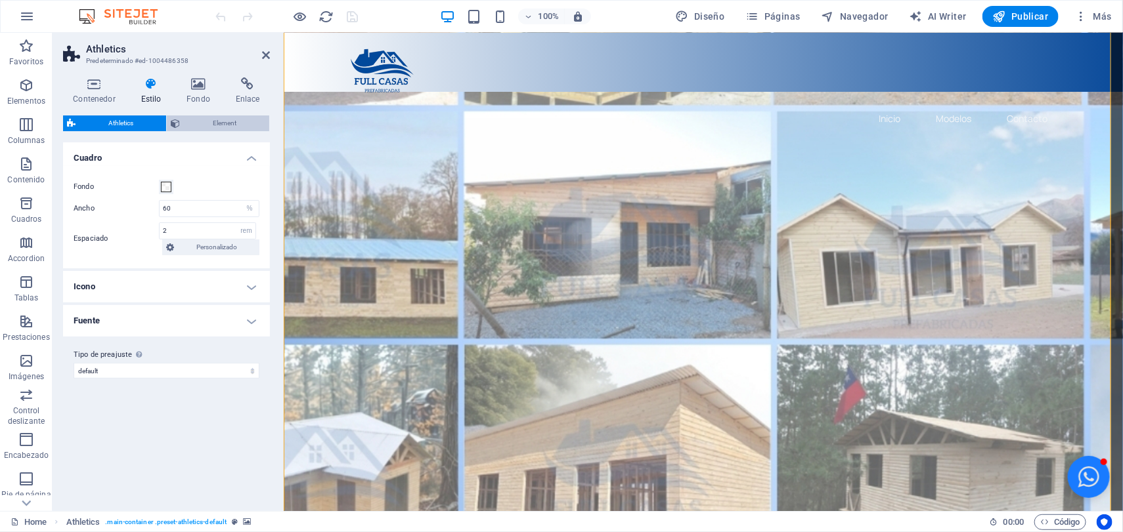
click at [212, 120] on span "Element" at bounding box center [224, 124] width 81 height 16
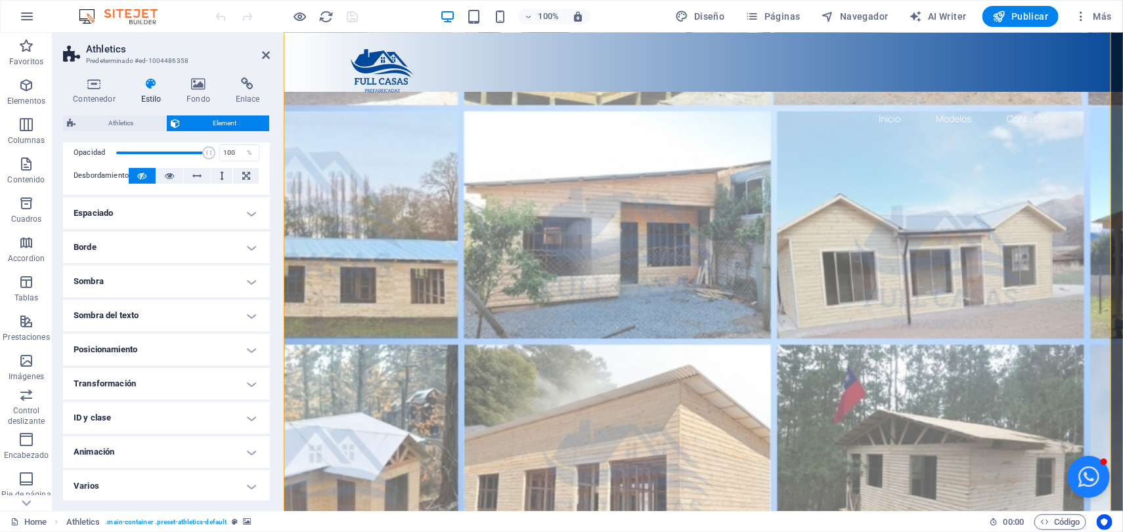
scroll to position [0, 0]
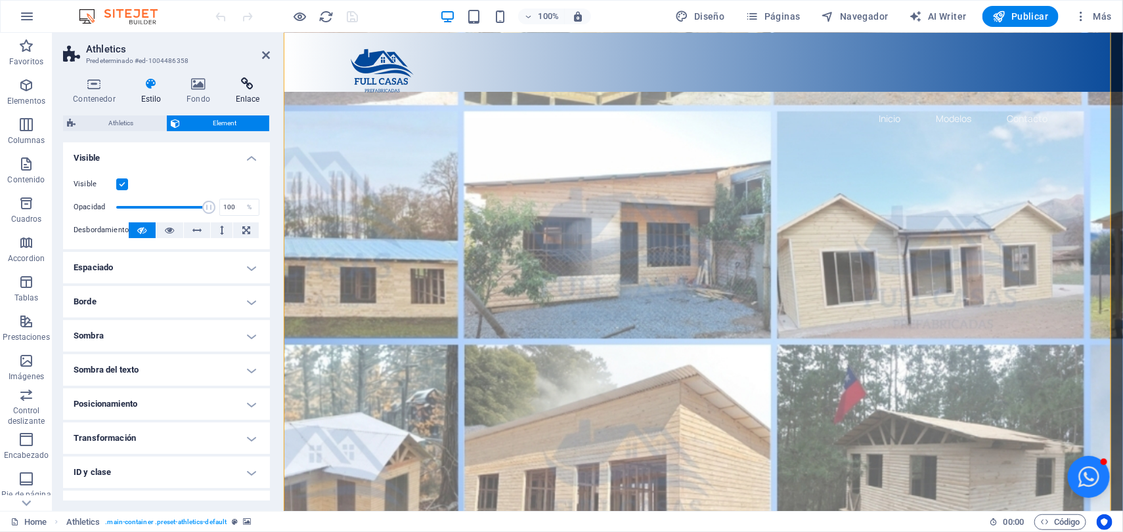
click at [250, 89] on icon at bounding box center [247, 83] width 45 height 13
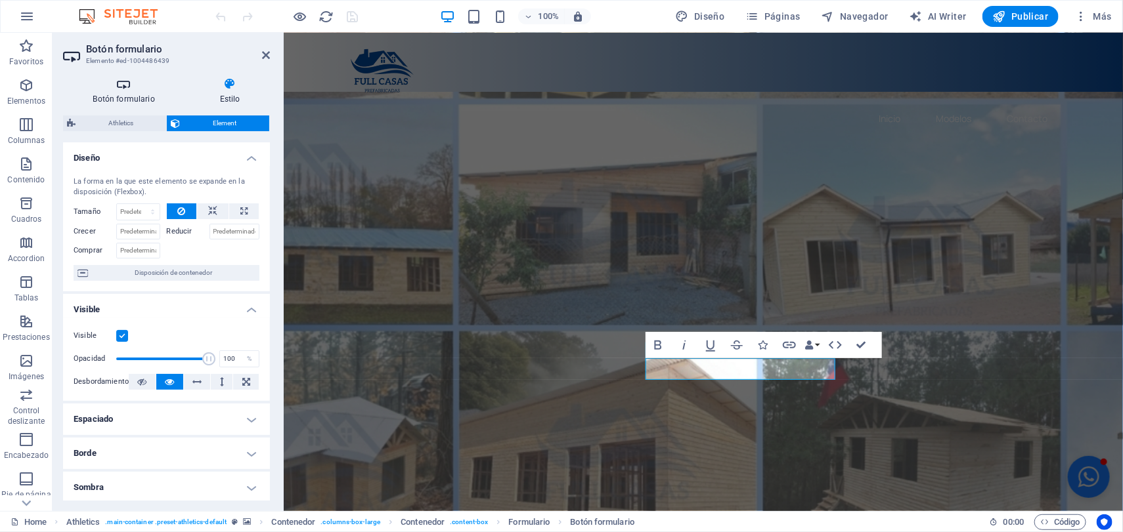
click at [123, 93] on h4 "Botón formulario" at bounding box center [126, 91] width 127 height 28
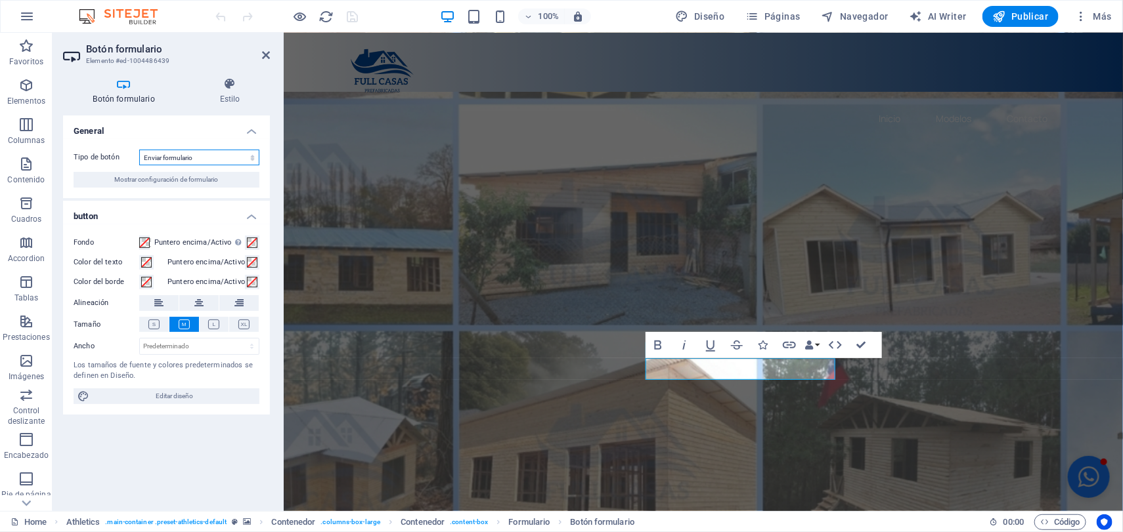
click at [226, 158] on select "Enviar formulario Restablecer formulario Ninguna acción" at bounding box center [199, 158] width 120 height 16
click at [139, 150] on select "Enviar formulario Restablecer formulario Ninguna acción" at bounding box center [199, 158] width 120 height 16
click at [212, 397] on span "Editar diseño" at bounding box center [174, 397] width 162 height 16
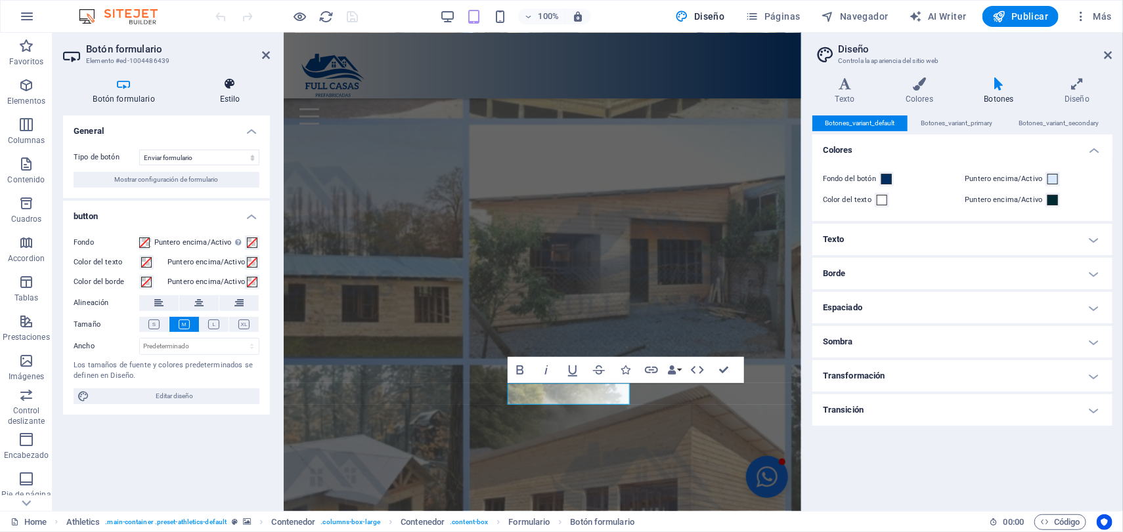
click at [228, 93] on h4 "Estilo" at bounding box center [230, 91] width 80 height 28
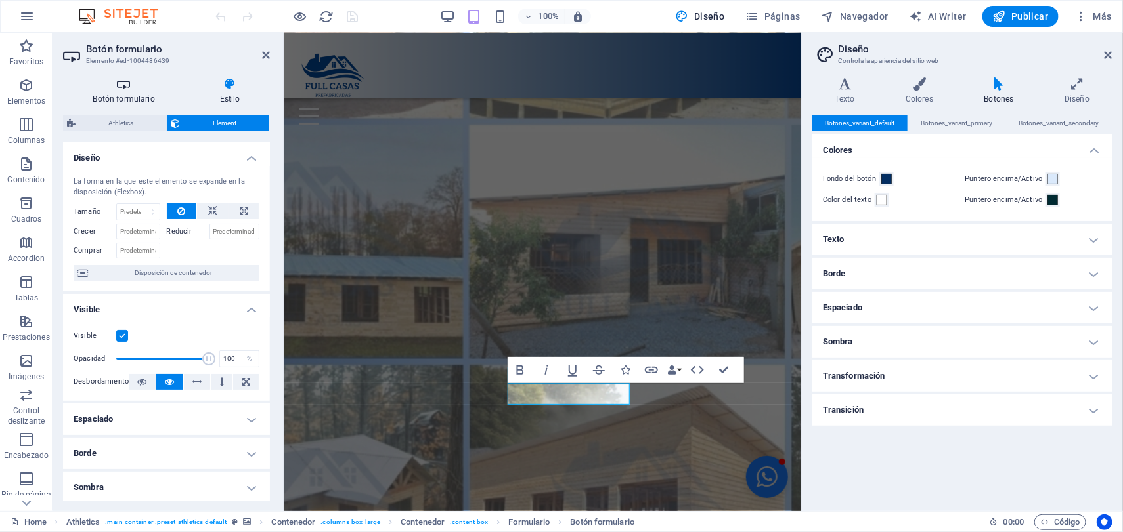
click at [123, 96] on h4 "Botón formulario" at bounding box center [126, 91] width 127 height 28
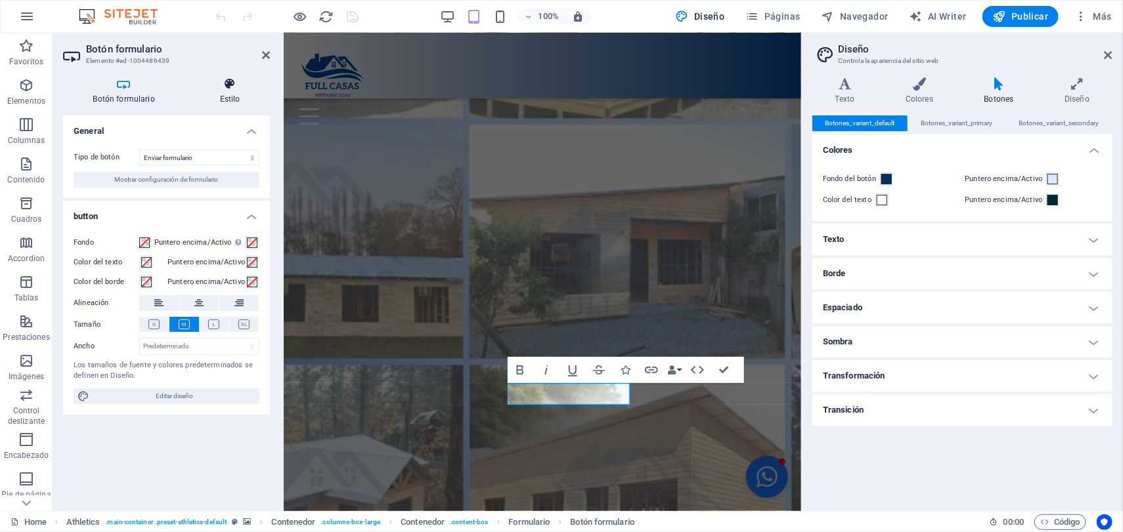
click at [255, 81] on icon at bounding box center [230, 83] width 80 height 13
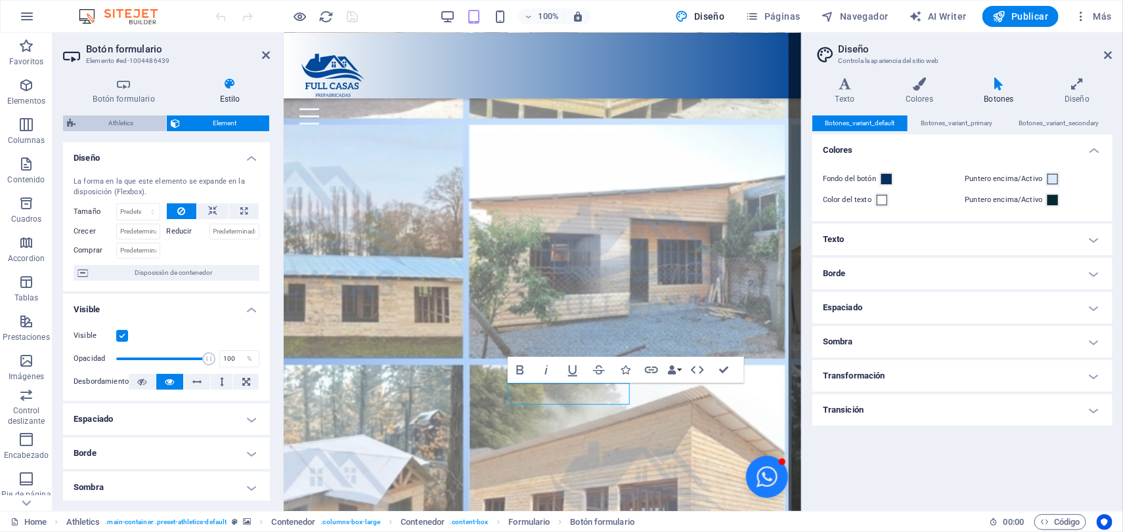
click at [138, 122] on span "Athletics" at bounding box center [120, 124] width 83 height 16
select select "%"
select select "rem"
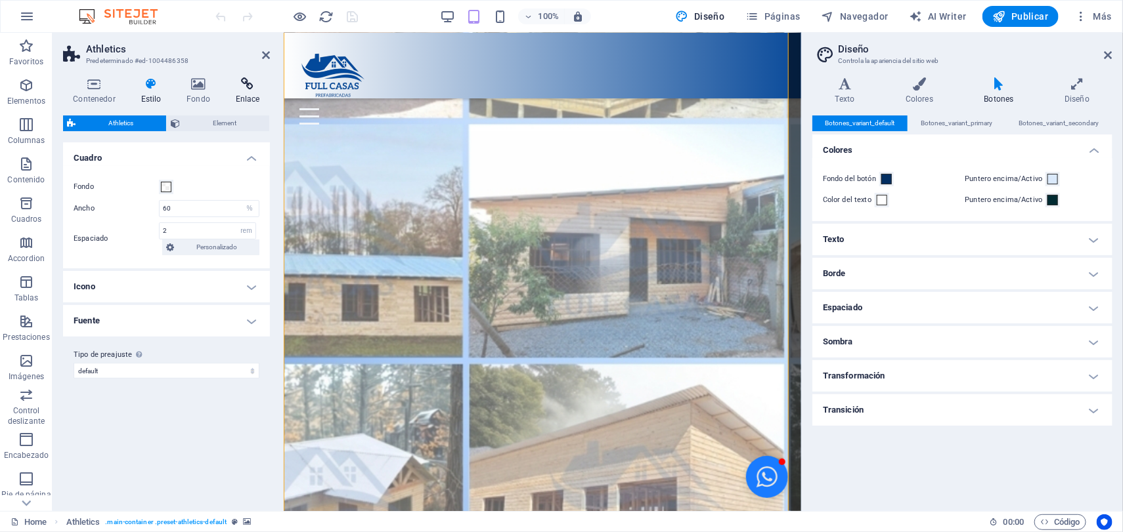
click at [247, 84] on icon at bounding box center [247, 83] width 45 height 13
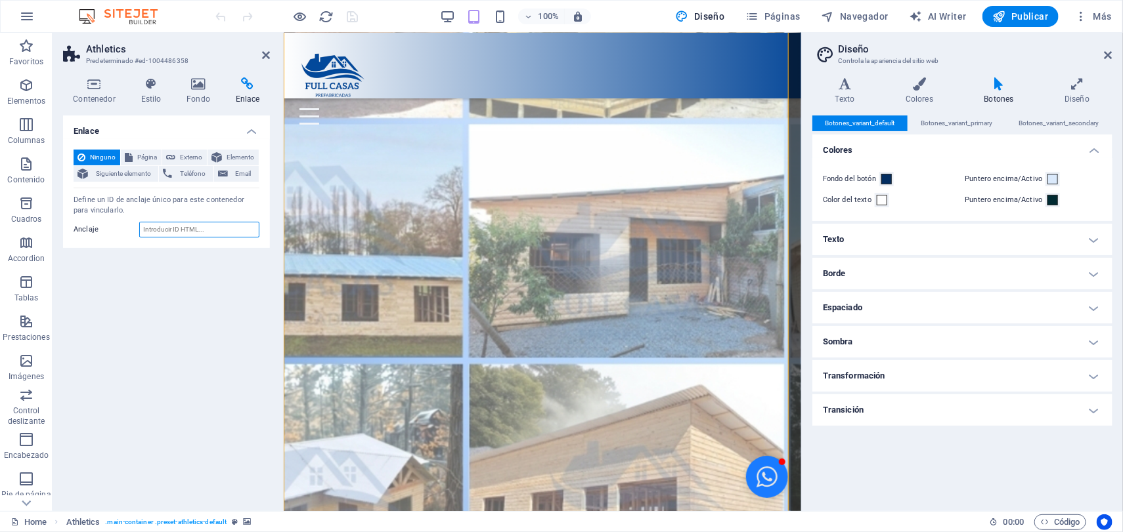
click at [209, 225] on input "Anclaje" at bounding box center [199, 230] width 120 height 16
type input "Enviar"
click at [238, 247] on div "Ninguno Página Externo Elemento Siguiente elemento Teléfono Email Página Home A…" at bounding box center [166, 193] width 207 height 109
click at [353, 17] on icon "save" at bounding box center [352, 16] width 15 height 15
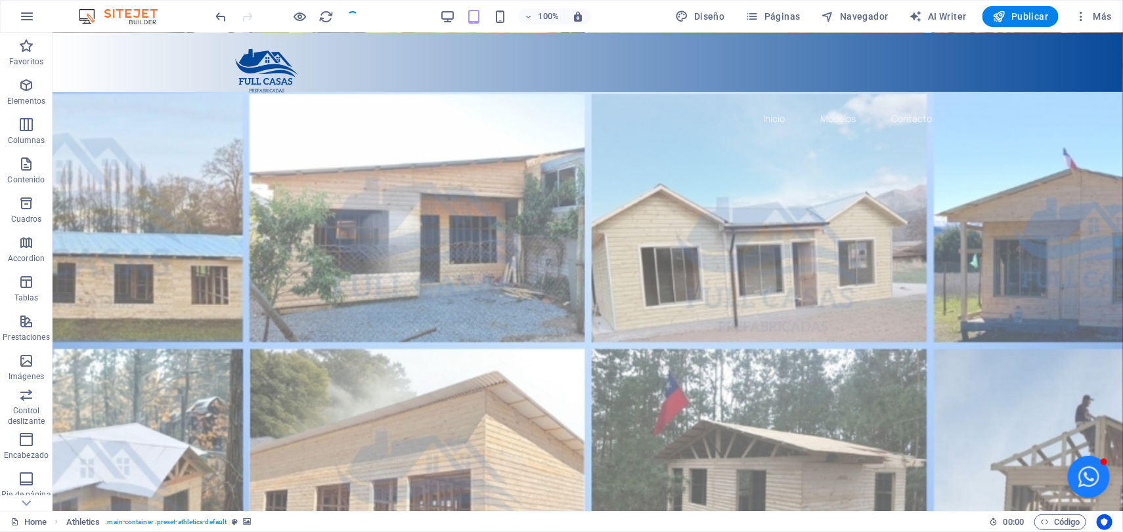
checkbox input "false"
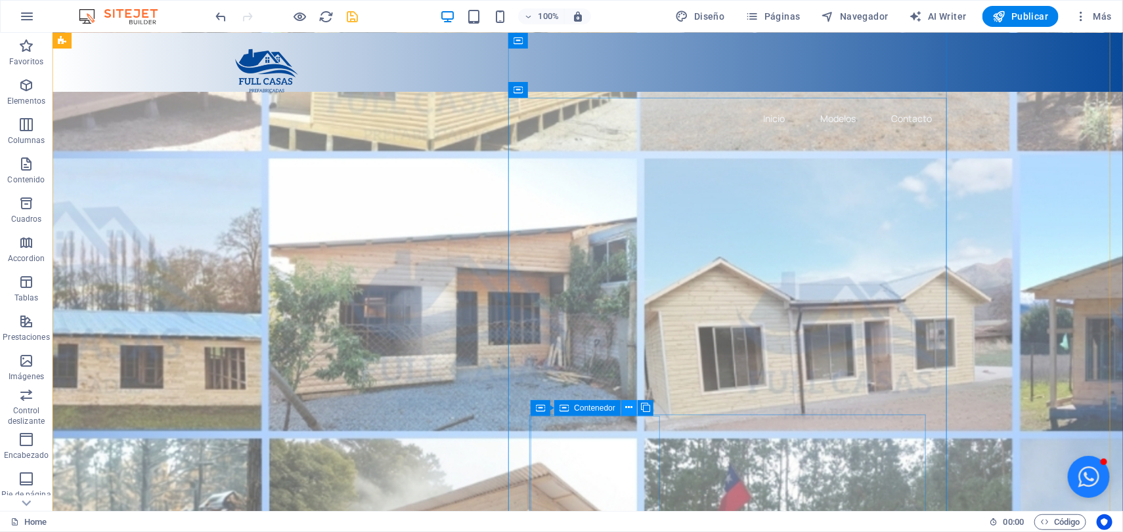
click at [628, 409] on icon at bounding box center [629, 408] width 7 height 14
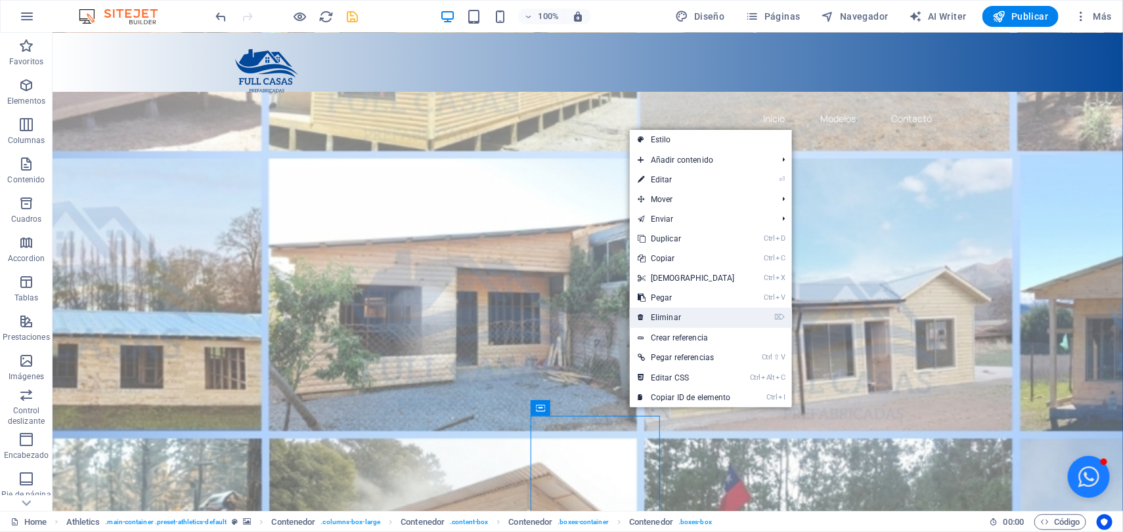
click at [705, 309] on link "⌦ Eliminar" at bounding box center [686, 318] width 113 height 20
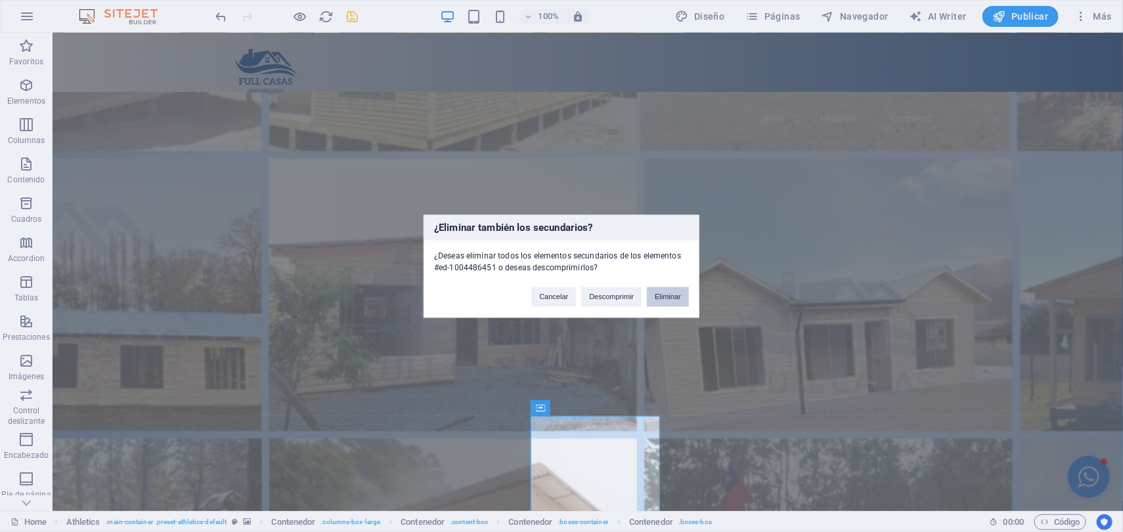
click at [677, 300] on button "Eliminar" at bounding box center [668, 297] width 42 height 20
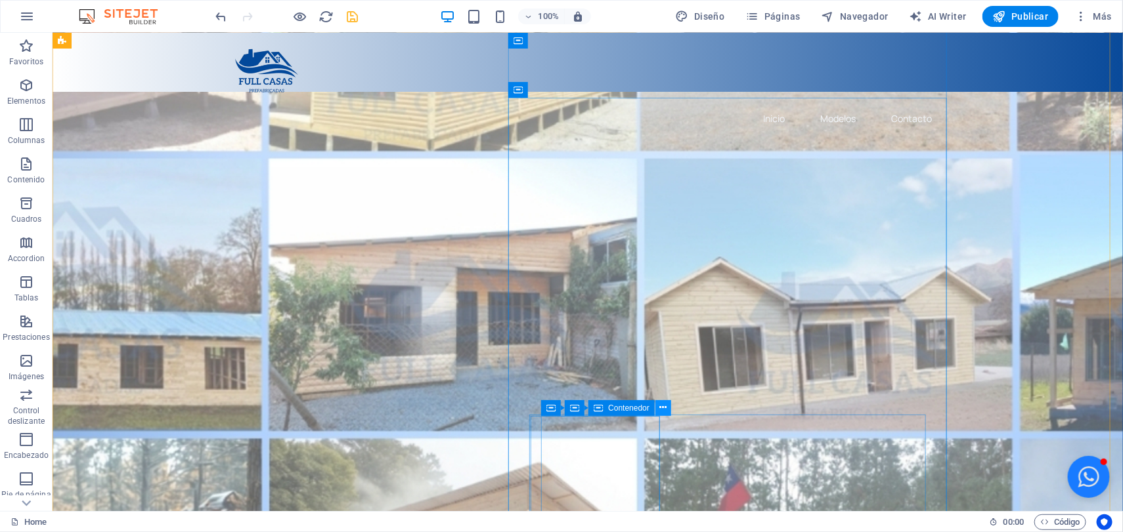
click at [660, 408] on icon at bounding box center [663, 408] width 7 height 14
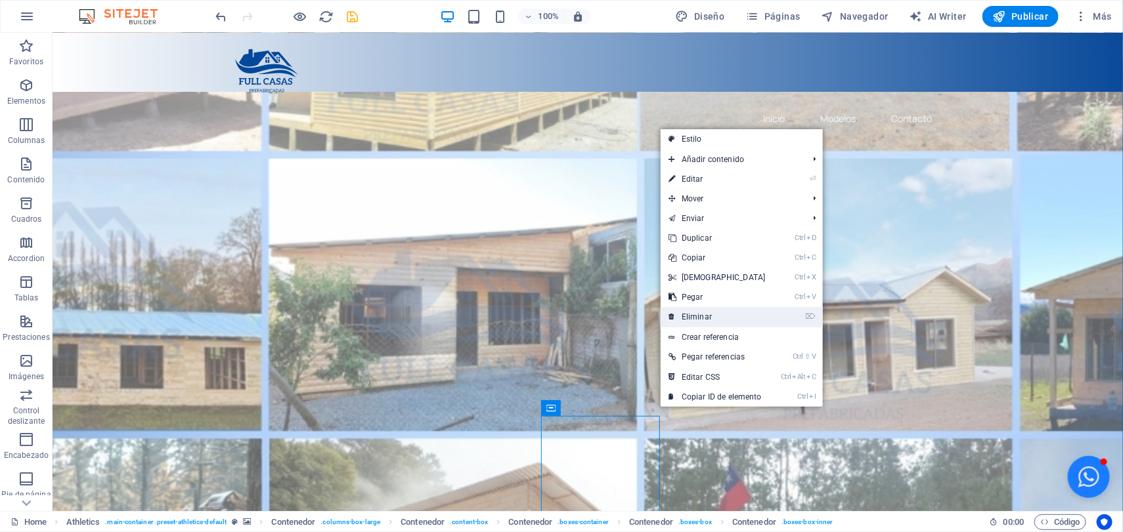
click at [703, 320] on link "⌦ Eliminar" at bounding box center [716, 317] width 113 height 20
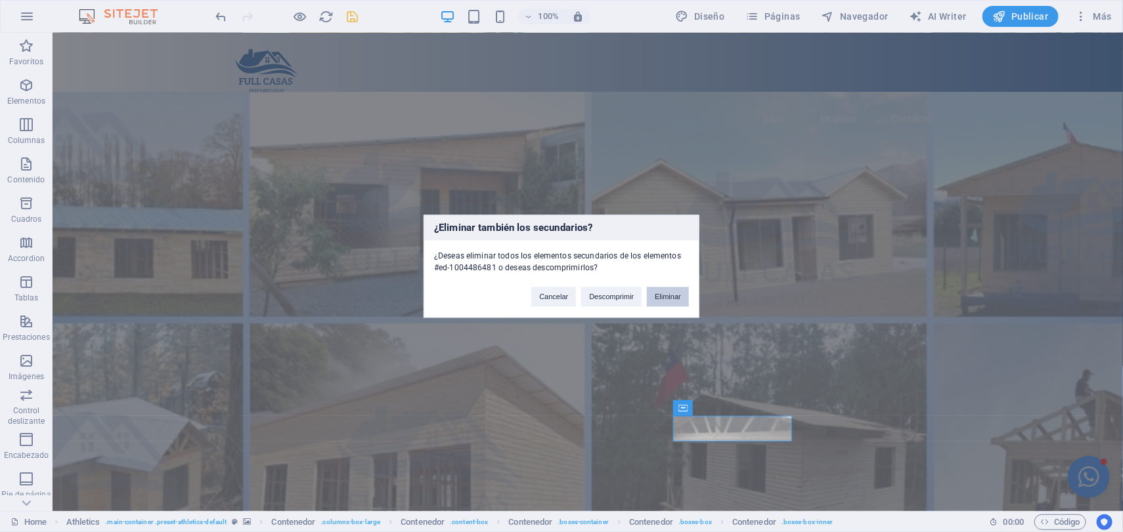
click at [661, 299] on button "Eliminar" at bounding box center [668, 297] width 42 height 20
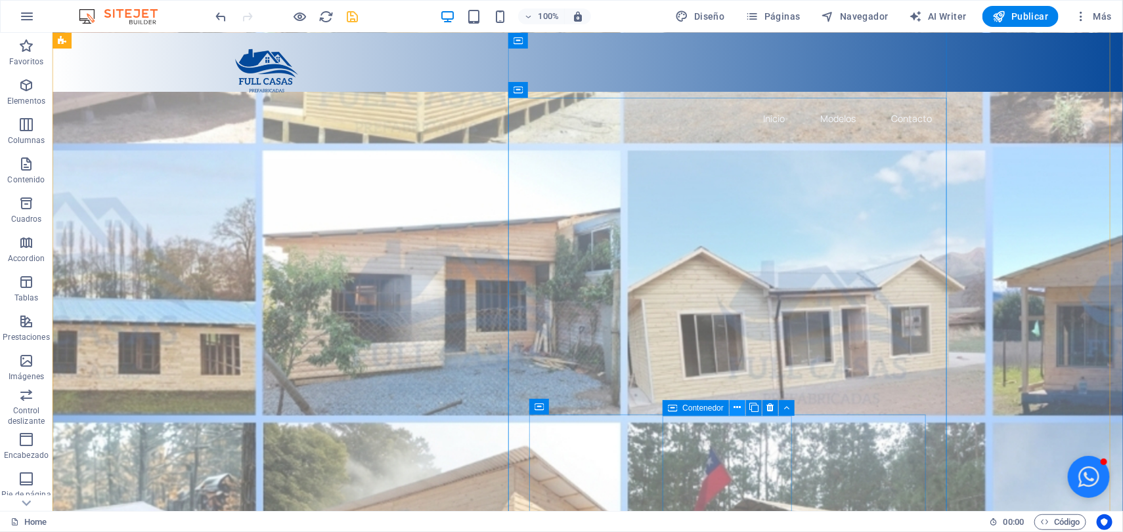
click at [740, 410] on icon at bounding box center [737, 408] width 7 height 14
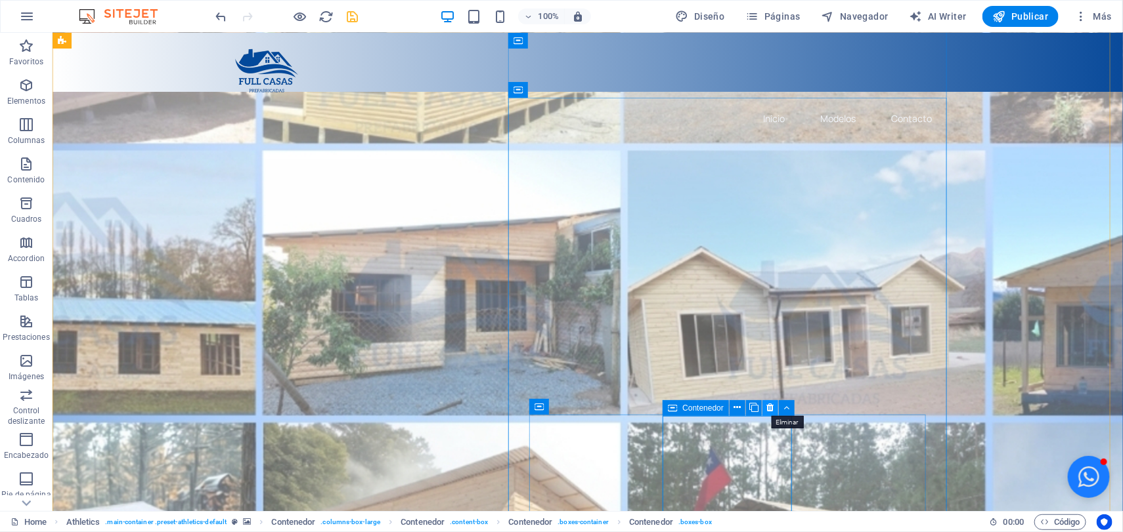
click at [767, 406] on icon at bounding box center [770, 408] width 7 height 14
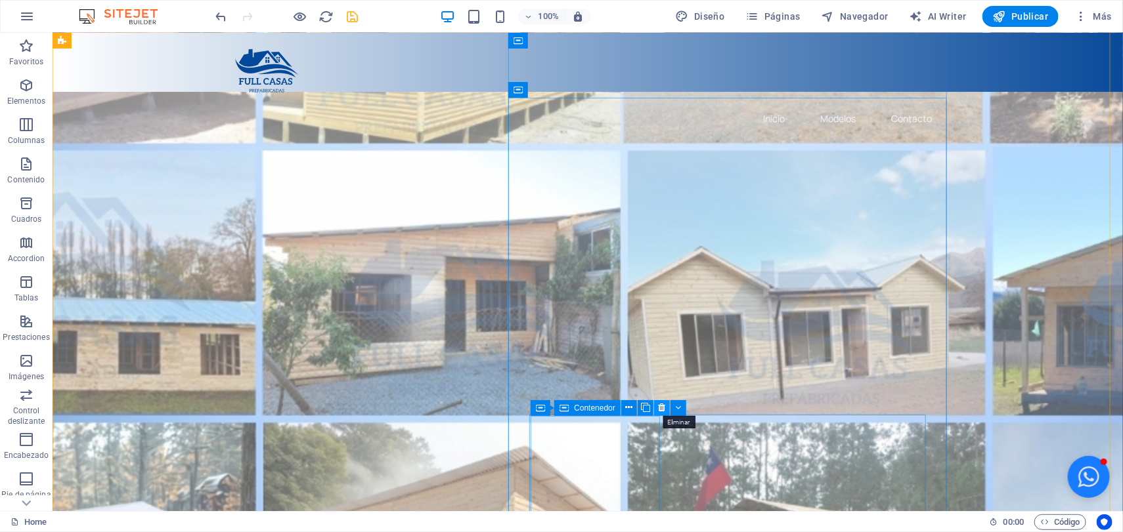
click at [661, 404] on icon at bounding box center [661, 408] width 7 height 14
click at [660, 408] on icon at bounding box center [661, 408] width 7 height 14
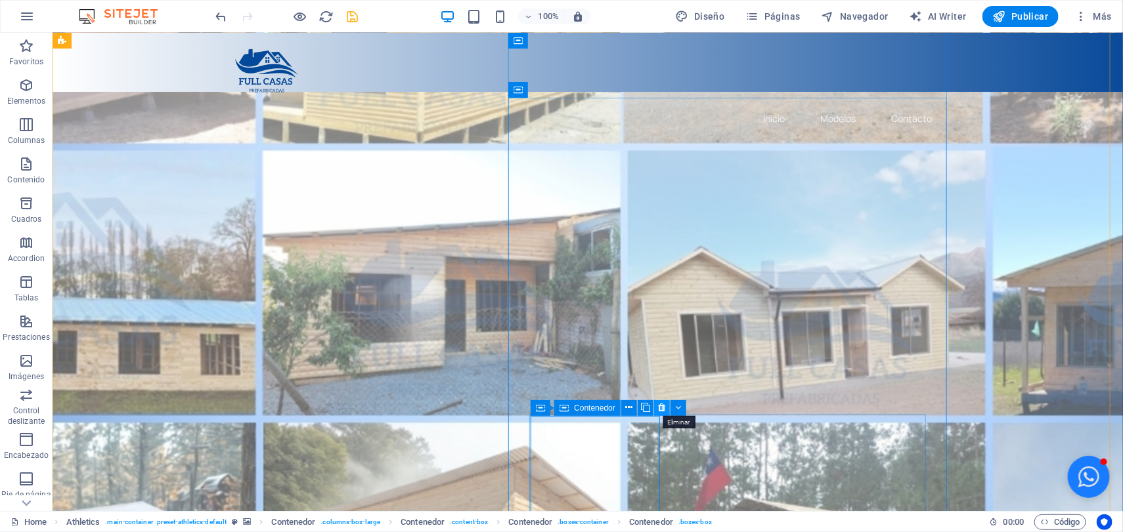
click at [662, 407] on icon at bounding box center [661, 408] width 7 height 14
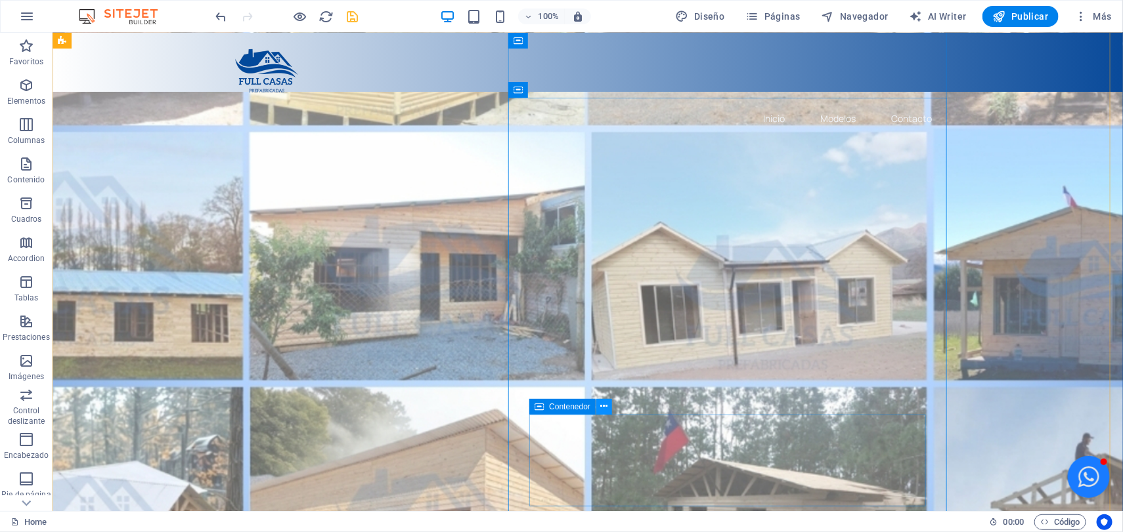
click at [603, 407] on icon at bounding box center [604, 407] width 7 height 14
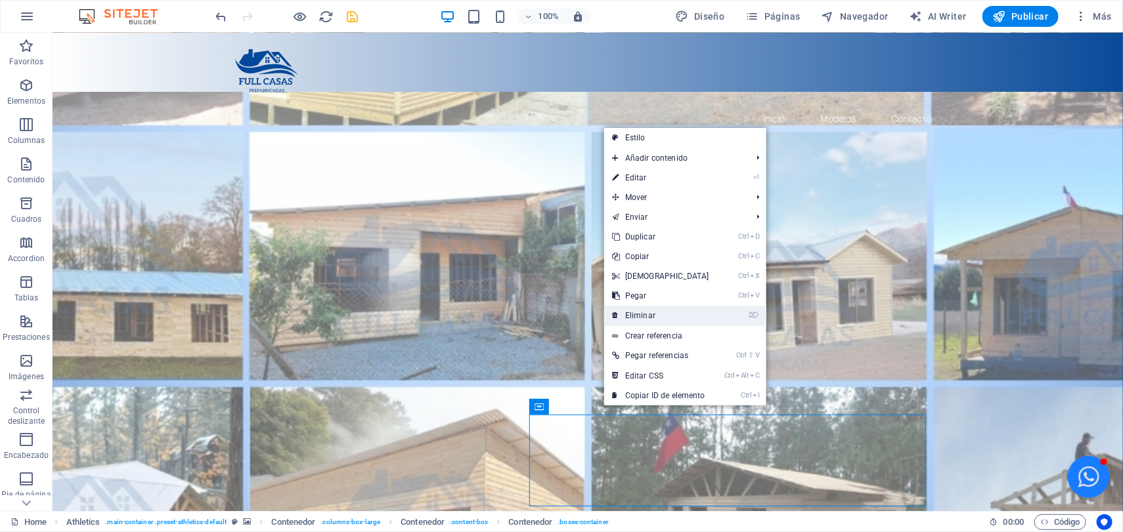
click at [664, 315] on link "⌦ Eliminar" at bounding box center [660, 316] width 113 height 20
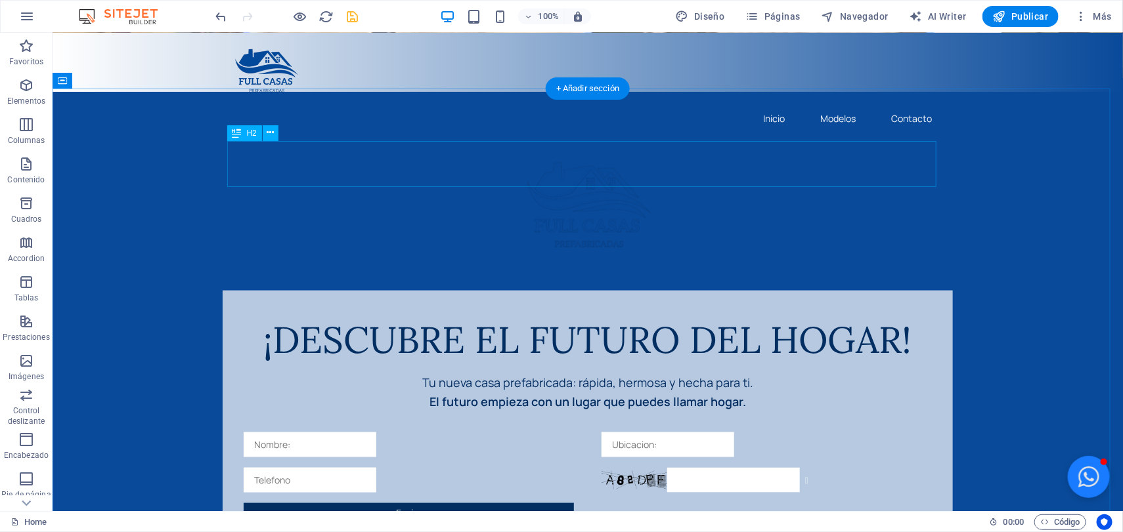
scroll to position [574, 0]
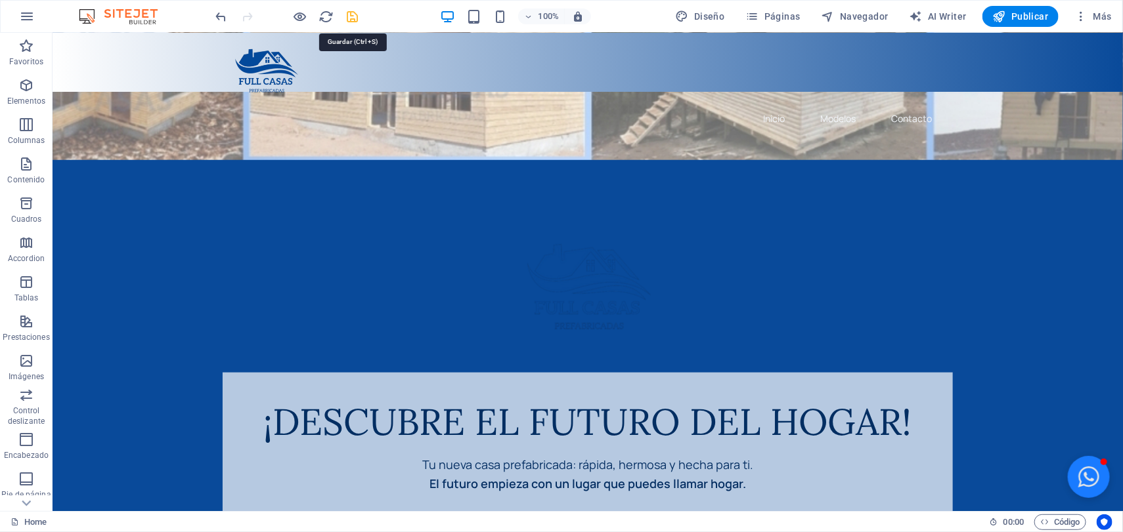
click at [352, 13] on icon "save" at bounding box center [352, 16] width 15 height 15
checkbox input "false"
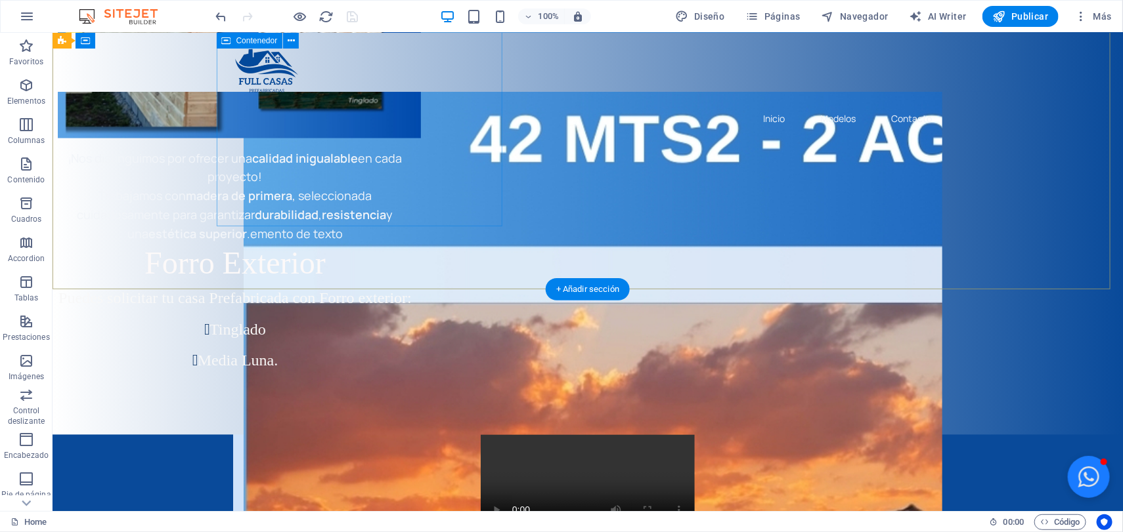
scroll to position [3454, 0]
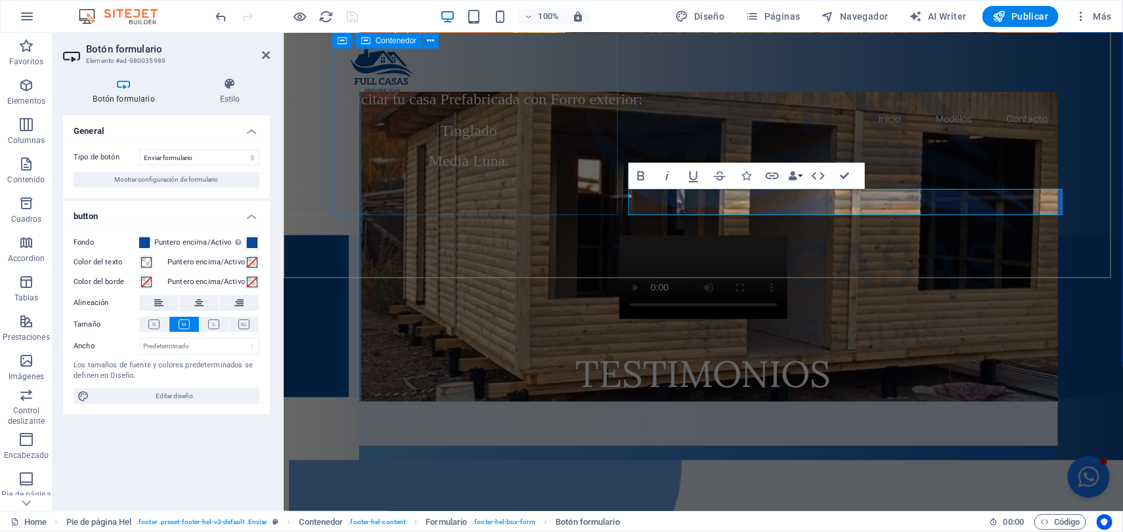
scroll to position [3372, 0]
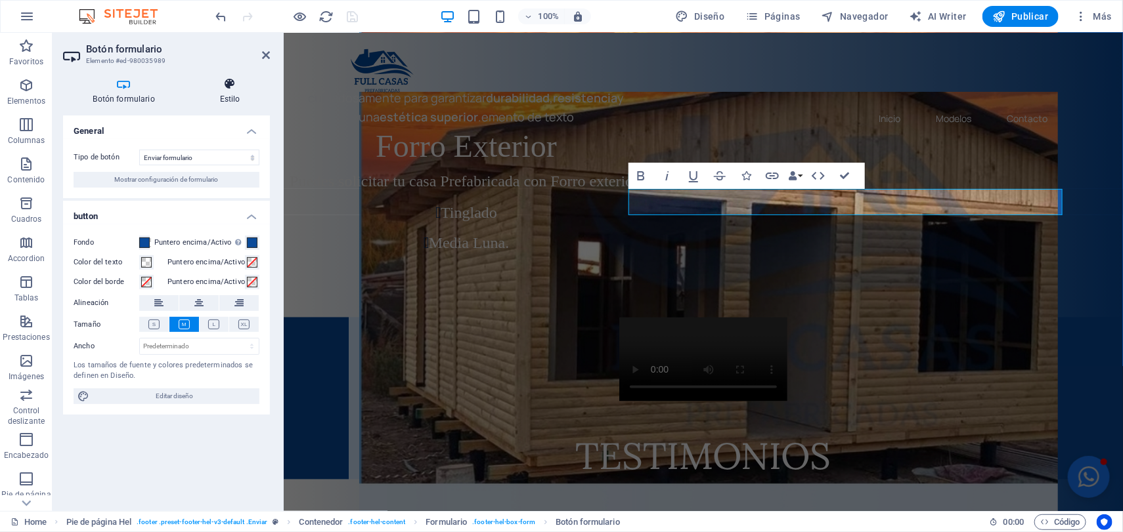
click at [224, 93] on h4 "Estilo" at bounding box center [230, 91] width 80 height 28
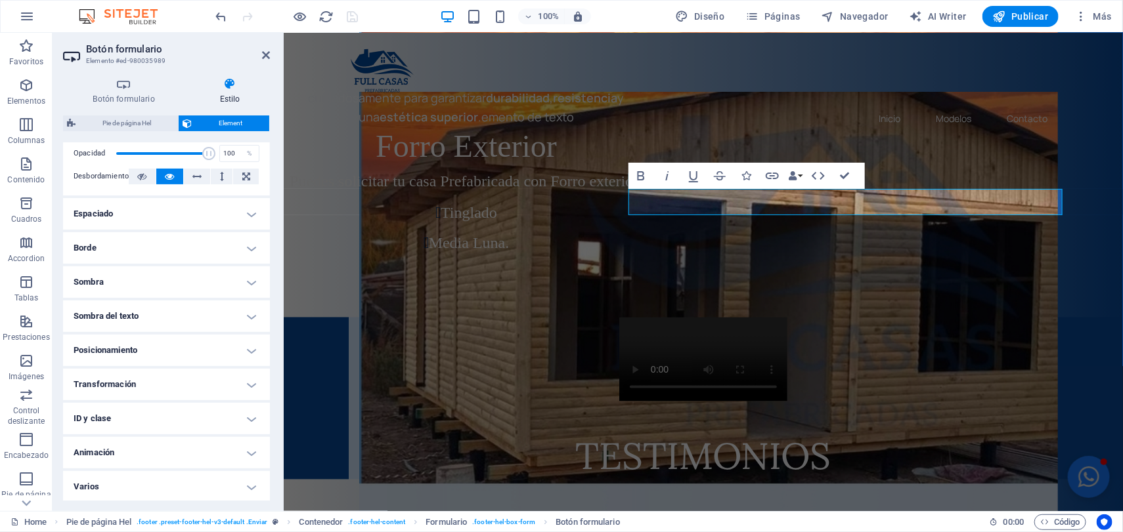
scroll to position [206, 0]
click at [187, 404] on h4 "ID y clase" at bounding box center [166, 418] width 207 height 32
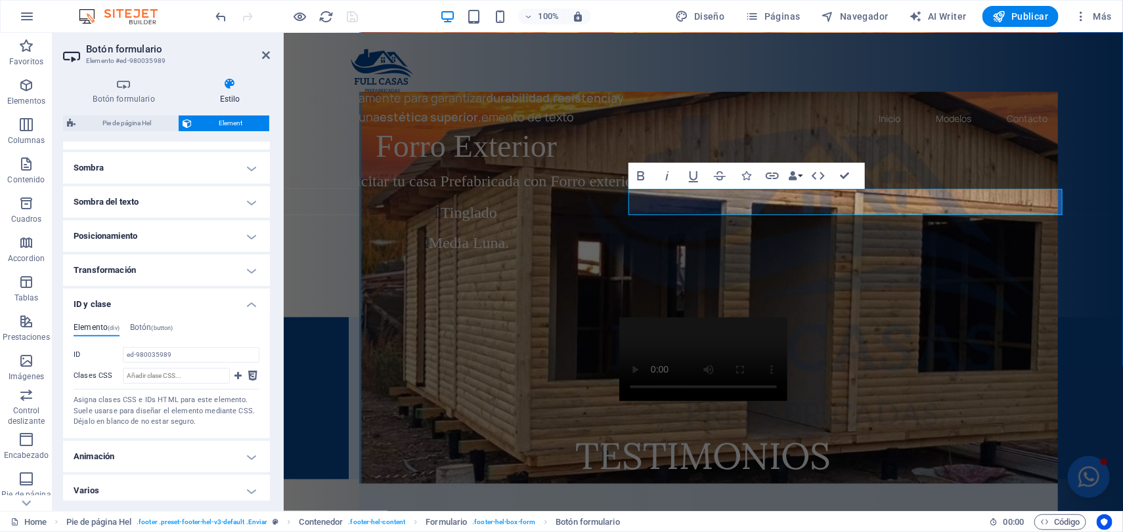
scroll to position [324, 0]
click at [141, 319] on h4 "Botón (button)" at bounding box center [151, 326] width 43 height 14
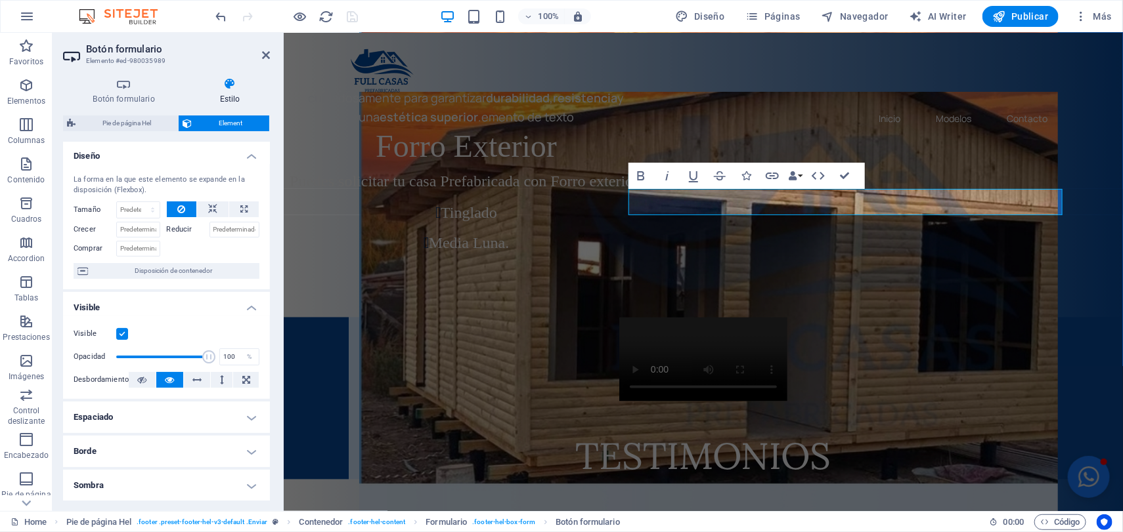
scroll to position [0, 0]
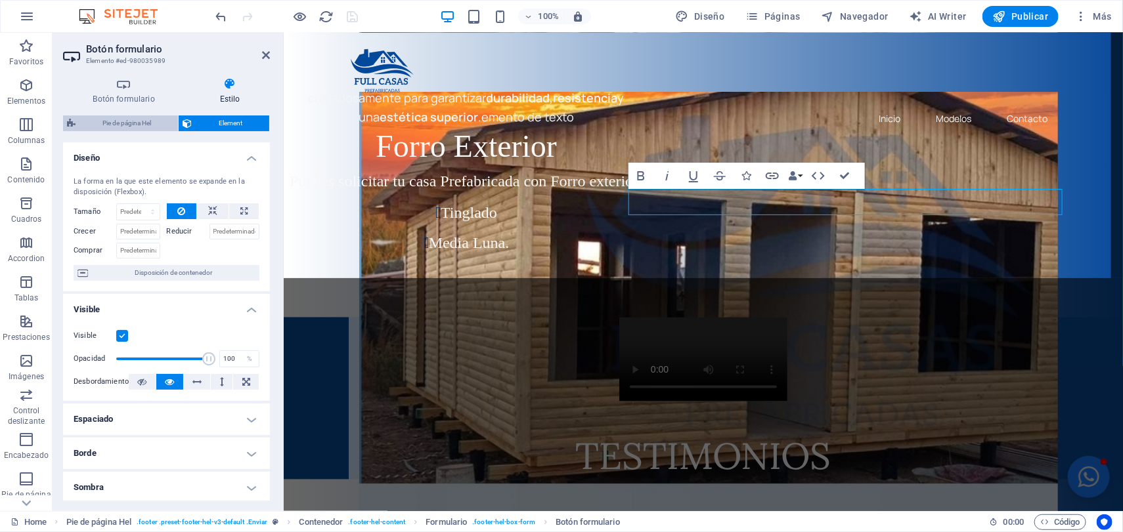
click at [119, 117] on span "Pie de página Hel" at bounding box center [126, 124] width 95 height 16
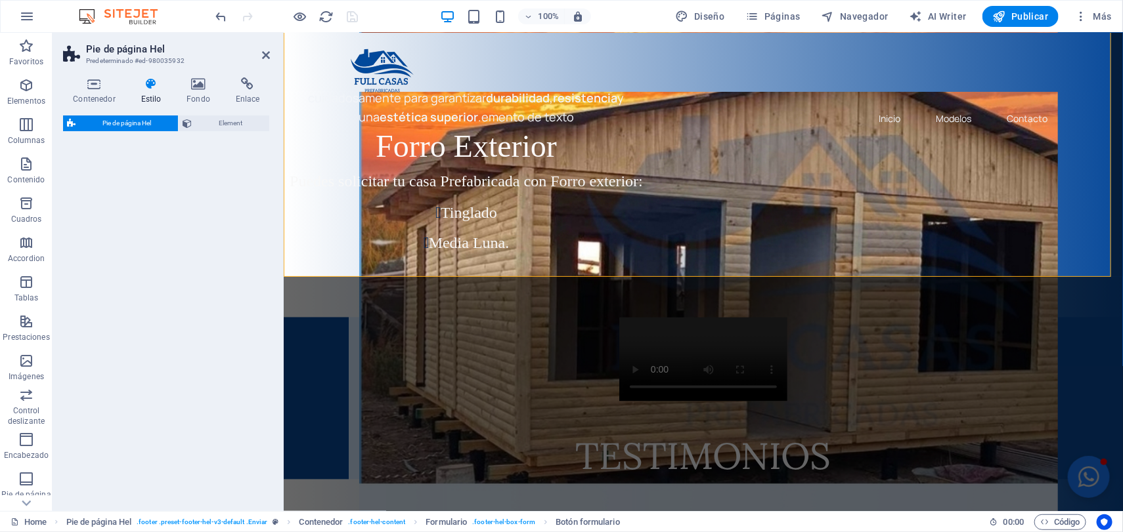
select select "%"
select select "rem"
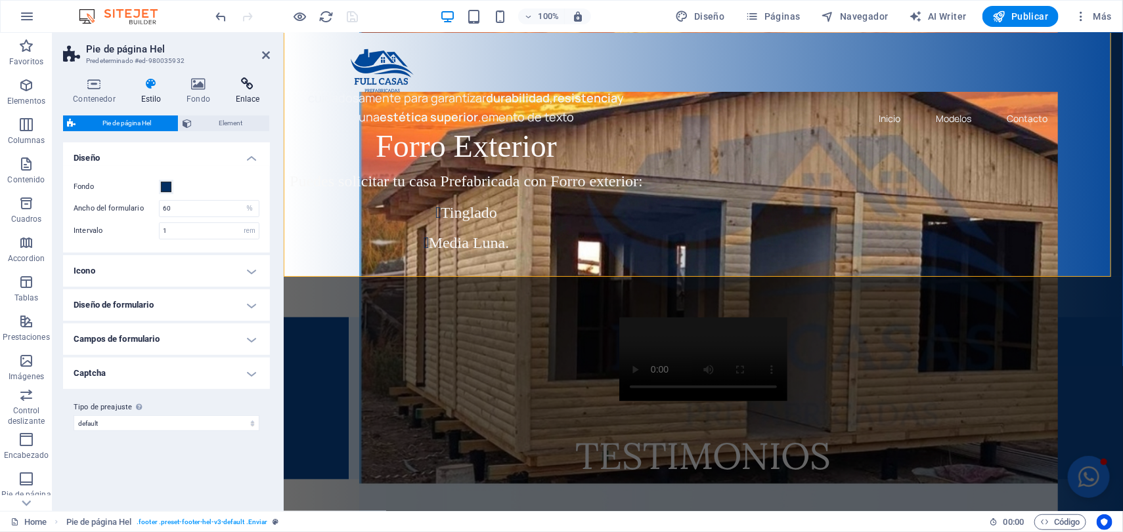
click at [255, 88] on icon at bounding box center [247, 83] width 45 height 13
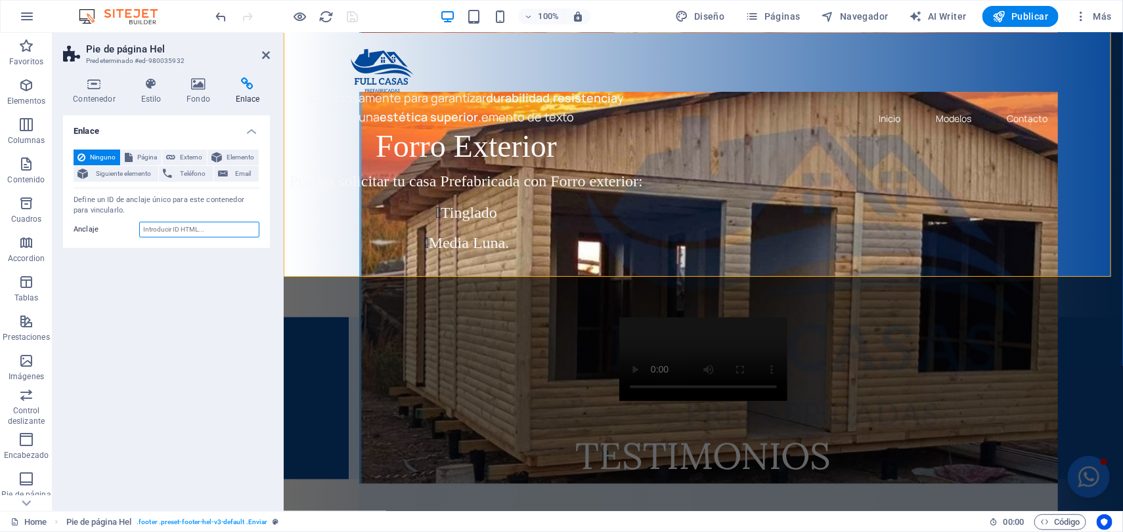
click at [190, 230] on input "Anclaje" at bounding box center [199, 230] width 120 height 16
type input "Link"
click at [242, 246] on div "Ninguno Página Externo Elemento Siguiente elemento Teléfono Email Página Home A…" at bounding box center [166, 193] width 207 height 109
click at [352, 19] on icon "save" at bounding box center [352, 16] width 15 height 15
checkbox input "false"
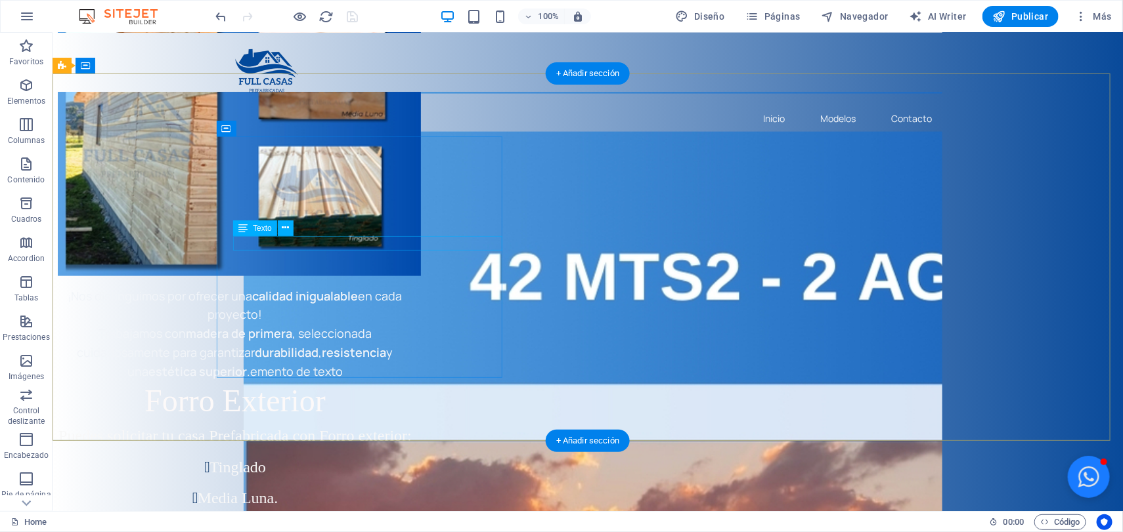
scroll to position [3290, 0]
